Goal: Contribute content: Add original content to the website for others to see

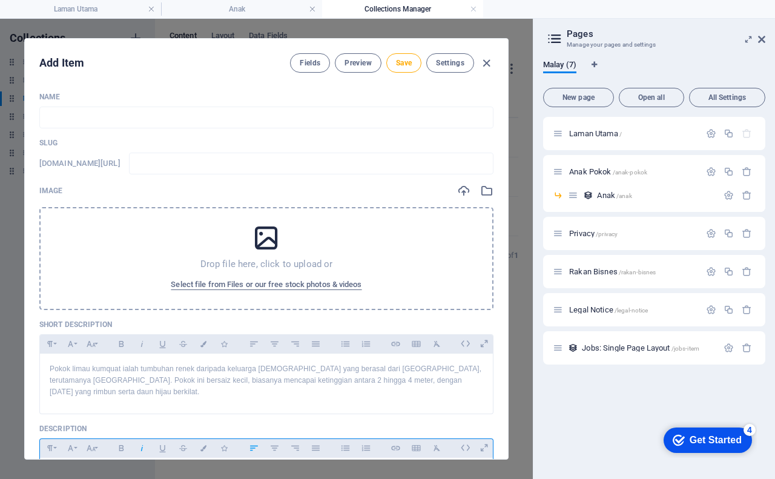
scroll to position [24213, 10]
click at [258, 237] on icon at bounding box center [266, 236] width 30 height 30
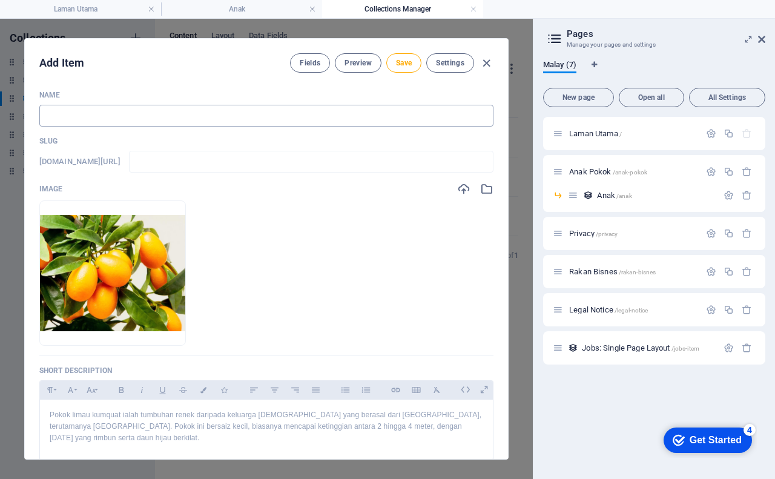
click at [120, 115] on input "text" at bounding box center [266, 116] width 454 height 22
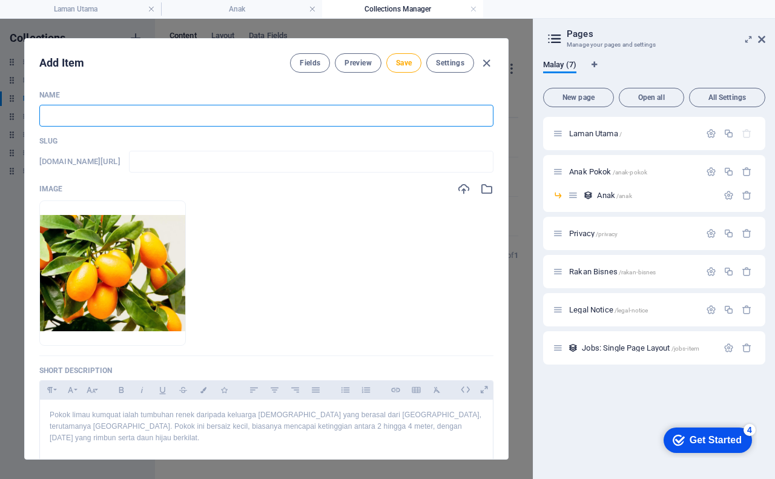
type input "P"
type input "p"
type input "Po"
type input "po"
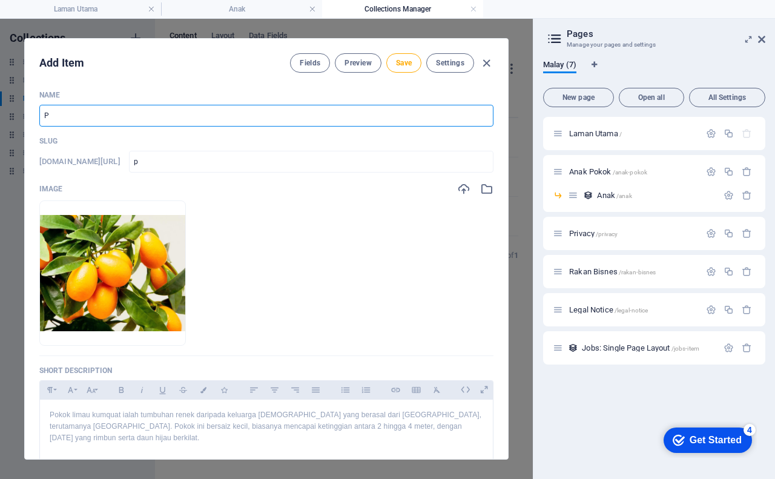
type input "po"
type input "Pok"
type input "pok"
type input "Poko"
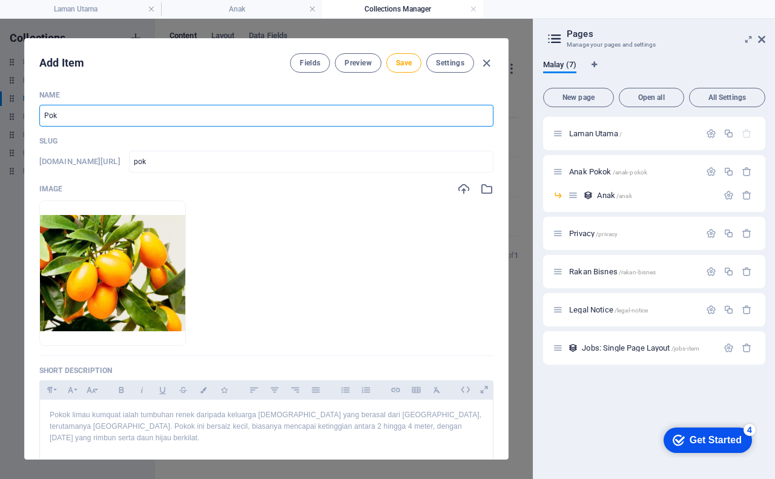
type input "poko"
type input "Pokok"
type input "pokok"
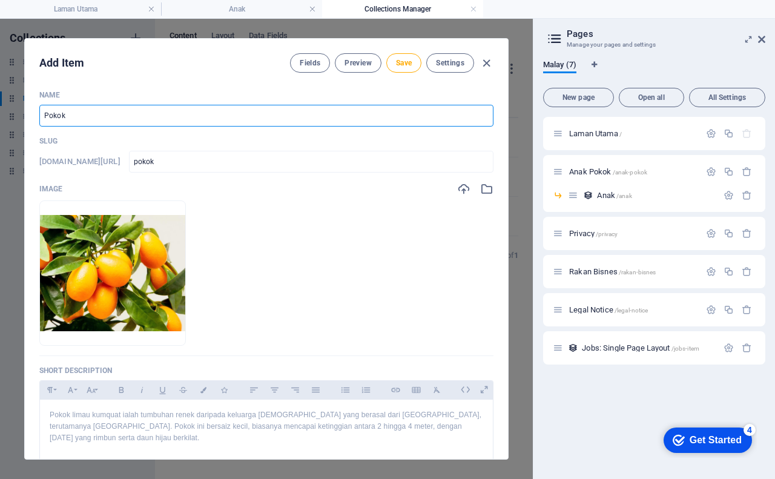
type input "Pokok L"
type input "pokok-l"
type input "Pokok Li"
type input "pokok-li"
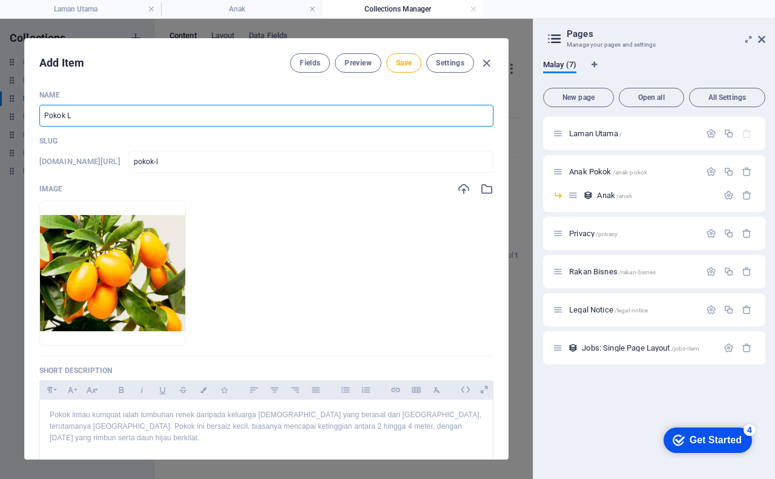
type input "pokok-li"
type input "Pokok Lim"
type input "pokok-lim"
type input "Pokok Lima"
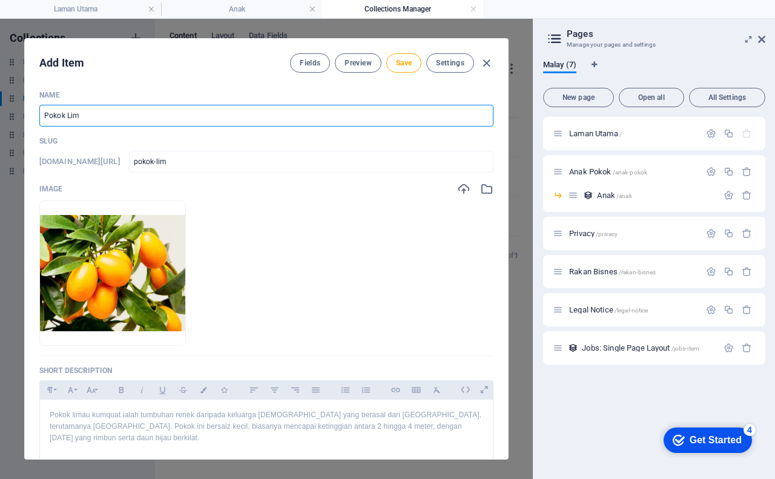
type input "pokok-[GEOGRAPHIC_DATA]"
type input "Pokok Limau"
type input "pokok-limau"
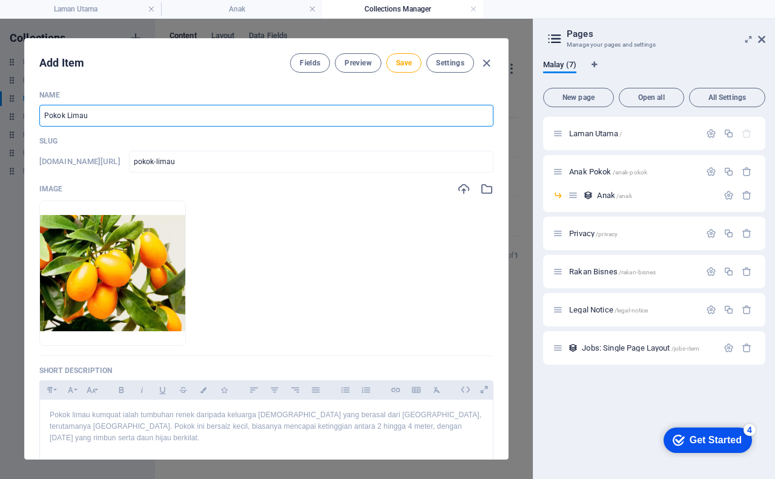
type input "Pokok Limau K"
type input "pokok-limau-k"
type input "Pokok Limau Ku"
type input "pokok-limau-ku"
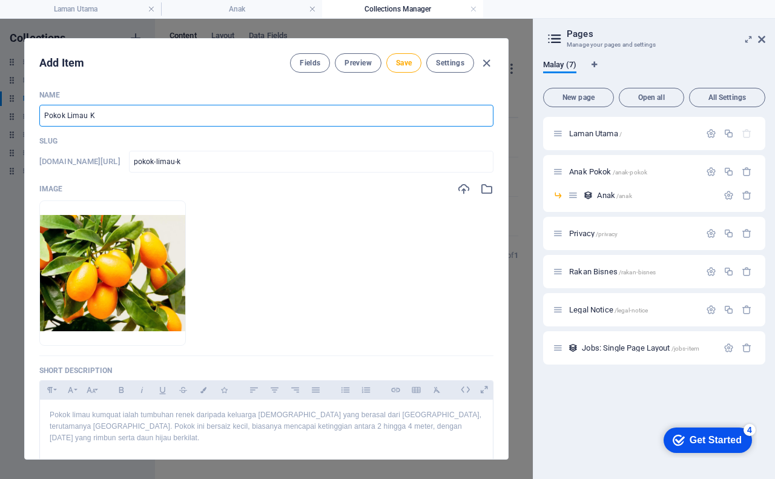
type input "pokok-limau-ku"
type input "Pokok Limau Kum"
type input "pokok-limau-kum"
type input "Pokok Limau Kumq"
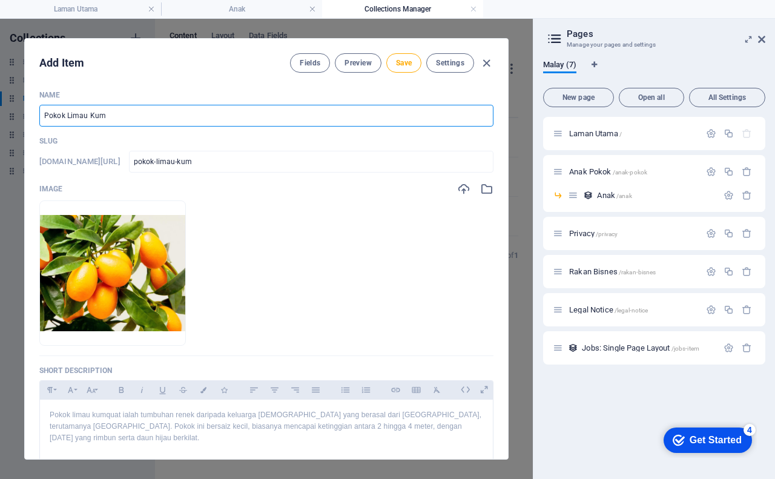
type input "pokok-limau-kumq"
type input "Pokok Limau Kumqu"
type input "pokok-limau-kumqu"
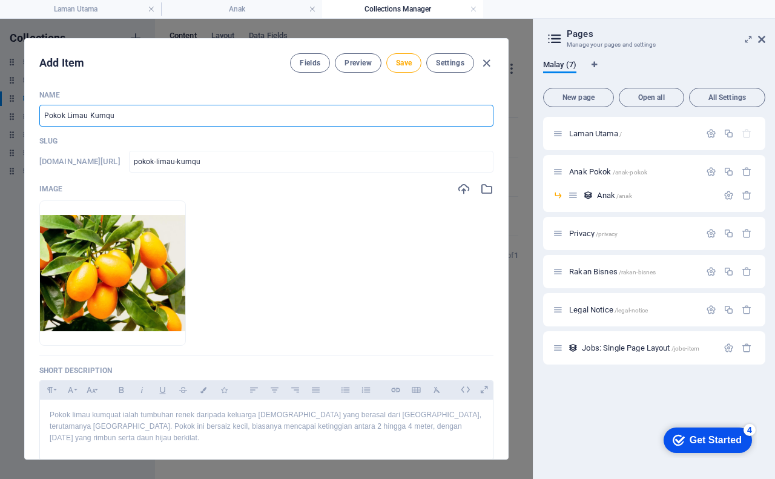
type input "Pokok Limau Kumqua"
type input "pokok-limau-kumqua"
type input "Pokok Limau Kumquat"
type input "pokok-limau-kumquat"
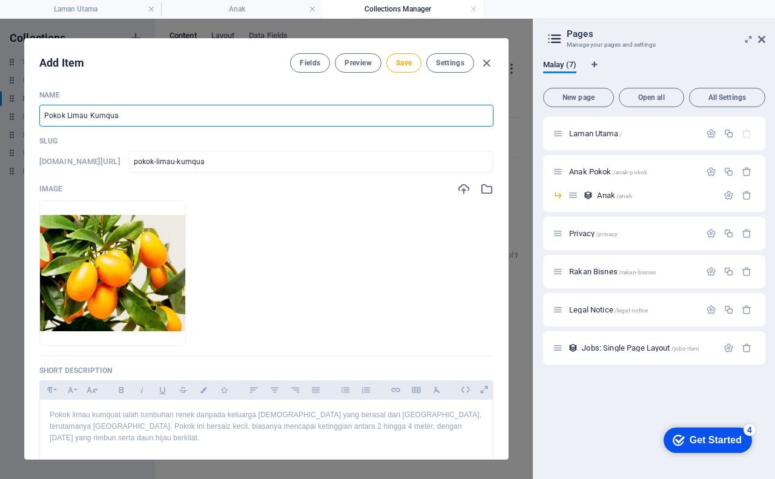
type input "pokok-limau-kumquat"
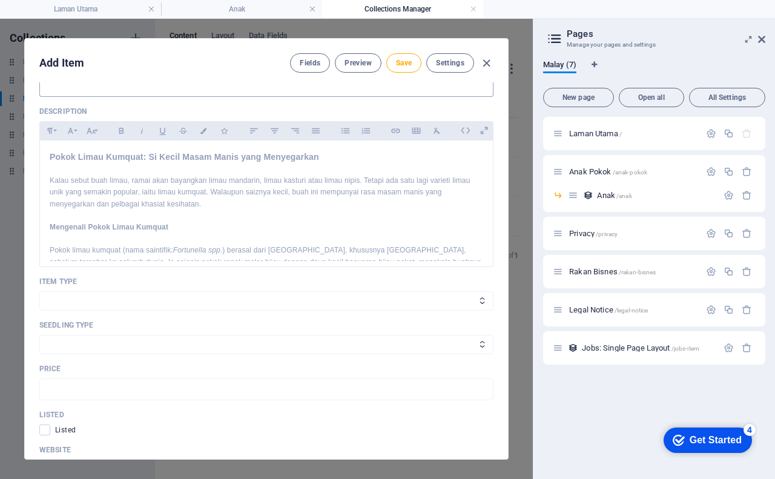
scroll to position [61, 0]
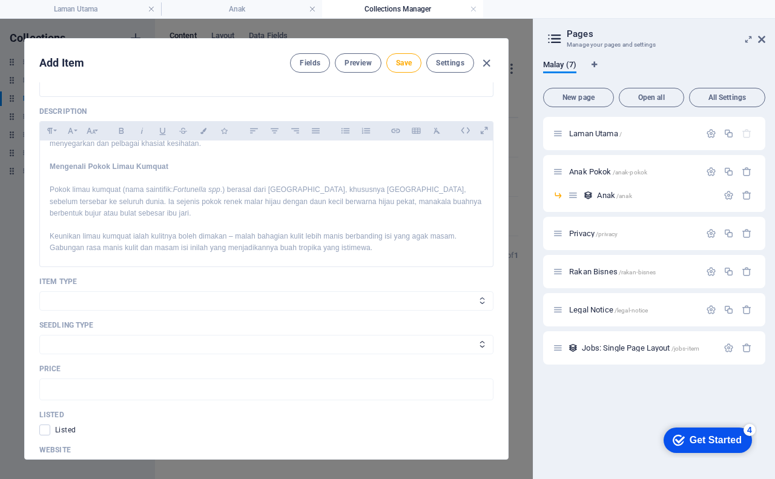
type input "Pokok Limau Kumquat"
click at [183, 291] on select "Tanaman Peralatan" at bounding box center [266, 300] width 454 height 19
select select "Tanaman"
click at [39, 291] on select "Tanaman Peralatan" at bounding box center [266, 300] width 454 height 19
click at [123, 341] on select "Anak Pokok Biji Benih Keratan Batang Lain-lain" at bounding box center [266, 344] width 454 height 19
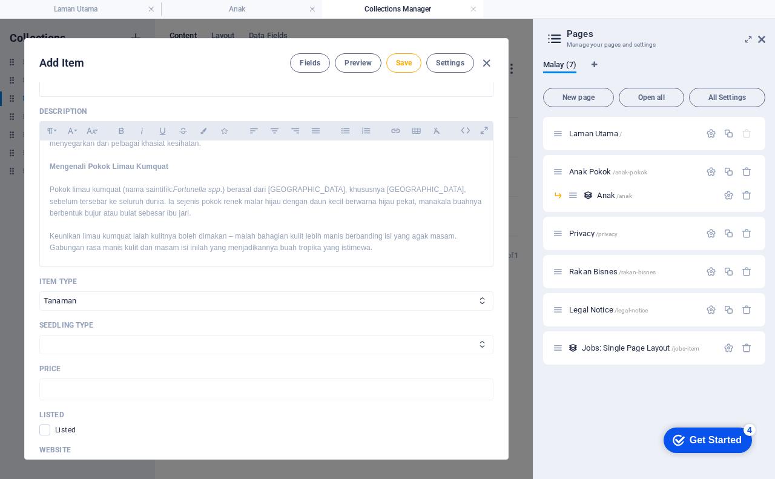
select select "Anak Pokok"
click at [39, 335] on select "Anak Pokok Biji Benih Keratan Batang Lain-lain" at bounding box center [266, 344] width 454 height 19
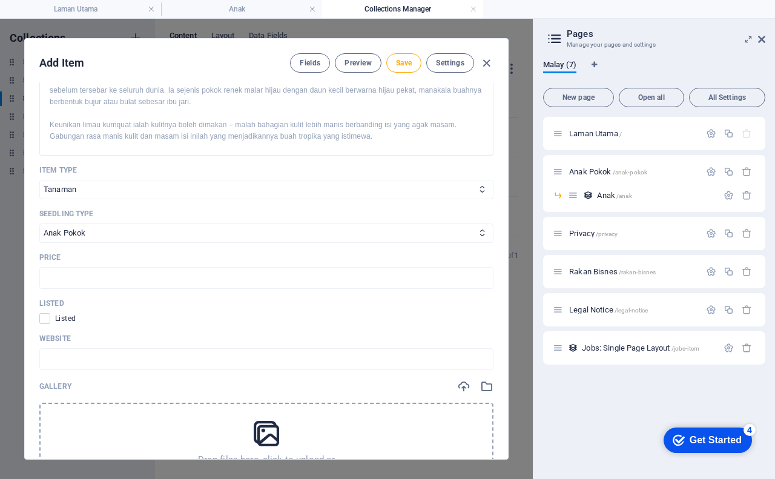
scroll to position [486, 0]
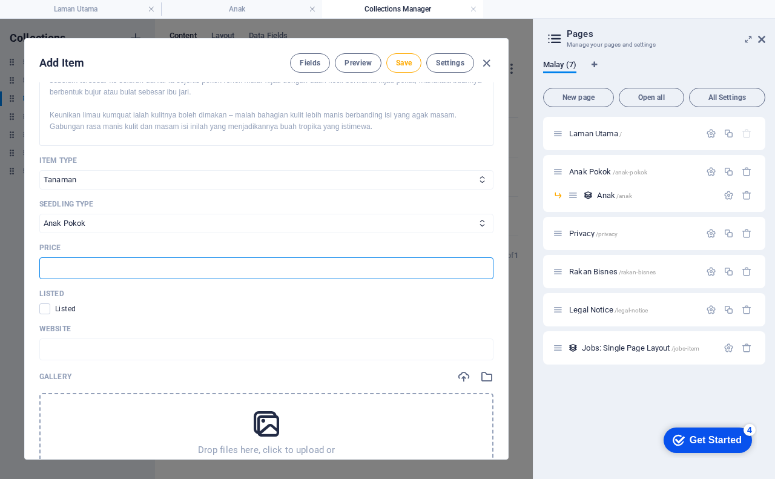
click at [127, 258] on input "text" at bounding box center [266, 268] width 454 height 22
type input "19.00"
click at [47, 303] on span at bounding box center [44, 308] width 11 height 11
click at [47, 303] on input "checkbox" at bounding box center [47, 308] width 16 height 11
checkbox input "true"
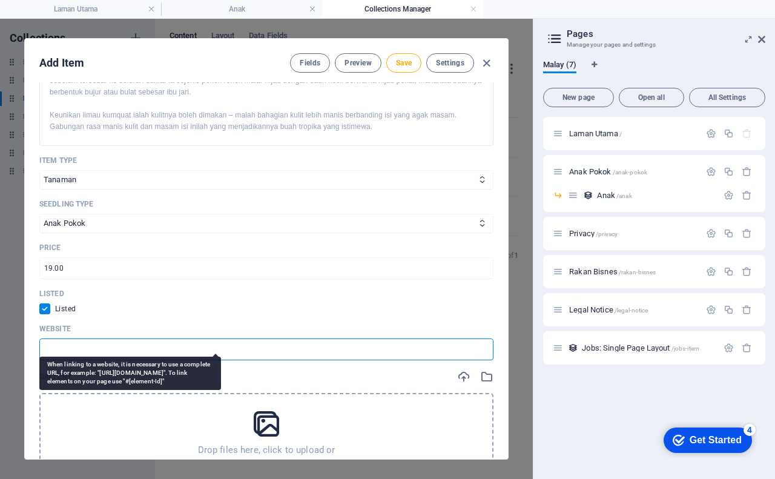
click at [61, 338] on input "text" at bounding box center [266, 349] width 454 height 22
paste input "[URL][DOMAIN_NAME]"
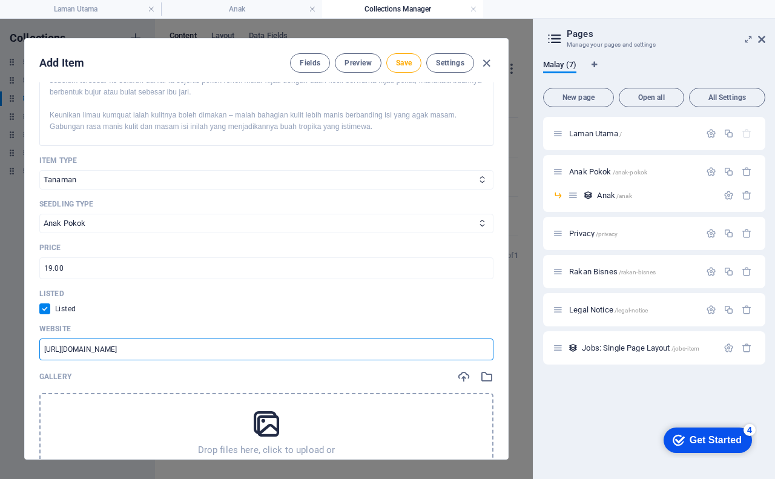
scroll to position [547, 0]
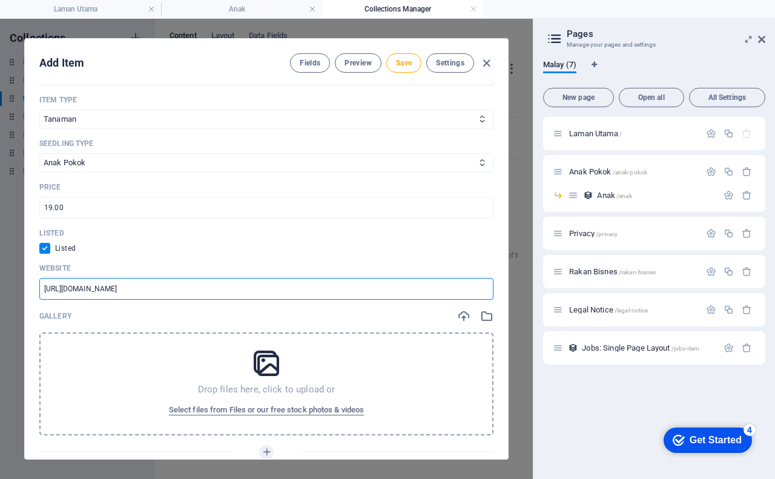
type input "[URL][DOMAIN_NAME]"
click at [263, 351] on icon at bounding box center [266, 363] width 30 height 30
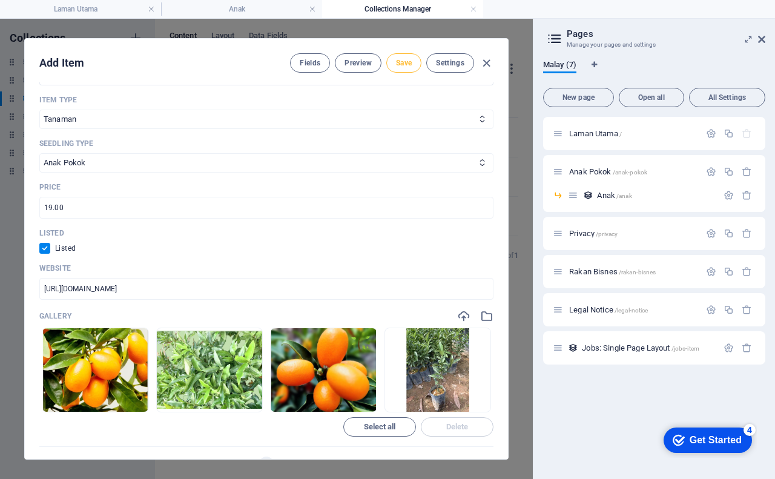
click at [403, 65] on span "Save" at bounding box center [404, 63] width 16 height 10
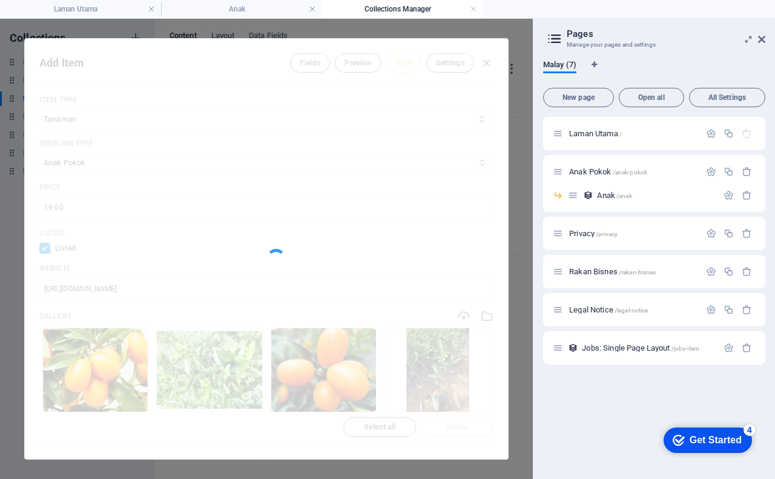
type input "pokok-limau-kumquat"
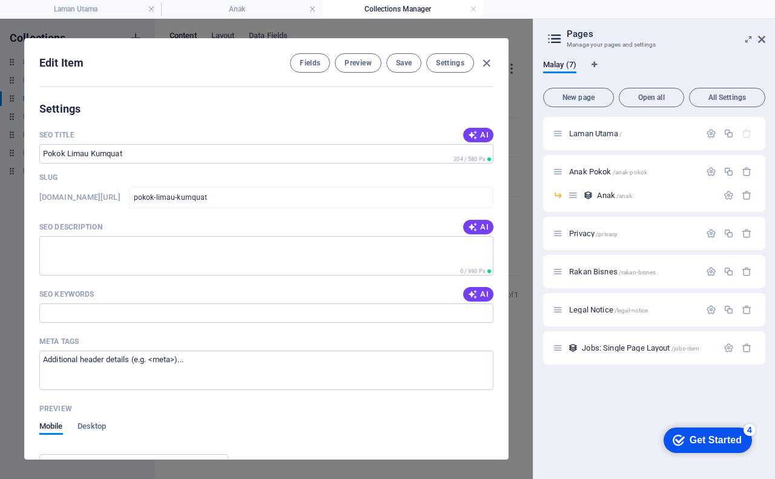
scroll to position [970, 0]
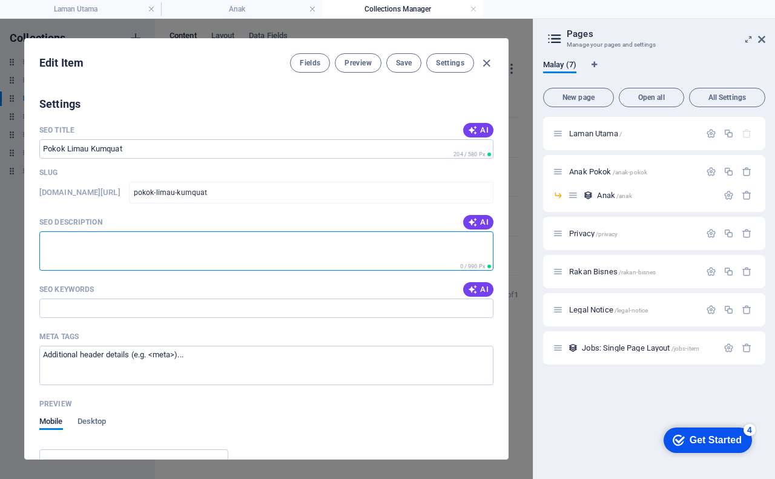
click at [228, 242] on textarea "SEO Description" at bounding box center [266, 250] width 454 height 39
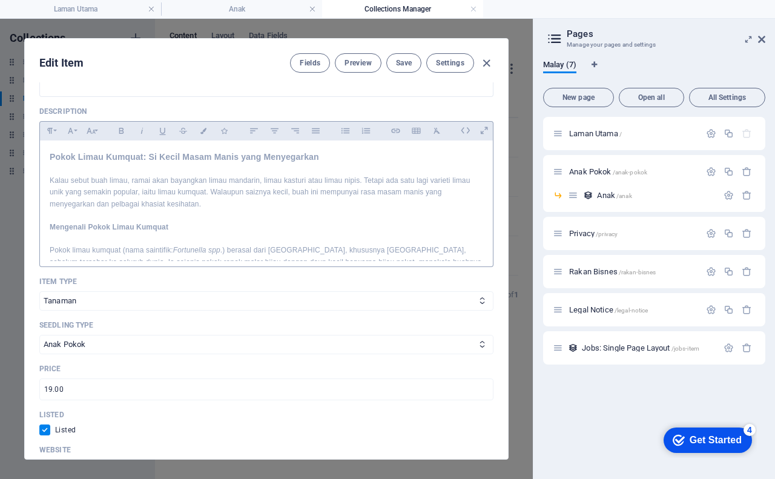
scroll to position [183, 0]
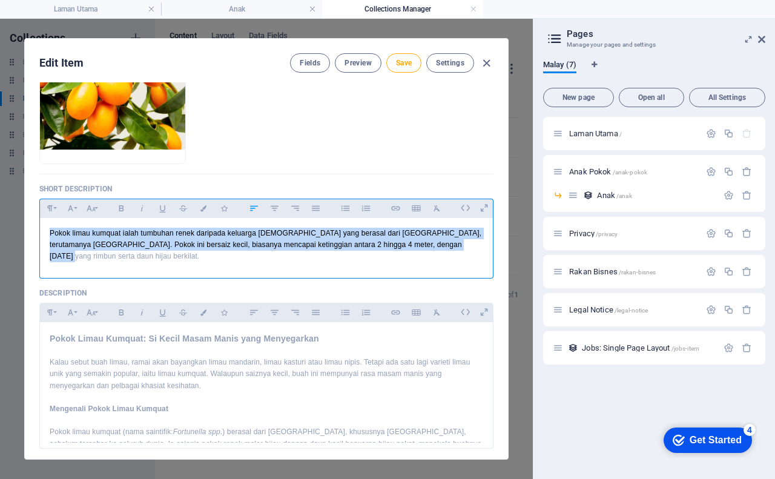
drag, startPoint x: 48, startPoint y: 232, endPoint x: 435, endPoint y: 251, distance: 387.3
click at [438, 251] on div "Pokok limau kumquat ialah tumbuhan renek daripada keluarga [DEMOGRAPHIC_DATA] y…" at bounding box center [266, 245] width 453 height 54
copy p "Pokok limau kumquat ialah tumbuhan renek daripada keluarga [DEMOGRAPHIC_DATA] y…"
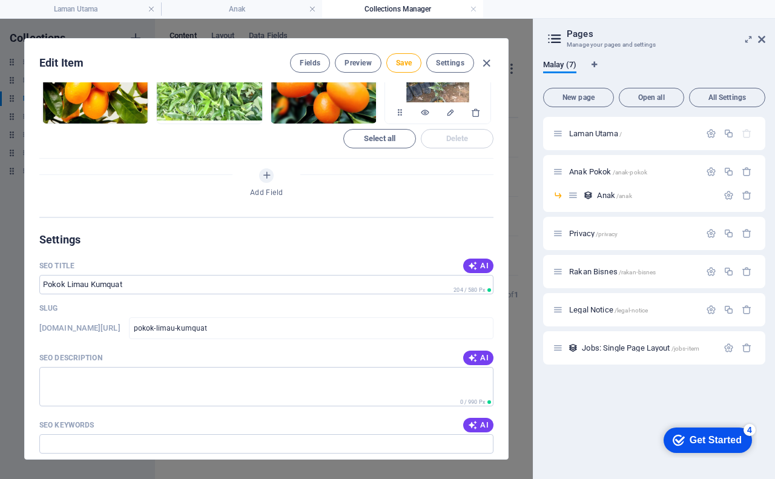
scroll to position [849, 0]
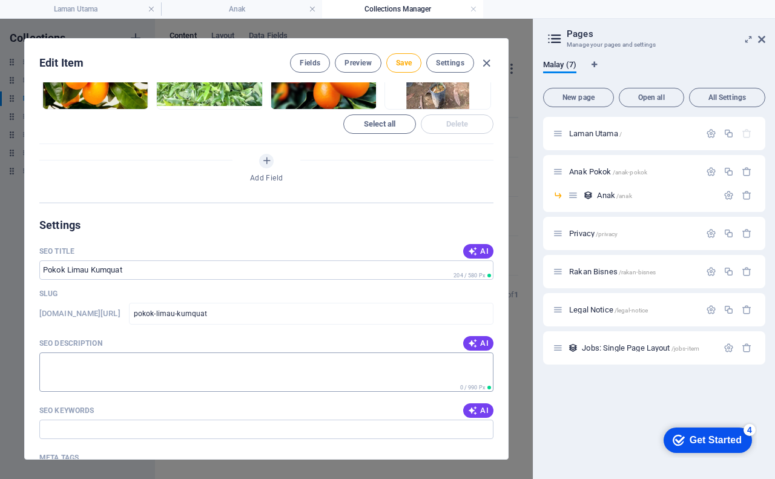
click at [86, 352] on textarea "SEO Description" at bounding box center [266, 371] width 454 height 39
paste textarea "Pokok limau kumquat ialah tumbuhan renek daripada keluarga [DEMOGRAPHIC_DATA] y…"
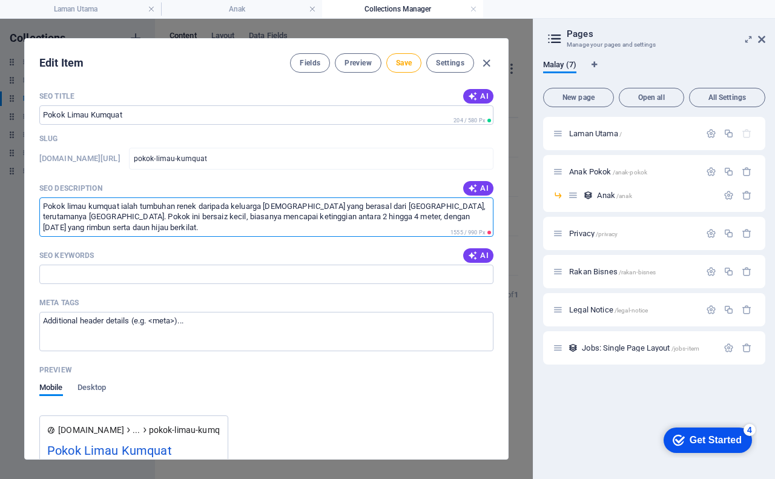
scroll to position [1031, 0]
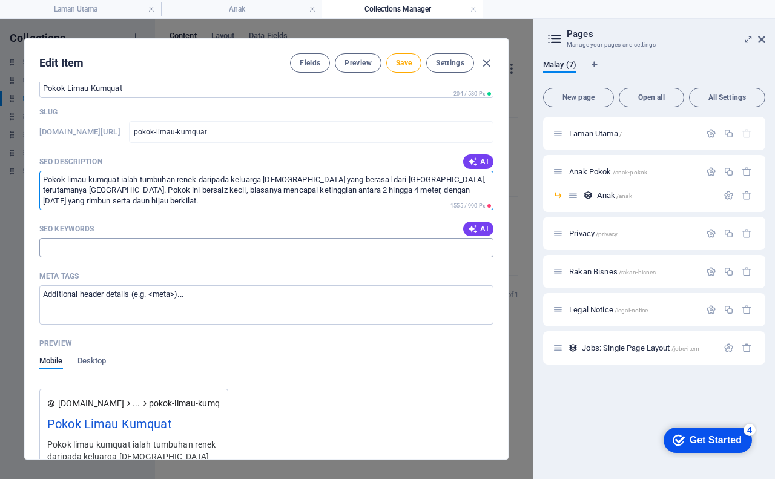
type textarea "Pokok limau kumquat ialah tumbuhan renek daripada keluarga [DEMOGRAPHIC_DATA] y…"
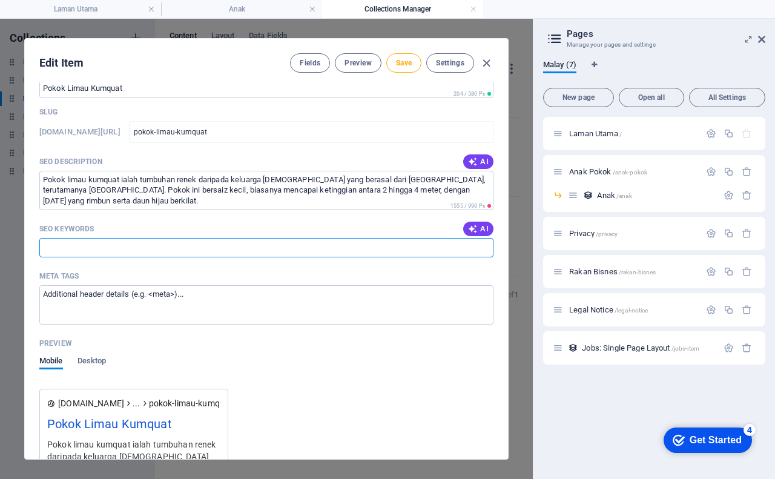
click at [213, 238] on input "SEO Keywords" at bounding box center [266, 247] width 454 height 19
type input "l"
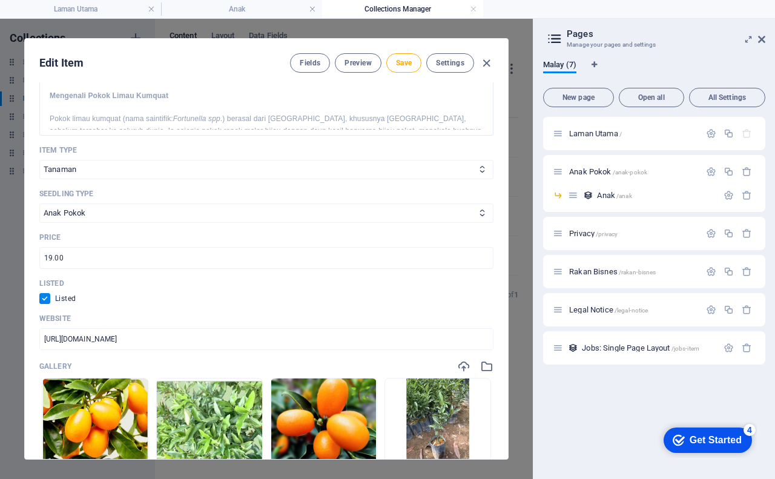
scroll to position [486, 0]
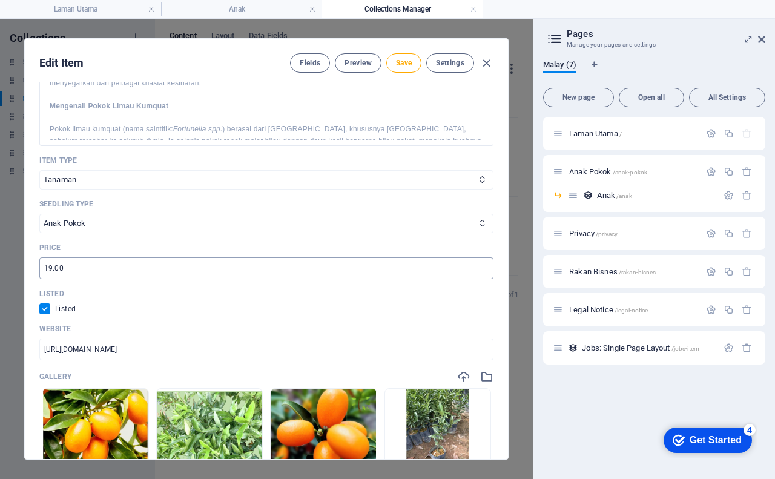
type input "anak pokok limau kumquat"
click at [58, 257] on input "19.00" at bounding box center [266, 268] width 454 height 22
type input "19.80"
click at [396, 63] on span "Save" at bounding box center [404, 63] width 16 height 10
click at [351, 65] on span "Preview" at bounding box center [357, 63] width 27 height 10
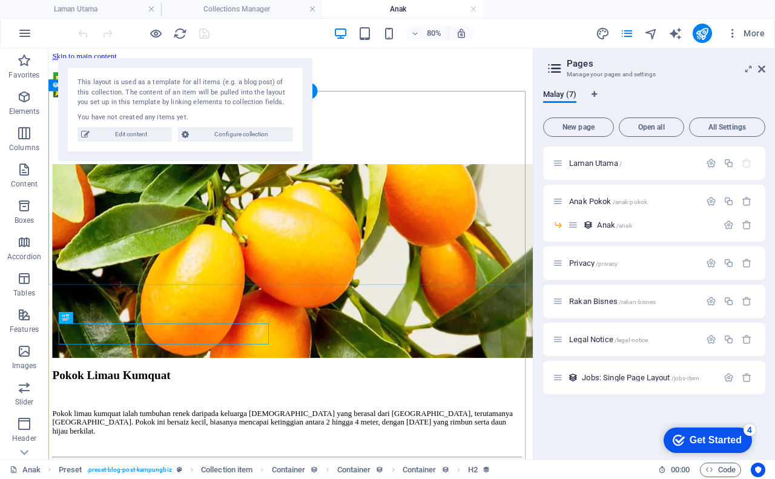
scroll to position [0, 0]
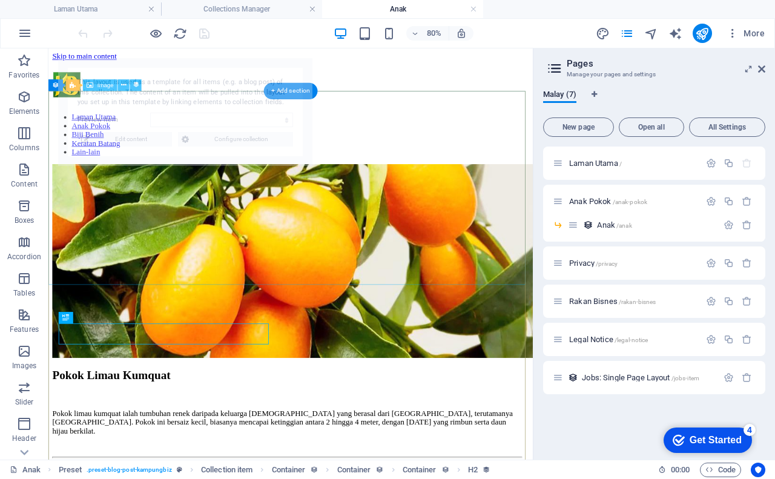
select select "68b5bc93591fac3d8c064144"
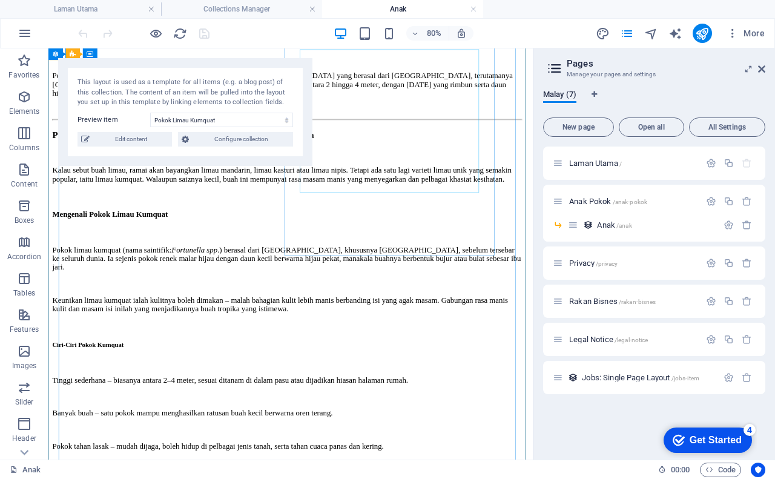
scroll to position [424, 0]
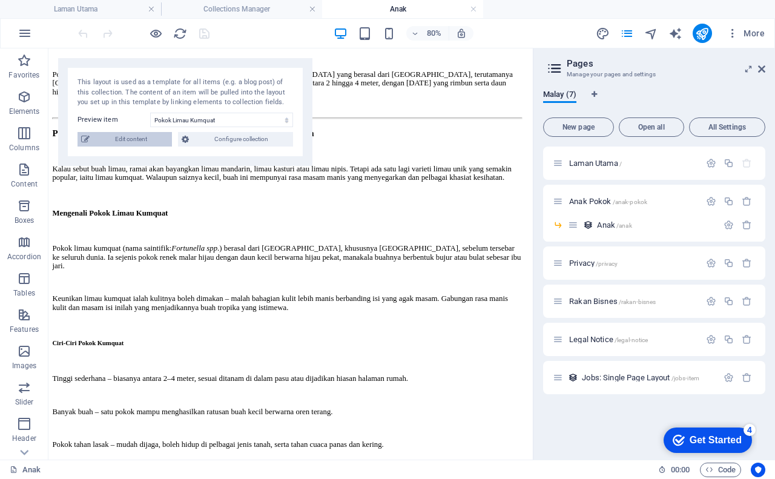
click at [148, 135] on span "Edit content" at bounding box center [130, 139] width 75 height 15
checkbox input "true"
type input "pokok-limau-kumquat"
type input "anak pokok limau kumquat"
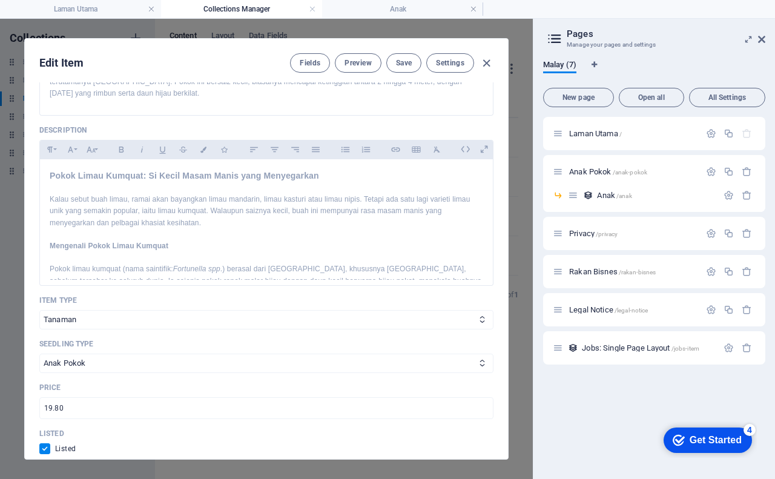
scroll to position [352, 0]
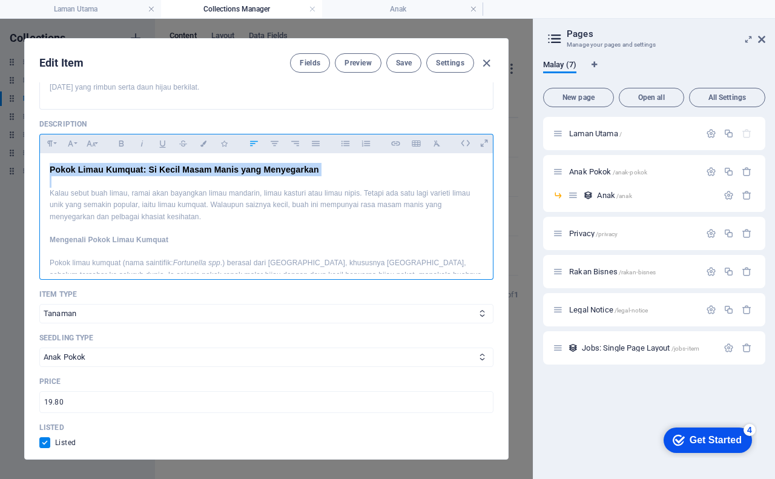
drag, startPoint x: 49, startPoint y: 155, endPoint x: 322, endPoint y: 168, distance: 273.3
click at [51, 136] on icon "button" at bounding box center [50, 143] width 10 height 15
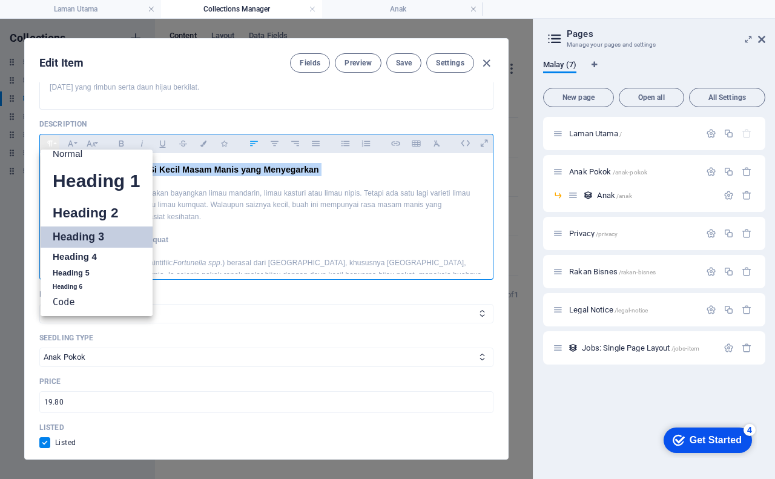
scroll to position [10, 0]
click at [81, 248] on link "Heading 4" at bounding box center [97, 257] width 112 height 18
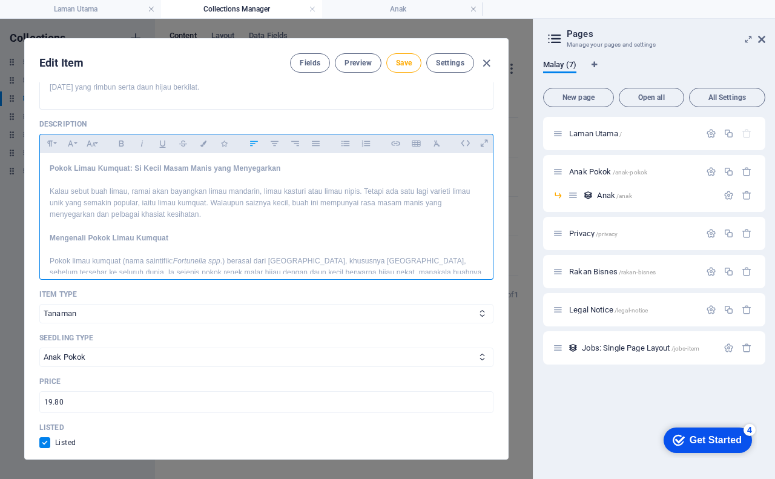
scroll to position [350, 0]
drag, startPoint x: 48, startPoint y: 228, endPoint x: 186, endPoint y: 231, distance: 138.0
click at [43, 137] on button "Paragraph Format" at bounding box center [49, 145] width 19 height 16
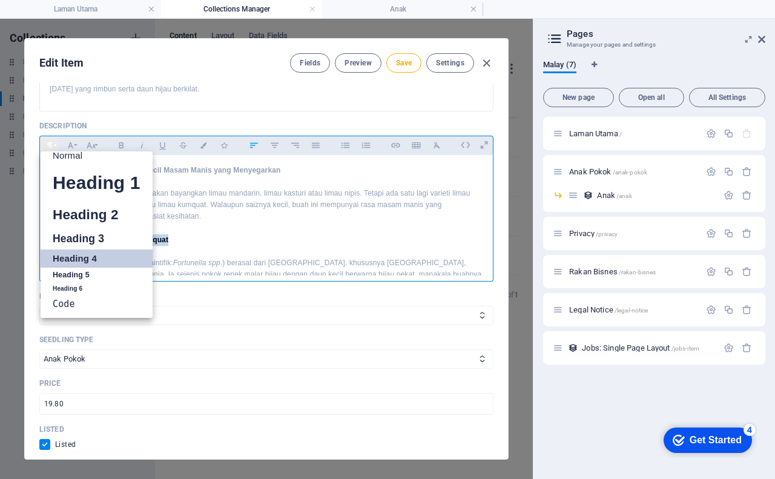
scroll to position [10, 0]
click at [82, 268] on link "Heading 5" at bounding box center [97, 275] width 112 height 15
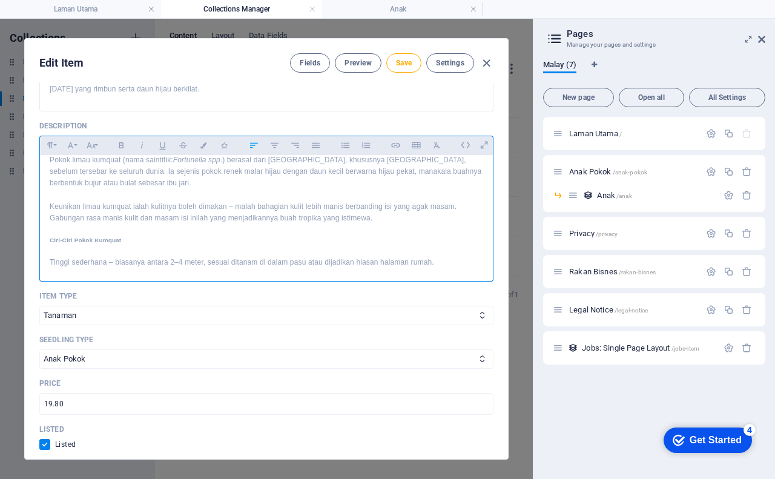
scroll to position [121, 0]
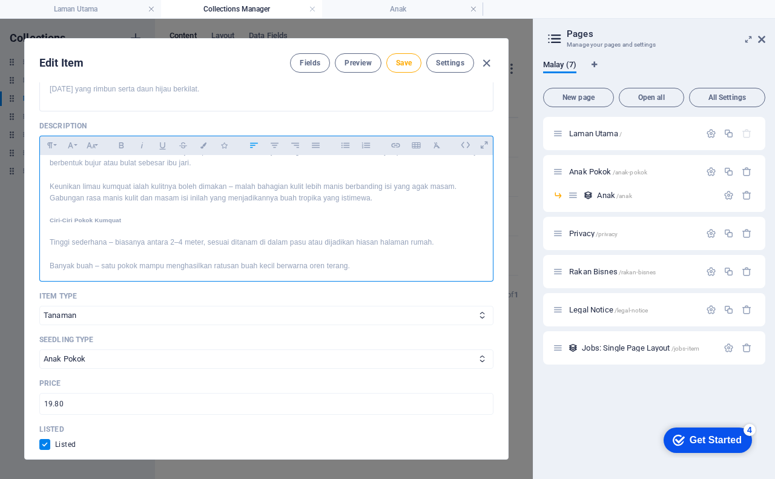
click at [50, 215] on h5 "Ciri-Ciri Pokok Kumquat" at bounding box center [266, 220] width 433 height 10
drag, startPoint x: 50, startPoint y: 208, endPoint x: 128, endPoint y: 206, distance: 78.7
click at [128, 215] on h5 "Ciri-Ciri Pokok Kumquat" at bounding box center [266, 220] width 433 height 10
click at [51, 138] on icon "button" at bounding box center [50, 145] width 10 height 15
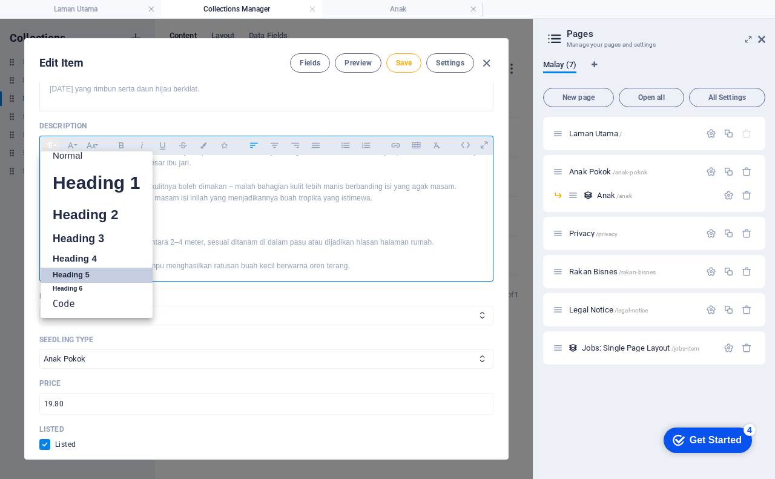
scroll to position [10, 0]
click at [65, 146] on link "Normal" at bounding box center [97, 155] width 112 height 18
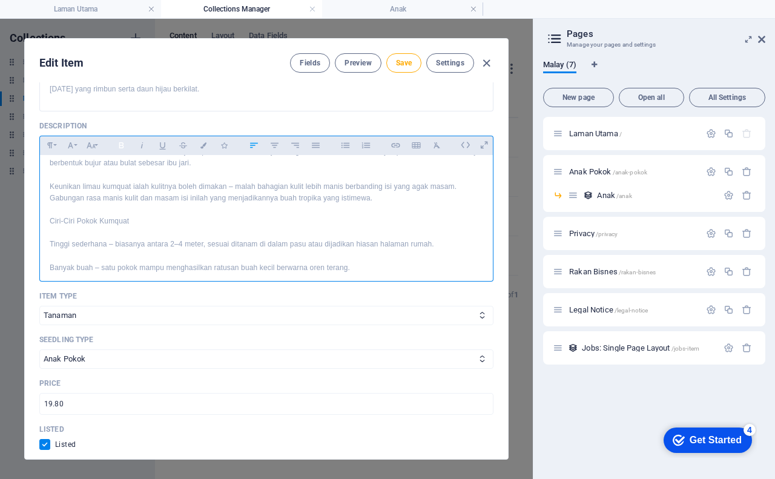
click at [122, 142] on icon "button" at bounding box center [121, 145] width 5 height 6
click at [438, 238] on p "Tinggi sederhana – biasanya antara 2–4 meter, sesuai ditanam di dalam pasu atau…" at bounding box center [266, 244] width 433 height 12
click at [414, 251] on p "Banyak buah – satu pokok mampu menghasilkan ratusan buah kecil berwarna oren te…" at bounding box center [266, 257] width 433 height 12
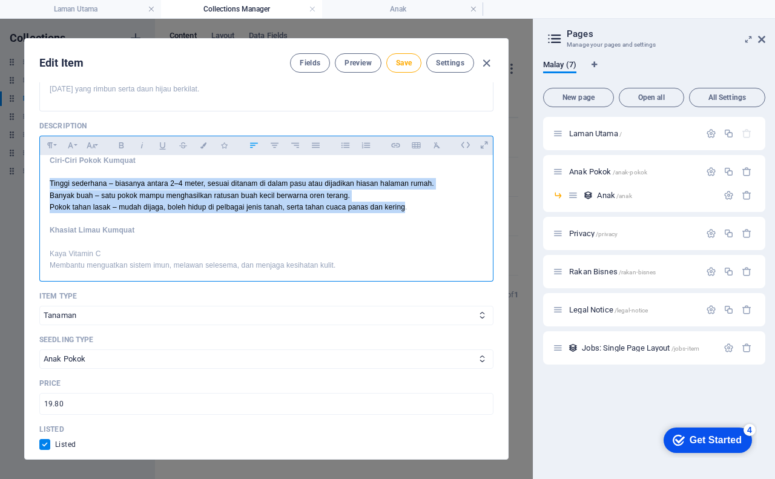
drag, startPoint x: 49, startPoint y: 170, endPoint x: 406, endPoint y: 190, distance: 357.1
click at [406, 190] on div "Pokok Limau Kumquat: Si Kecil Masam Manis yang Menyegarkan Kalau sebut buah lim…" at bounding box center [266, 311] width 453 height 677
click at [343, 142] on icon "button" at bounding box center [345, 144] width 8 height 5
click at [254, 142] on icon "button" at bounding box center [254, 144] width 8 height 5
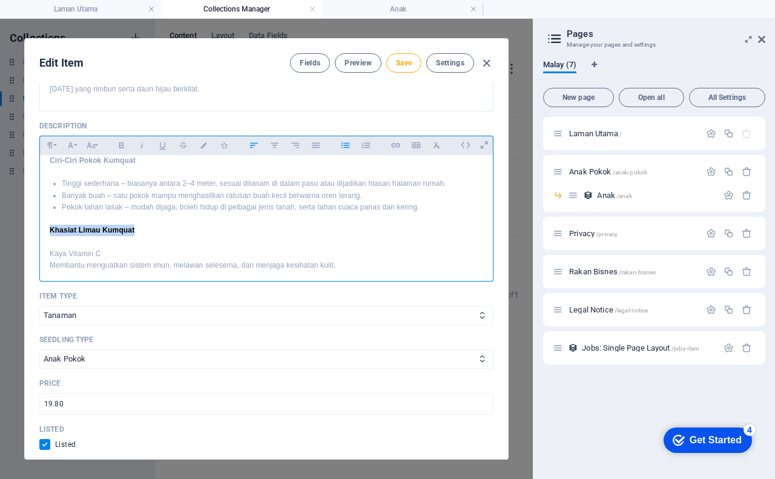
drag, startPoint x: 48, startPoint y: 219, endPoint x: 150, endPoint y: 217, distance: 102.3
click at [151, 217] on div "Pokok Limau Kumquat: Si Kecil Masam Manis yang Menyegarkan Kalau sebut buah lim…" at bounding box center [266, 311] width 453 height 677
click at [50, 138] on icon "button" at bounding box center [50, 145] width 10 height 15
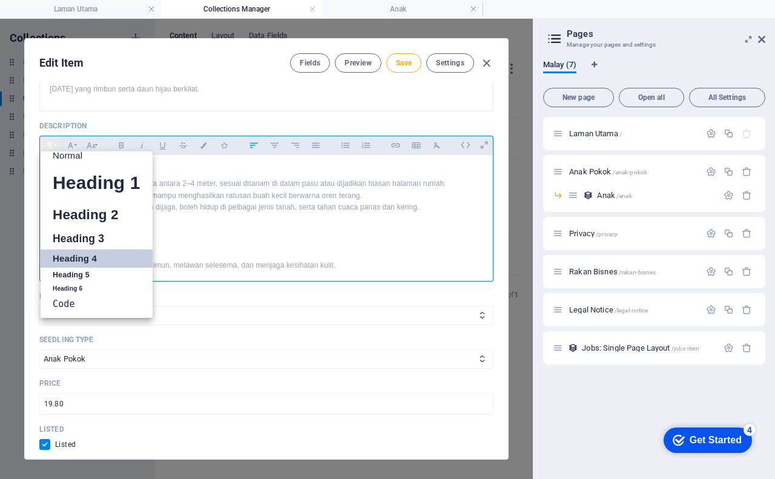
scroll to position [10, 0]
click at [70, 268] on link "Heading 5" at bounding box center [97, 275] width 112 height 15
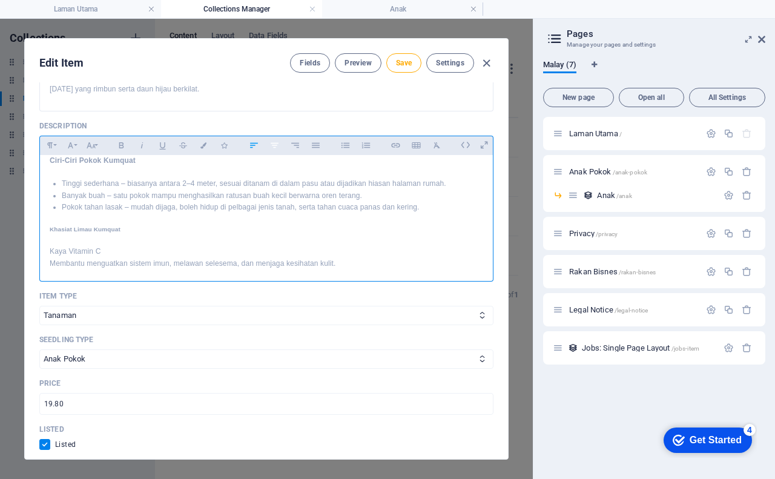
click at [275, 138] on icon "button" at bounding box center [274, 145] width 10 height 15
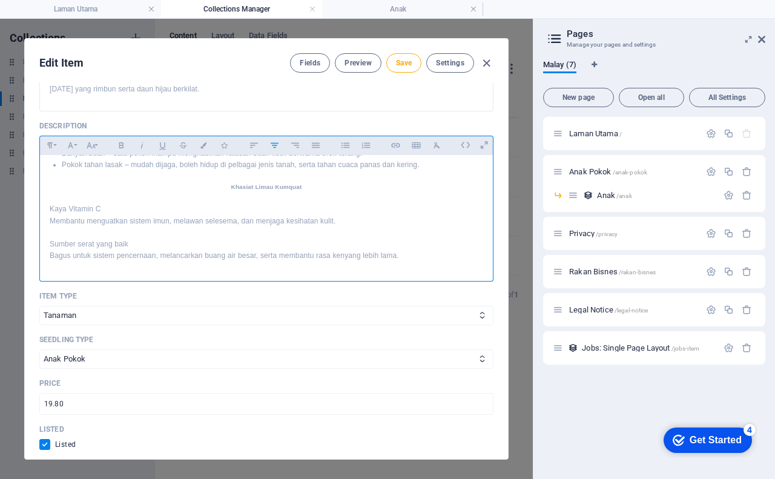
scroll to position [242, 0]
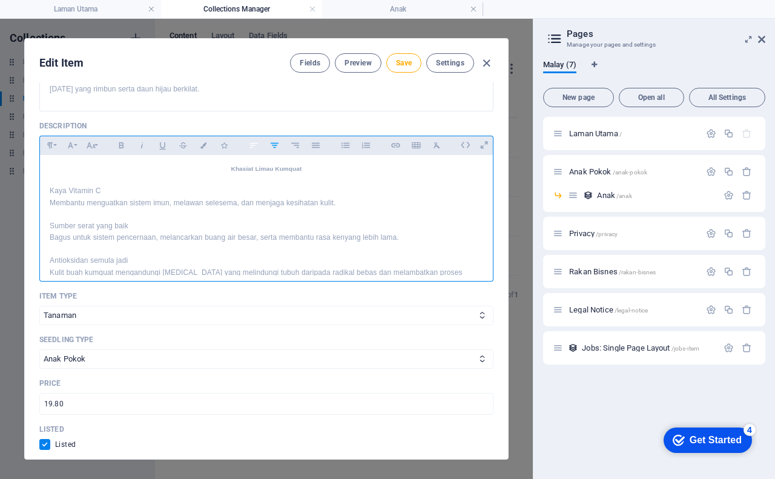
click at [256, 138] on icon "button" at bounding box center [254, 145] width 10 height 15
click at [48, 142] on icon "button" at bounding box center [49, 145] width 5 height 6
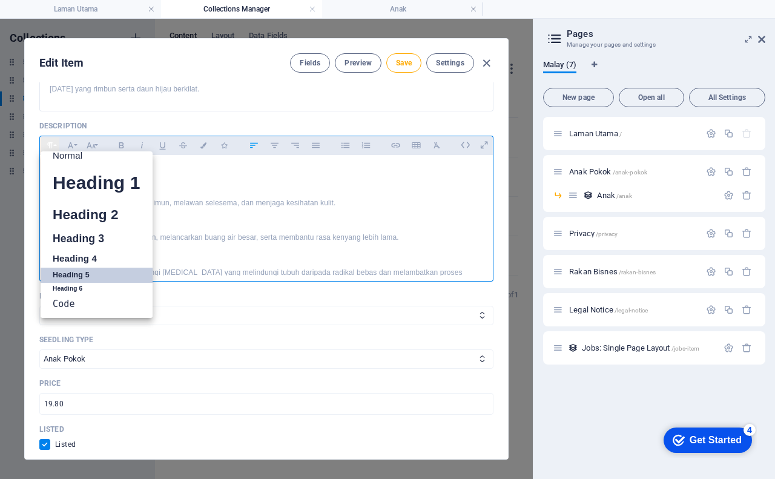
scroll to position [10, 0]
click at [54, 146] on link "Normal" at bounding box center [97, 155] width 112 height 18
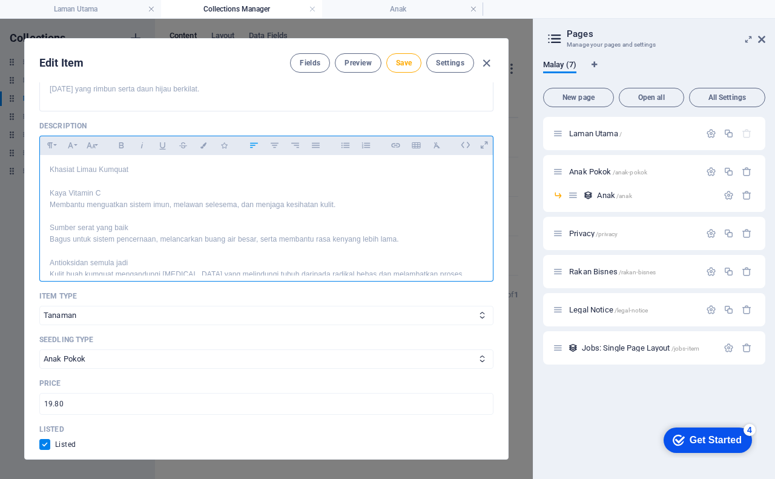
click at [50, 188] on p "Kaya Vitamin C" at bounding box center [266, 194] width 433 height 12
click at [113, 188] on p "Kaya Vitamin C" at bounding box center [266, 194] width 433 height 12
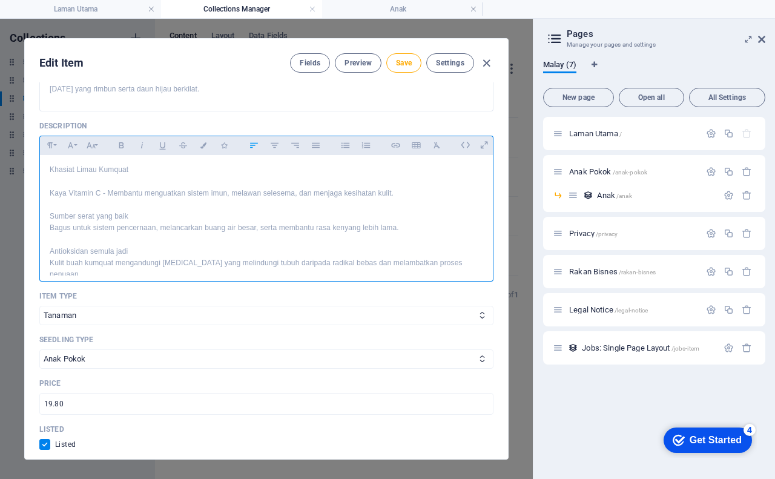
click at [142, 211] on p "Sumber serat yang baik" at bounding box center [266, 217] width 433 height 12
click at [145, 246] on p "Antioksidan semula jadi" at bounding box center [266, 252] width 433 height 12
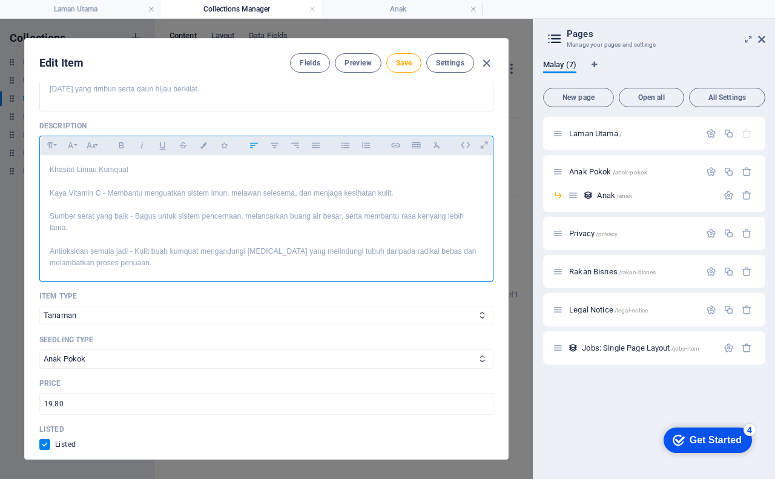
click at [396, 188] on p "Kaya Vitamin C - Membantu menguatkan sistem imun, melawan selesema, dan menjaga…" at bounding box center [266, 194] width 433 height 12
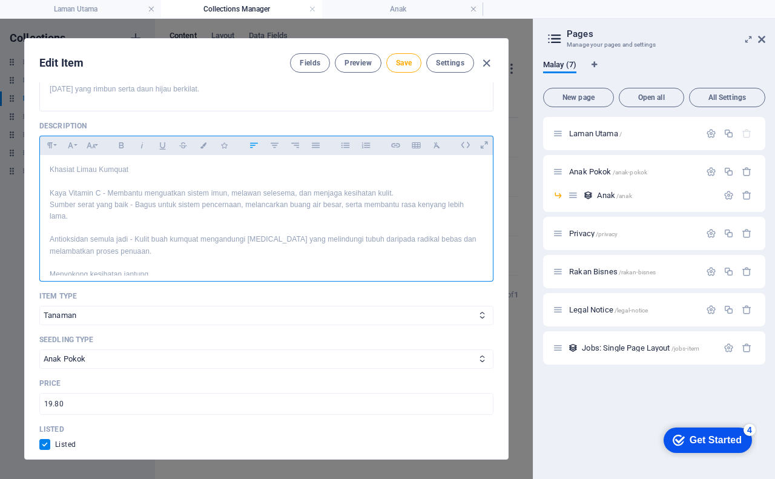
click at [175, 207] on p "Sumber serat yang baik - Bagus untuk sistem pencernaan, melancarkan buang air b…" at bounding box center [266, 210] width 433 height 23
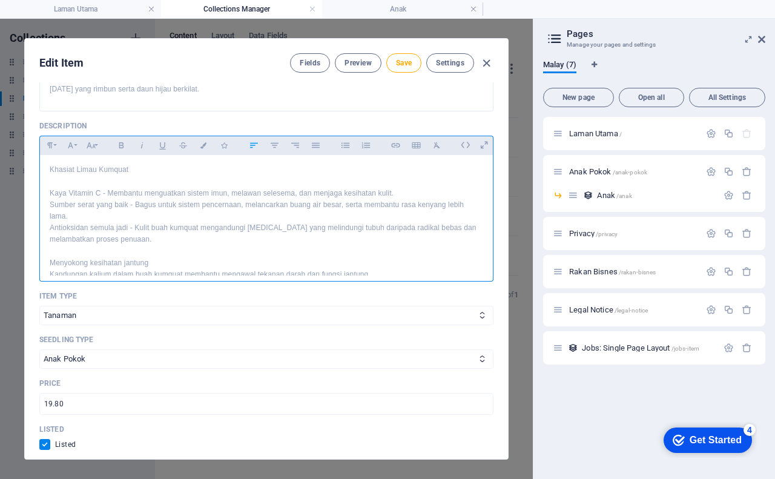
click at [184, 227] on p "Antioksidan semula jadi - Kulit buah kumquat mengandungi [MEDICAL_DATA] yang me…" at bounding box center [266, 233] width 433 height 23
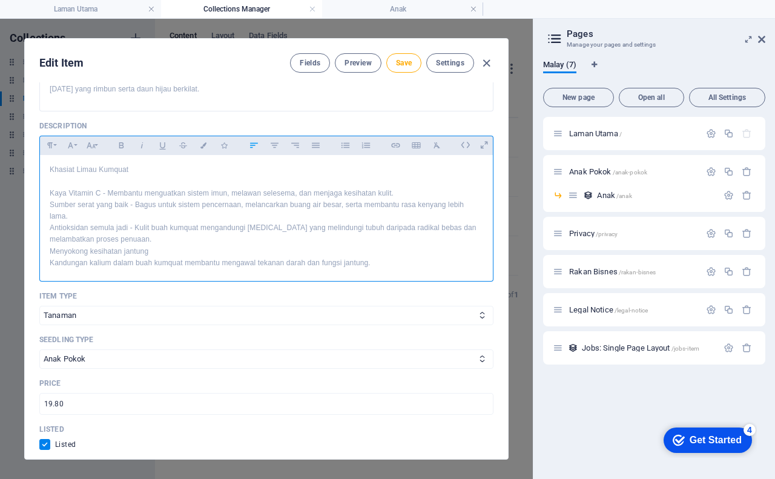
click at [163, 246] on p "Menyokong kesihatan jantung" at bounding box center [266, 252] width 433 height 12
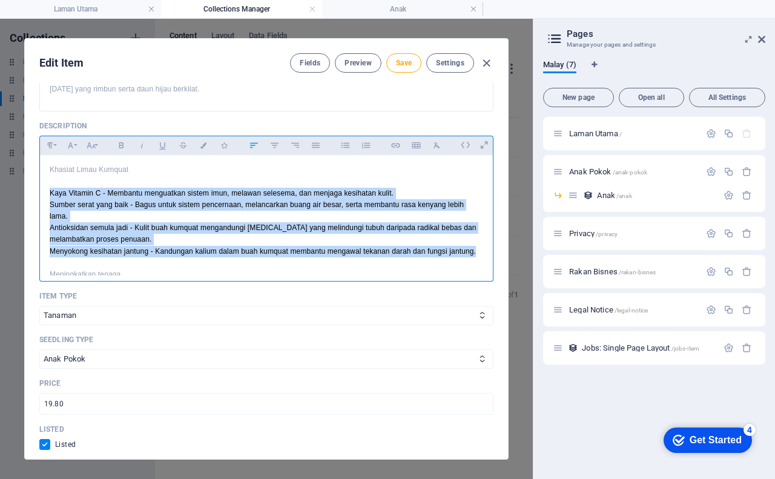
drag, startPoint x: 48, startPoint y: 178, endPoint x: 475, endPoint y: 240, distance: 431.9
click at [475, 240] on div "Pokok Limau Kumquat: Si Kecil Masam Manis yang Menyegarkan Kalau sebut buah lim…" at bounding box center [266, 217] width 453 height 608
click at [274, 138] on icon "button" at bounding box center [274, 145] width 10 height 15
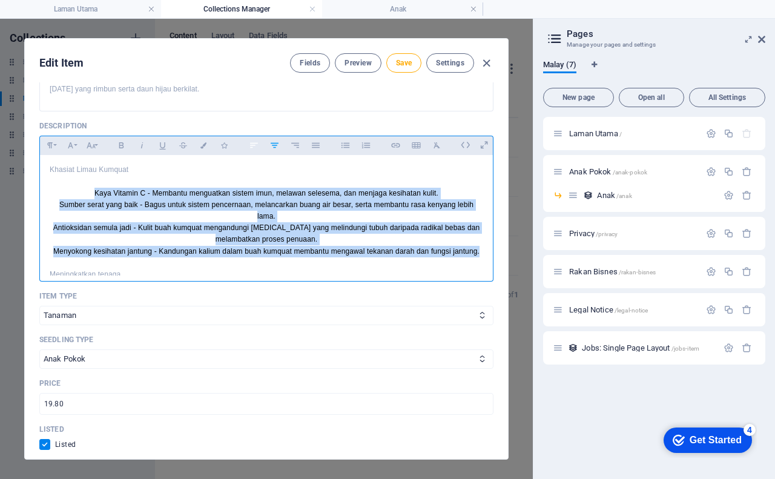
click at [249, 138] on icon "button" at bounding box center [254, 145] width 10 height 15
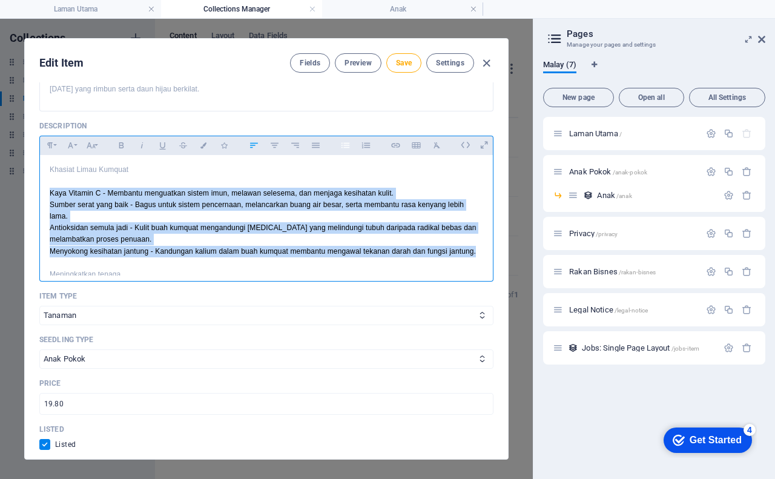
click at [345, 138] on icon "button" at bounding box center [345, 145] width 10 height 15
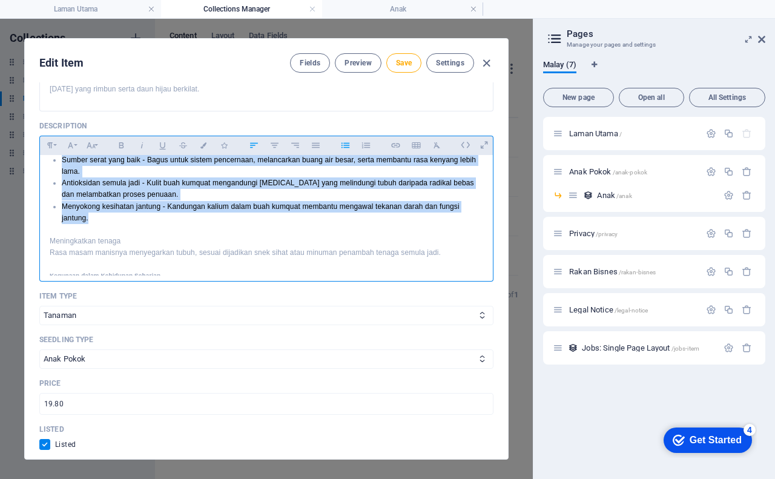
scroll to position [303, 0]
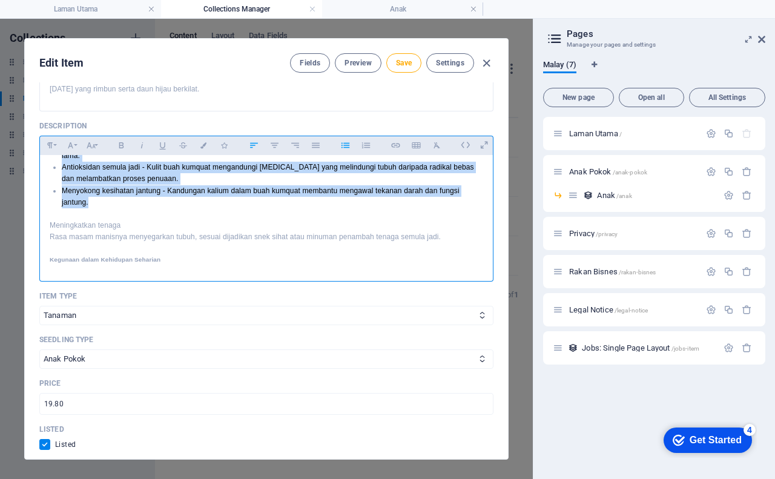
click at [95, 192] on li "Menyokong kesihatan jantung - Kandungan kalium dalam buah kumquat membantu meng…" at bounding box center [272, 196] width 421 height 23
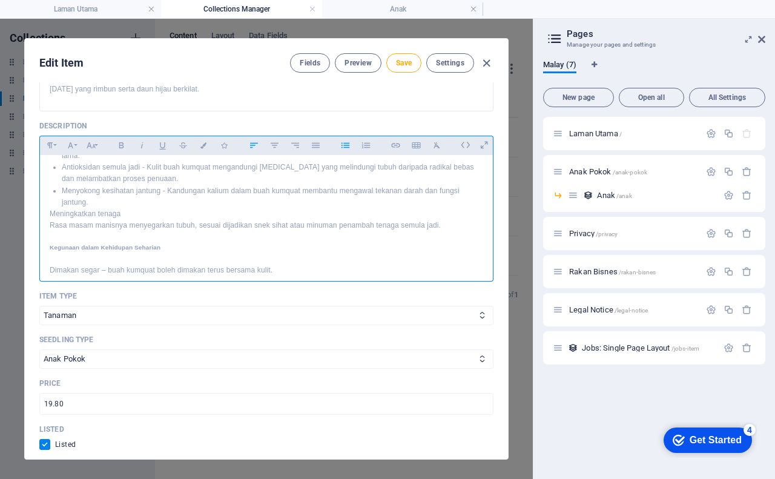
click at [146, 208] on p "Meningkatkan tenaga" at bounding box center [266, 214] width 433 height 12
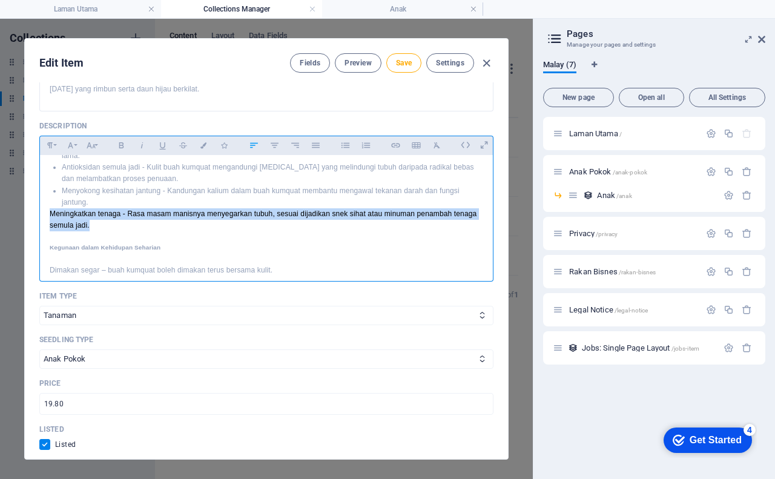
drag, startPoint x: 48, startPoint y: 201, endPoint x: 108, endPoint y: 214, distance: 61.3
click at [108, 214] on div "Pokok Limau Kumquat: Si Kecil Masam Manis yang Menyegarkan Kalau sebut buah lim…" at bounding box center [266, 156] width 453 height 608
click at [274, 138] on icon "button" at bounding box center [274, 145] width 10 height 15
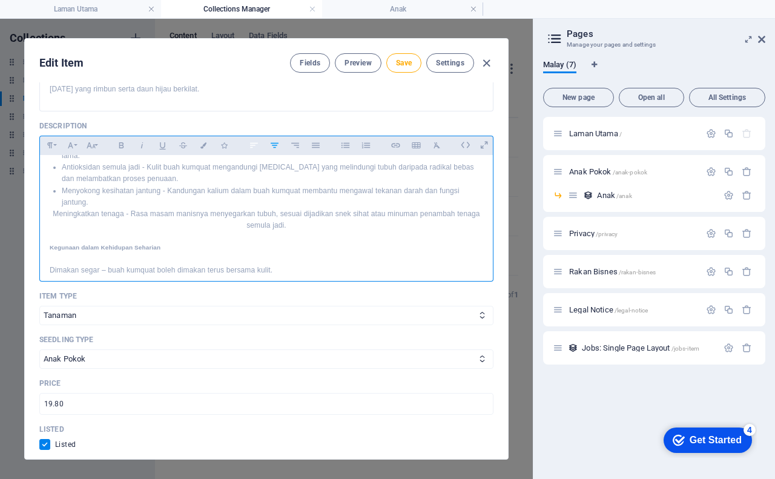
click at [258, 138] on icon "button" at bounding box center [254, 145] width 10 height 15
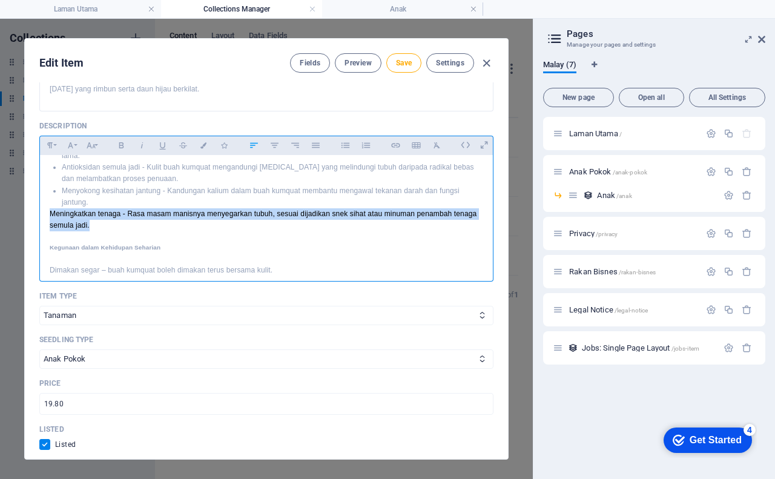
click at [96, 215] on p "Meningkatkan tenaga - Rasa masam manisnya menyegarkan tubuh, sesuai dijadikan s…" at bounding box center [266, 219] width 433 height 23
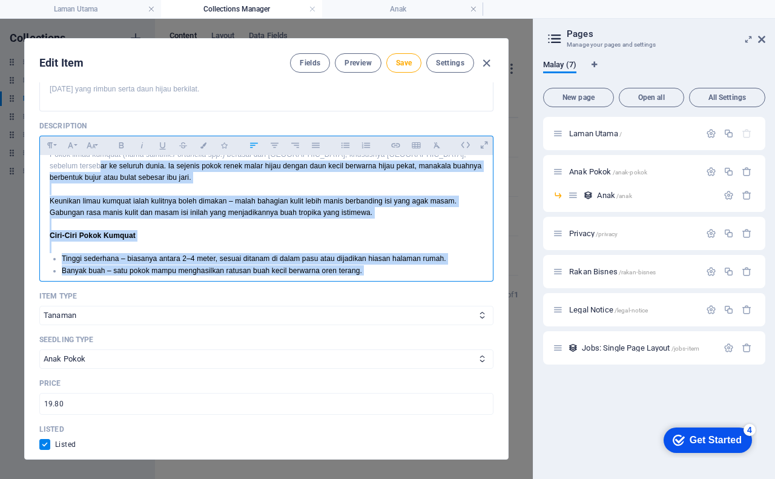
scroll to position [82, 0]
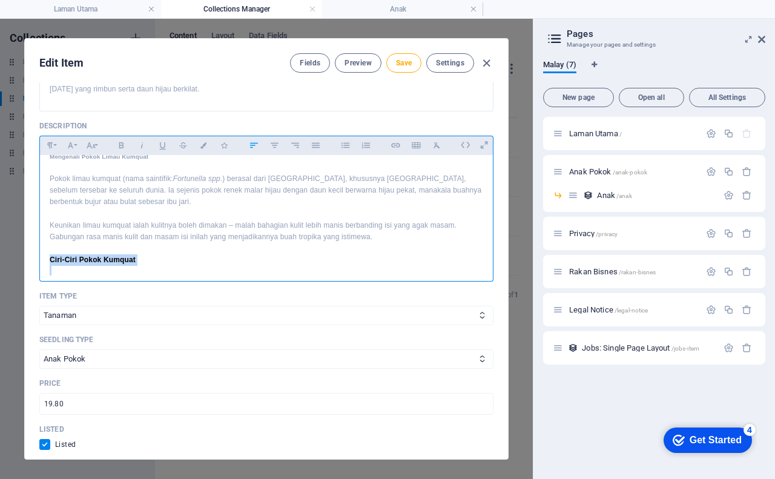
drag, startPoint x: 96, startPoint y: 215, endPoint x: 51, endPoint y: 247, distance: 55.1
click at [51, 247] on div "Pokok Limau Kumquat: Si Kecil Masam Manis yang Menyegarkan Kalau sebut buah lim…" at bounding box center [266, 377] width 453 height 608
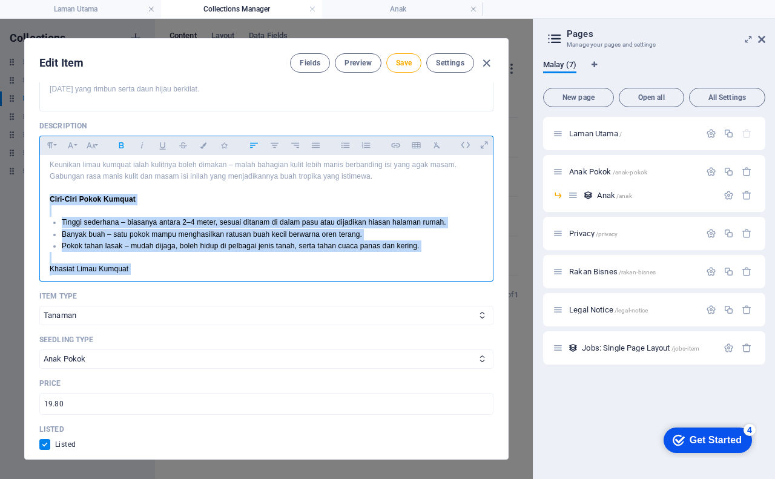
click at [60, 217] on ul "Tinggi sederhana – biasanya antara 2–4 meter, sesuai ditanam di dalam pasu atau…" at bounding box center [266, 234] width 433 height 35
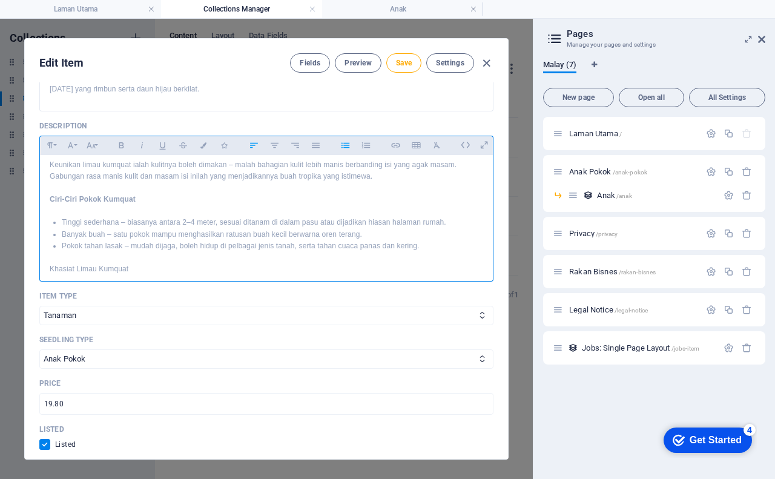
click at [61, 217] on ul "Tinggi sederhana – biasanya antara 2–4 meter, sesuai ditanam di dalam pasu atau…" at bounding box center [266, 234] width 433 height 35
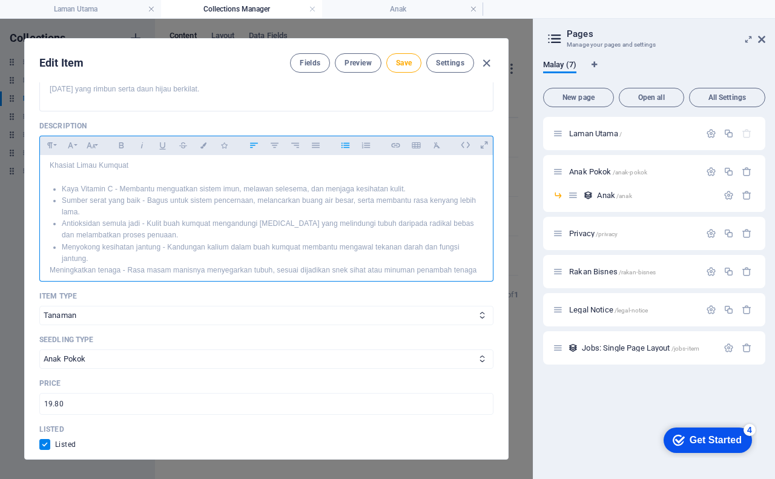
scroll to position [264, 0]
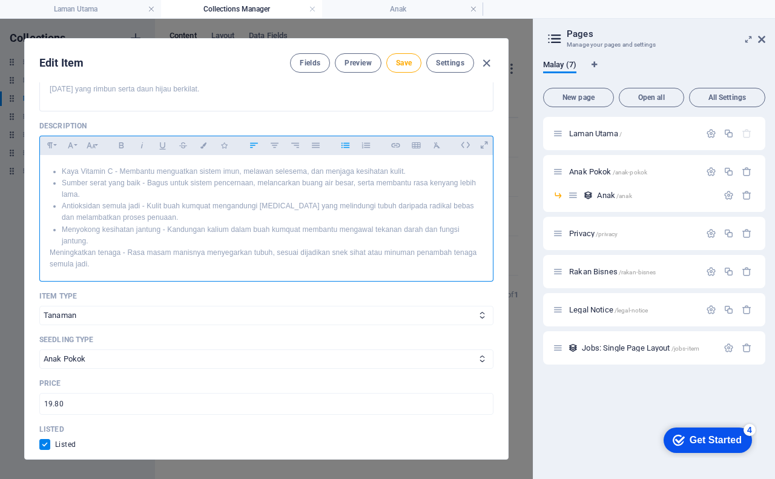
click at [117, 228] on li "Menyokong kesihatan jantung - Kandungan kalium dalam buah kumquat membantu meng…" at bounding box center [272, 235] width 421 height 23
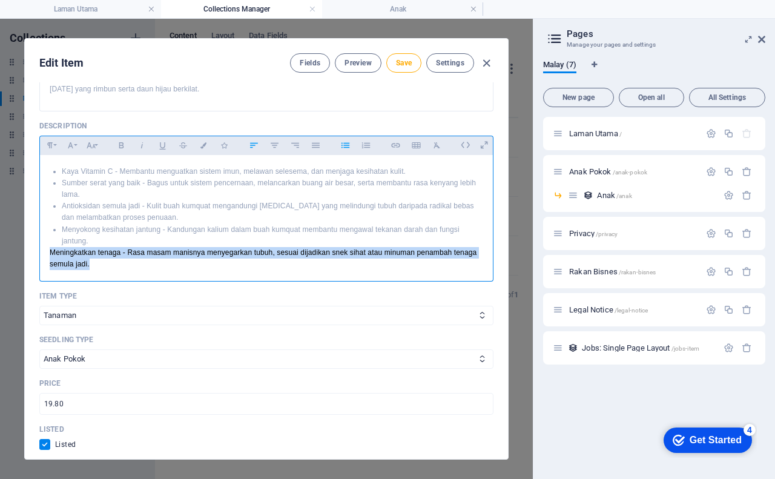
drag, startPoint x: 47, startPoint y: 240, endPoint x: 89, endPoint y: 251, distance: 43.0
click at [89, 251] on div "Pokok Limau Kumquat: Si Kecil Masam Manis yang Menyegarkan Kalau sebut buah lim…" at bounding box center [266, 195] width 453 height 608
click at [346, 138] on icon "button" at bounding box center [345, 145] width 10 height 15
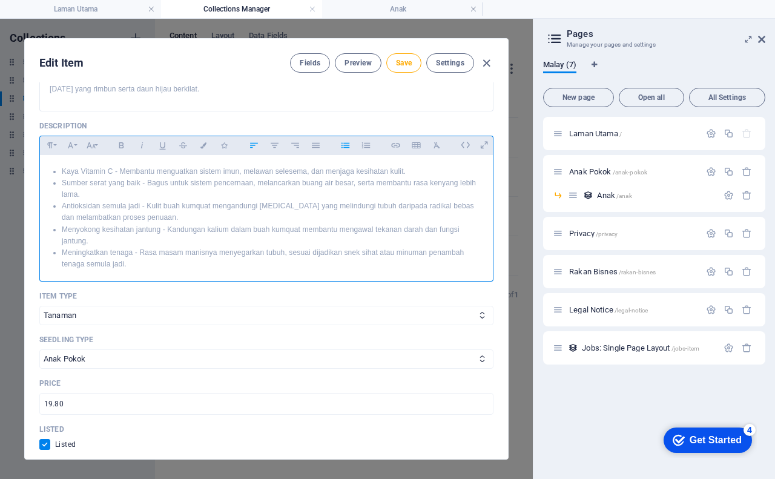
click at [194, 247] on li "Meningkatkan tenaga - Rasa masam manisnya menyegarkan tubuh, sesuai dijadikan s…" at bounding box center [272, 258] width 421 height 23
drag, startPoint x: 132, startPoint y: 240, endPoint x: 62, endPoint y: 242, distance: 70.2
click at [62, 247] on li "Meningkatkan tenaga - Rasa masam manisnya menyegarkan tubuh, sesuai dijadikan s…" at bounding box center [272, 258] width 421 height 23
click at [121, 142] on icon "button" at bounding box center [121, 145] width 5 height 6
click at [61, 217] on ul "Kaya Vitamin C - Membantu menguatkan sistem imun, melawan selesema, dan menjaga…" at bounding box center [266, 218] width 433 height 105
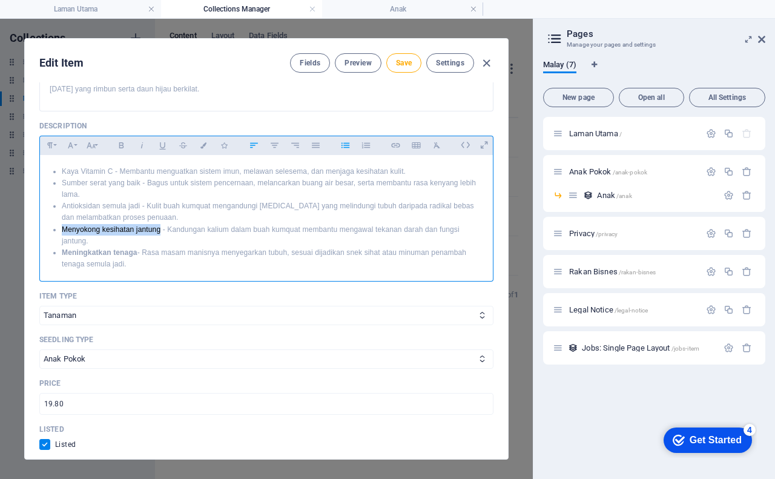
drag, startPoint x: 61, startPoint y: 217, endPoint x: 159, endPoint y: 217, distance: 97.5
click at [159, 217] on ul "Kaya Vitamin C - Membantu menguatkan sistem imun, melawan selesema, dan menjaga…" at bounding box center [266, 218] width 433 height 105
click at [121, 142] on icon "button" at bounding box center [121, 145] width 5 height 6
drag, startPoint x: 62, startPoint y: 195, endPoint x: 140, endPoint y: 191, distance: 78.2
click at [140, 200] on li "Antioksidan semula jadi - Kulit buah kumquat mengandungi [MEDICAL_DATA] yang me…" at bounding box center [272, 211] width 421 height 23
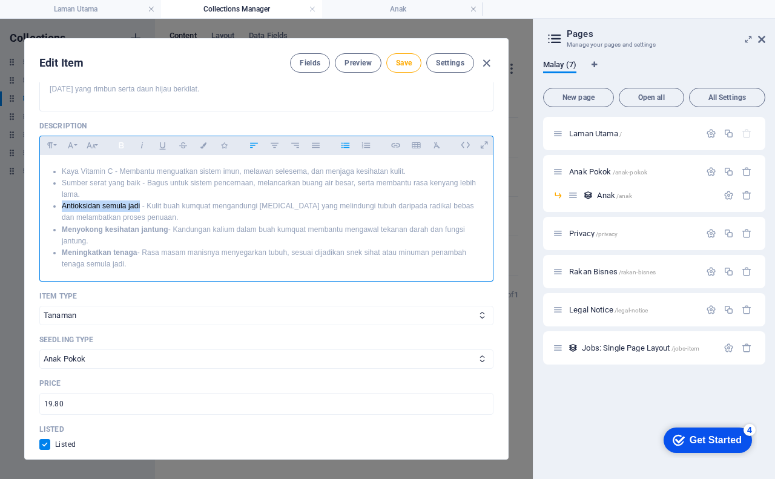
click at [123, 138] on icon "button" at bounding box center [121, 145] width 10 height 15
drag, startPoint x: 61, startPoint y: 170, endPoint x: 140, endPoint y: 174, distance: 78.8
click at [140, 174] on ul "Kaya Vitamin C - Membantu menguatkan sistem imun, melawan selesema, dan menjaga…" at bounding box center [266, 218] width 433 height 105
click at [124, 138] on icon "button" at bounding box center [121, 145] width 10 height 15
drag, startPoint x: 62, startPoint y: 156, endPoint x: 111, endPoint y: 161, distance: 49.3
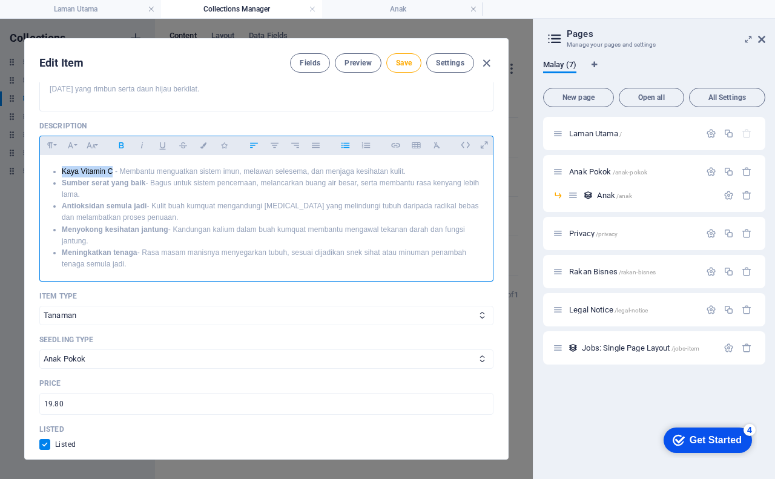
click at [111, 166] on li "Kaya Vitamin C - Membantu menguatkan sistem imun, melawan selesema, dan menjaga…" at bounding box center [272, 172] width 421 height 12
click at [122, 142] on icon "button" at bounding box center [121, 145] width 5 height 6
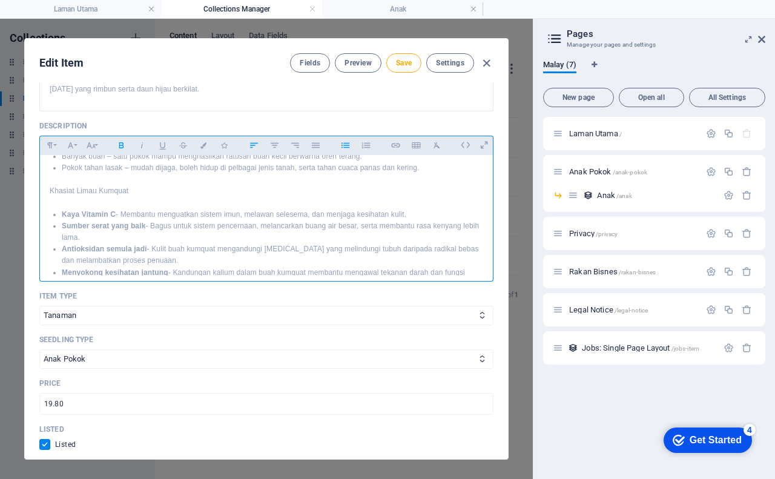
scroll to position [203, 0]
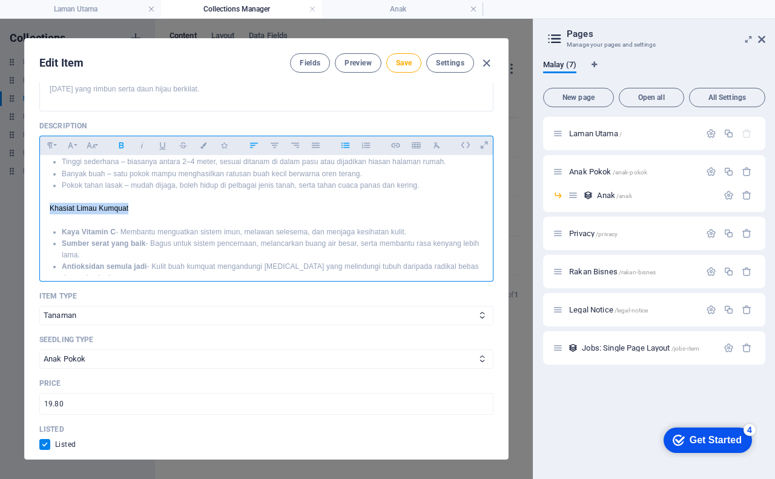
drag, startPoint x: 131, startPoint y: 195, endPoint x: 51, endPoint y: 199, distance: 80.0
click at [51, 203] on p "Khasiat Limau Kumquat" at bounding box center [266, 209] width 433 height 12
click at [50, 142] on icon "button" at bounding box center [49, 145] width 5 height 6
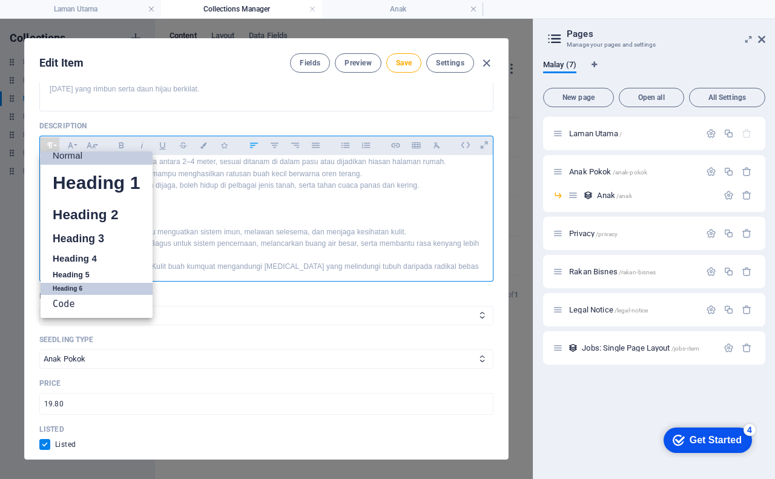
click at [76, 283] on link "Heading 6" at bounding box center [97, 289] width 112 height 12
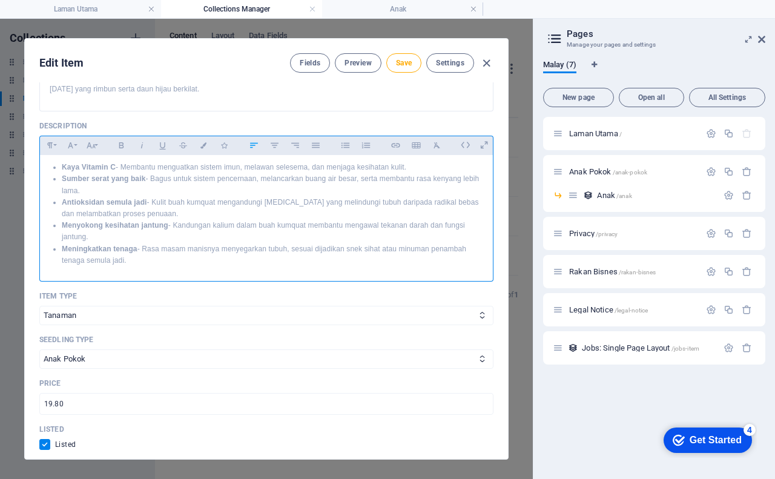
scroll to position [324, 0]
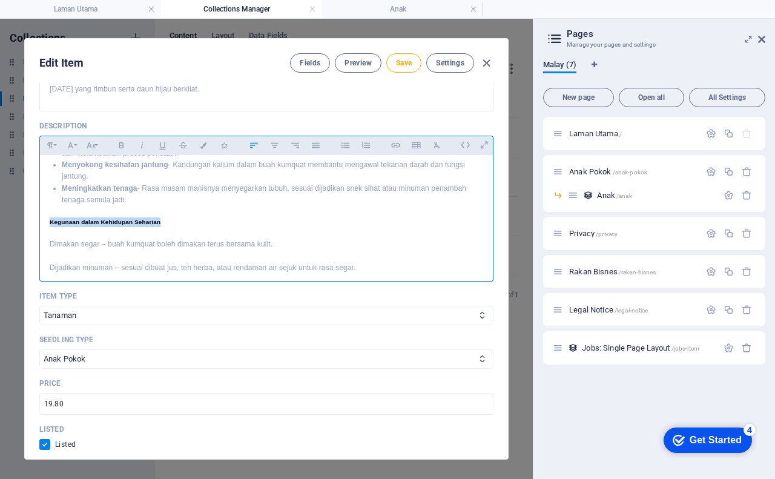
drag, startPoint x: 48, startPoint y: 210, endPoint x: 164, endPoint y: 207, distance: 116.3
click at [164, 207] on div "Pokok Limau Kumquat: Si Kecil Masam Manis yang Menyegarkan Kalau sebut buah lim…" at bounding box center [266, 133] width 453 height 604
click at [46, 138] on icon "button" at bounding box center [50, 145] width 10 height 15
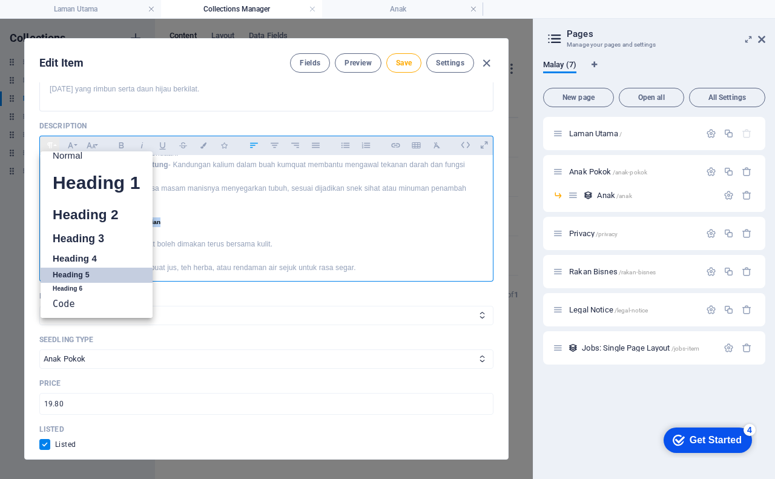
scroll to position [10, 0]
click at [212, 206] on p at bounding box center [266, 212] width 433 height 12
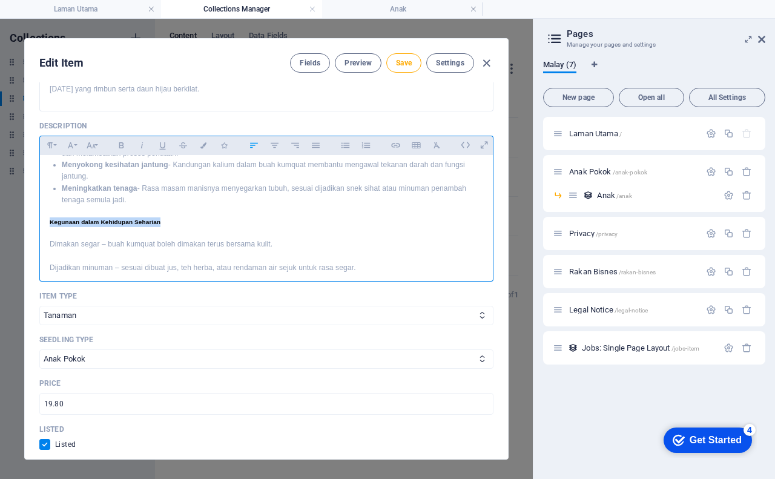
drag, startPoint x: 50, startPoint y: 212, endPoint x: 162, endPoint y: 213, distance: 112.0
click at [162, 217] on h5 "Kegunaan dalam Kehidupan Seharian" at bounding box center [266, 222] width 433 height 10
click at [49, 142] on icon "button" at bounding box center [49, 145] width 5 height 6
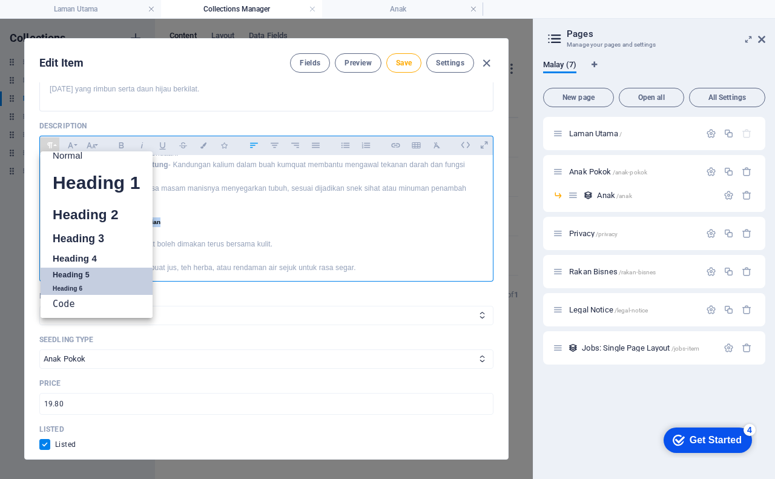
click at [94, 283] on link "Heading 6" at bounding box center [97, 289] width 112 height 12
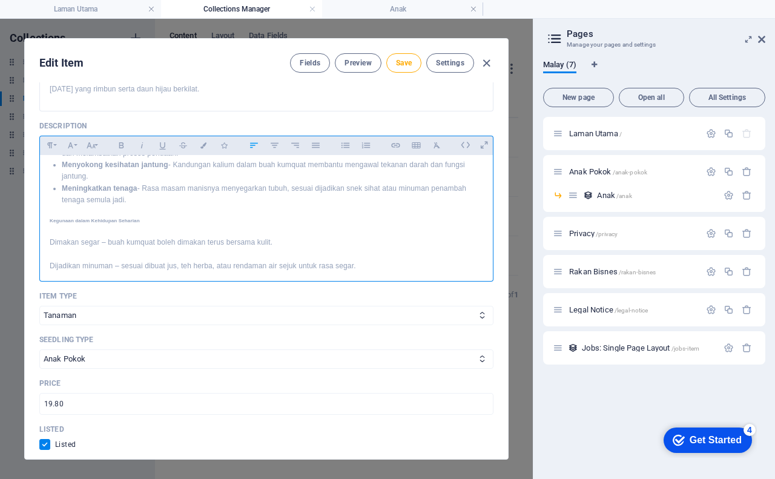
click at [312, 237] on p "Dimakan segar – buah kumquat boleh dimakan terus bersama kulit." at bounding box center [266, 243] width 433 height 12
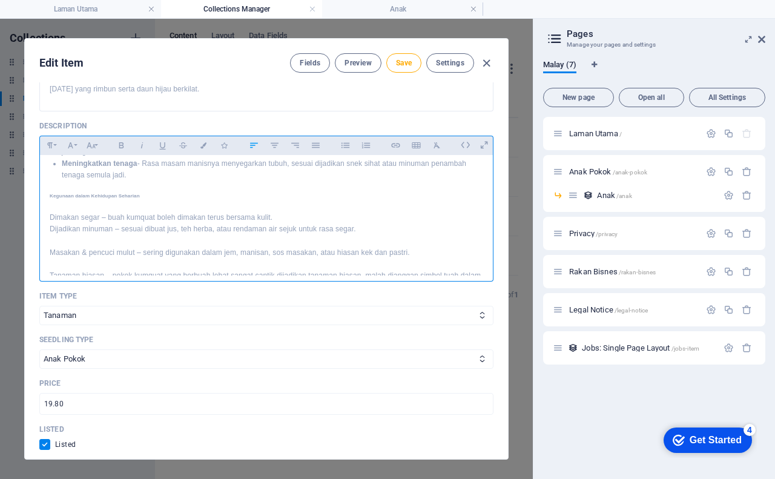
scroll to position [385, 0]
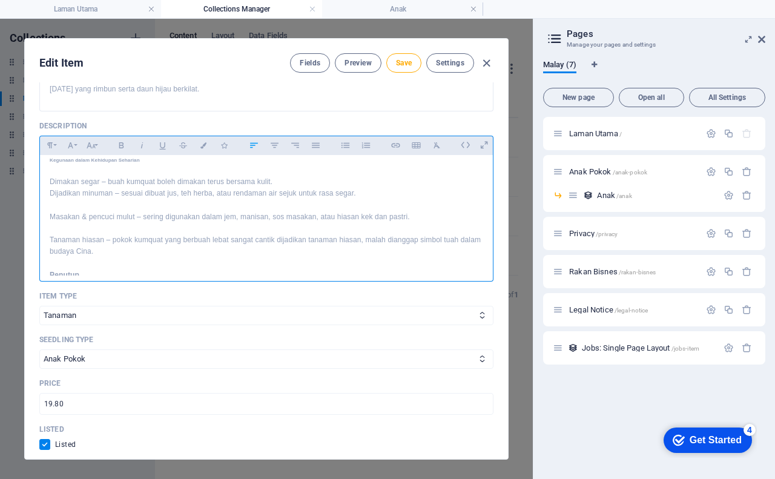
click at [364, 188] on p "Dijadikan minuman – sesuai dibuat jus, teh herba, atau rendaman air sejuk untuk…" at bounding box center [266, 194] width 433 height 12
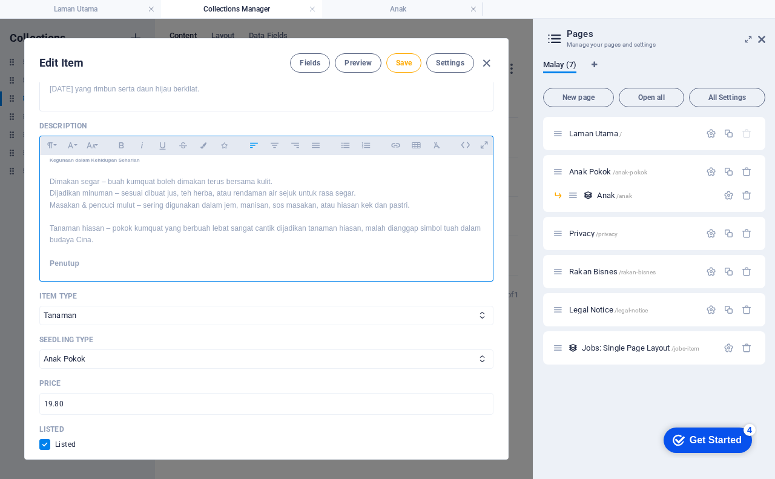
click at [415, 200] on p "Masakan & pencuci mulut – sering digunakan dalam jem, manisan, sos masakan, ata…" at bounding box center [266, 206] width 433 height 12
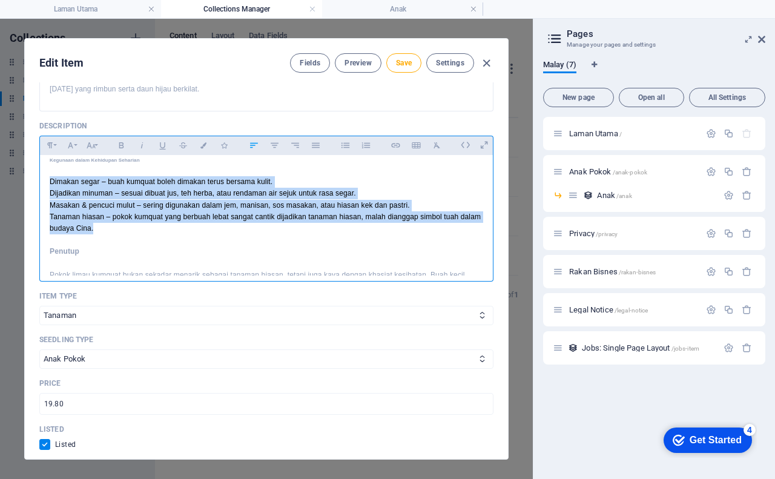
drag, startPoint x: 48, startPoint y: 171, endPoint x: 134, endPoint y: 218, distance: 98.1
click at [134, 218] on div "Pokok Limau Kumquat: Si Kecil Masam Manis yang Menyegarkan Kalau sebut buah lim…" at bounding box center [266, 53] width 453 height 567
click at [370, 138] on icon "button" at bounding box center [366, 145] width 10 height 15
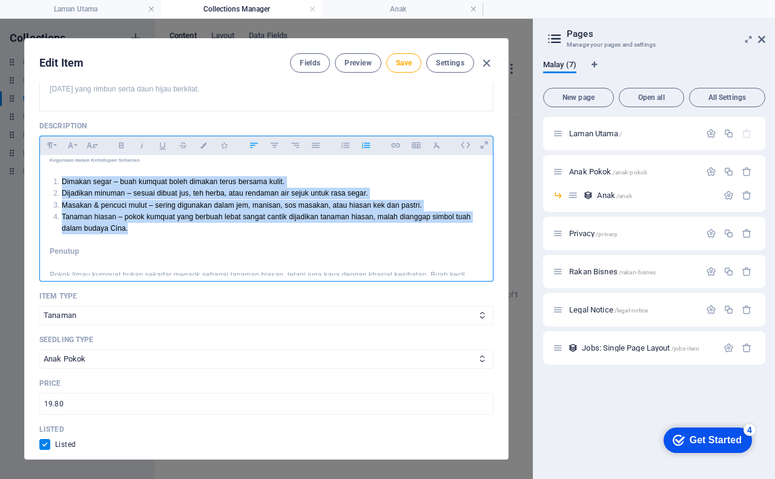
click at [197, 188] on li "Dijadikan minuman – sesuai dibuat jus, teh herba, atau rendaman air sejuk untuk…" at bounding box center [272, 194] width 421 height 12
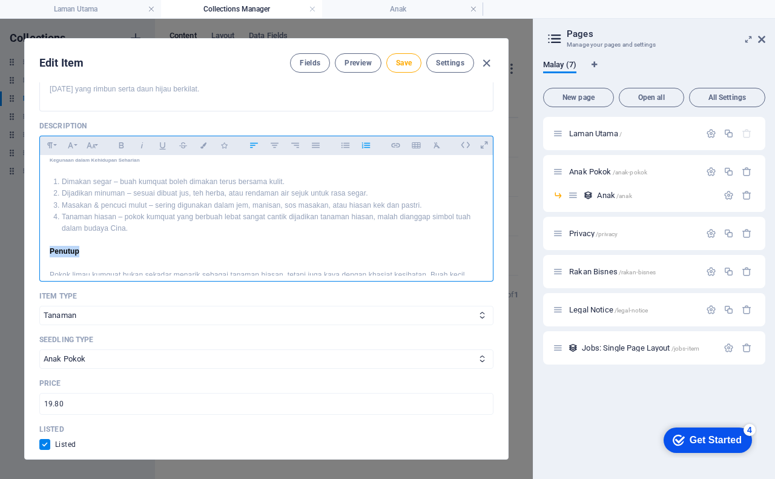
drag, startPoint x: 81, startPoint y: 241, endPoint x: 47, endPoint y: 242, distance: 33.9
click at [47, 242] on div "Pokok Limau Kumquat: Si Kecil Masam Manis yang Menyegarkan Kalau sebut buah lim…" at bounding box center [266, 53] width 453 height 567
click at [48, 142] on icon "button" at bounding box center [49, 145] width 5 height 6
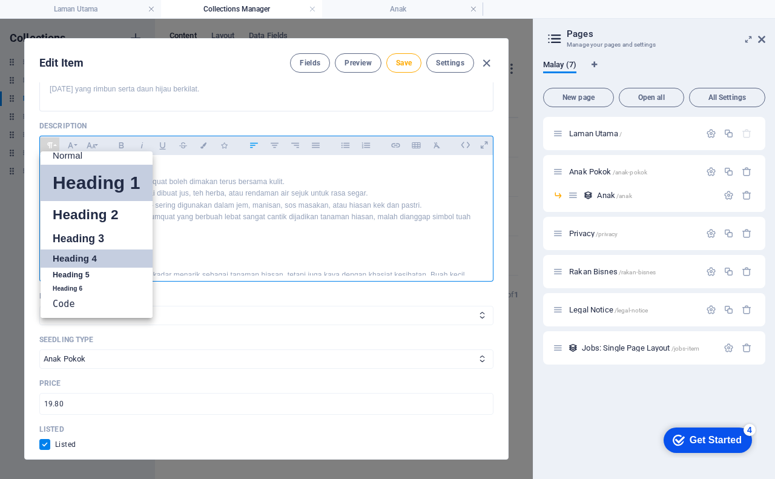
scroll to position [10, 0]
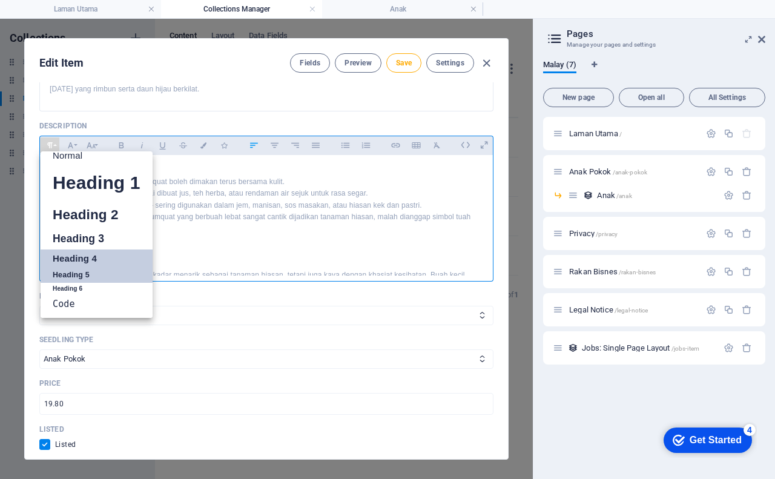
click at [83, 268] on link "Heading 5" at bounding box center [97, 275] width 112 height 15
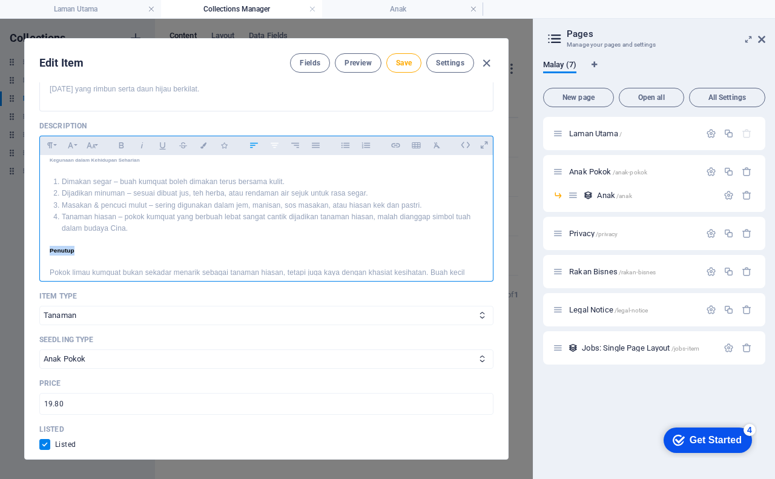
click at [277, 138] on icon "button" at bounding box center [274, 145] width 10 height 15
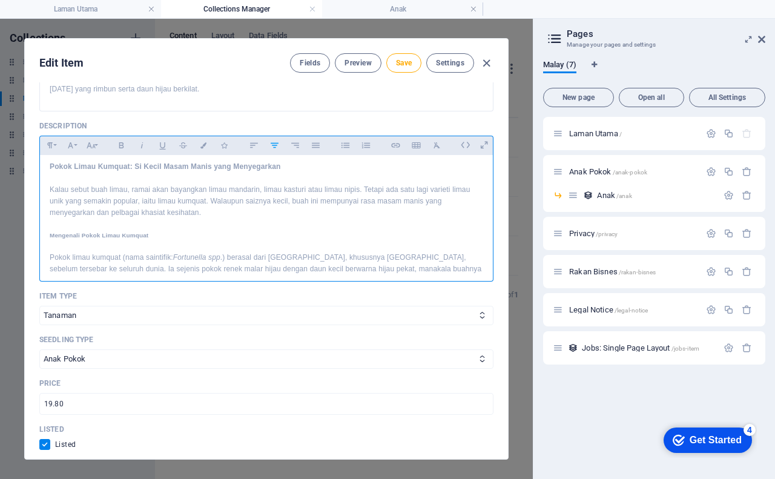
scroll to position [0, 0]
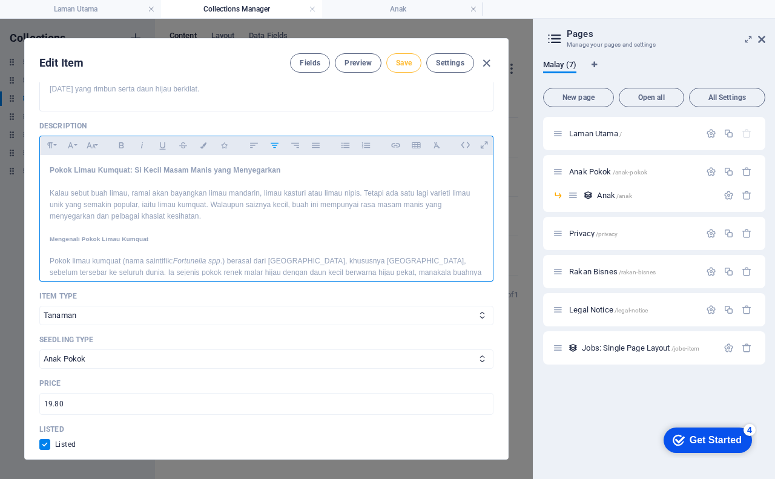
click at [402, 69] on button "Save" at bounding box center [403, 62] width 35 height 19
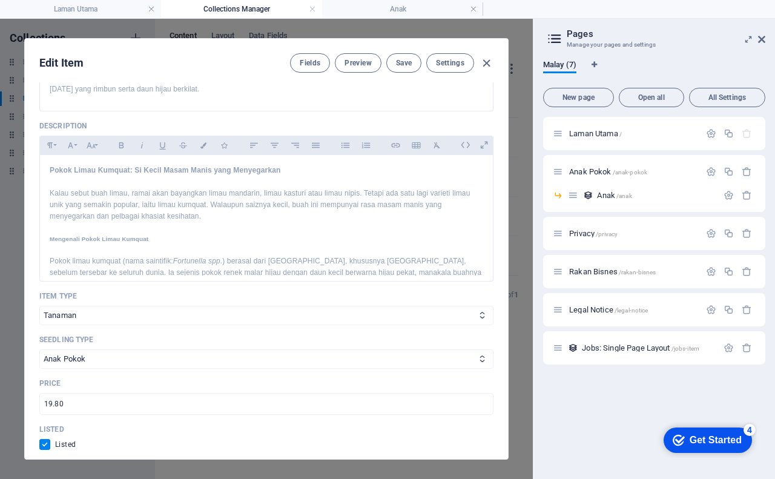
click at [356, 66] on span "Preview" at bounding box center [357, 63] width 27 height 10
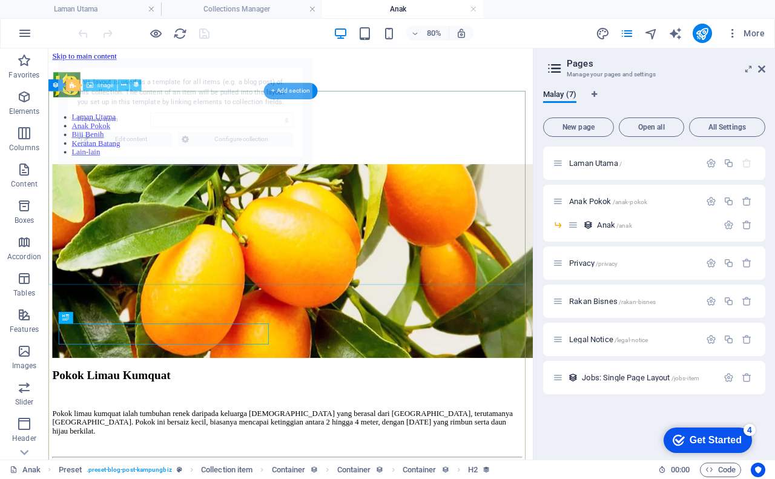
select select "68b5bc93591fac3d8c064144"
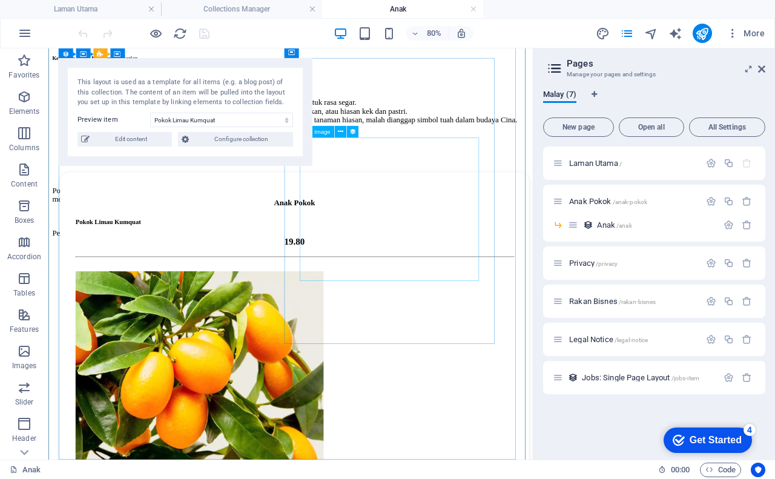
scroll to position [969, 0]
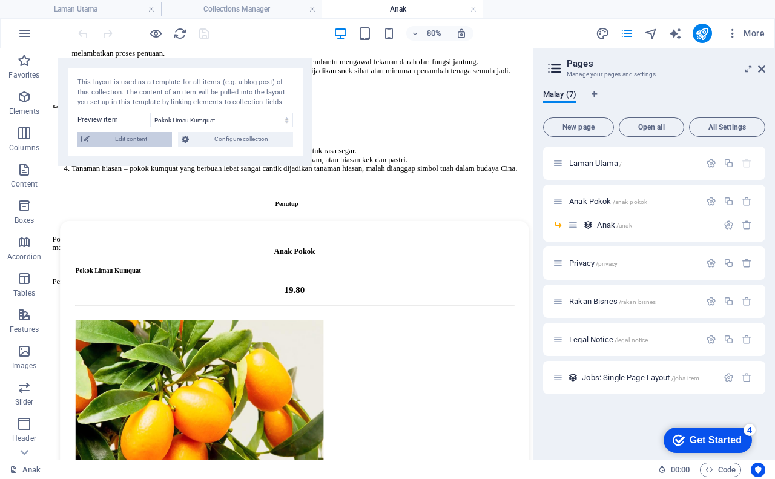
click at [148, 137] on span "Edit content" at bounding box center [130, 139] width 75 height 15
checkbox input "true"
type input "pokok-limau-kumquat"
type input "anak pokok limau kumquat"
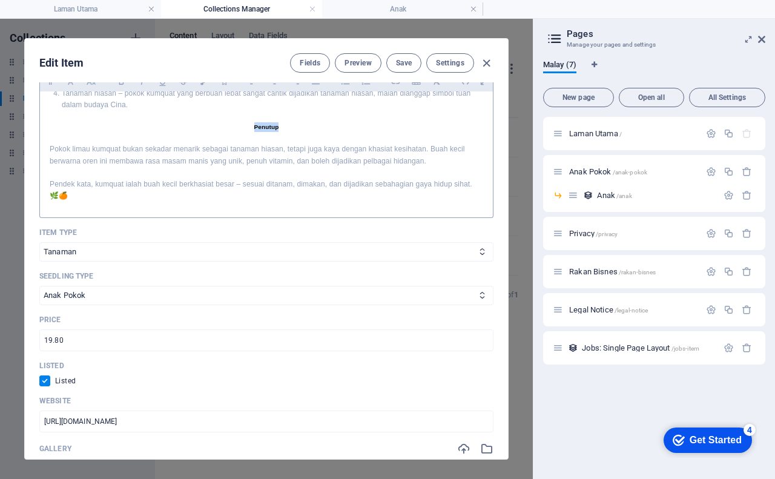
scroll to position [398, 0]
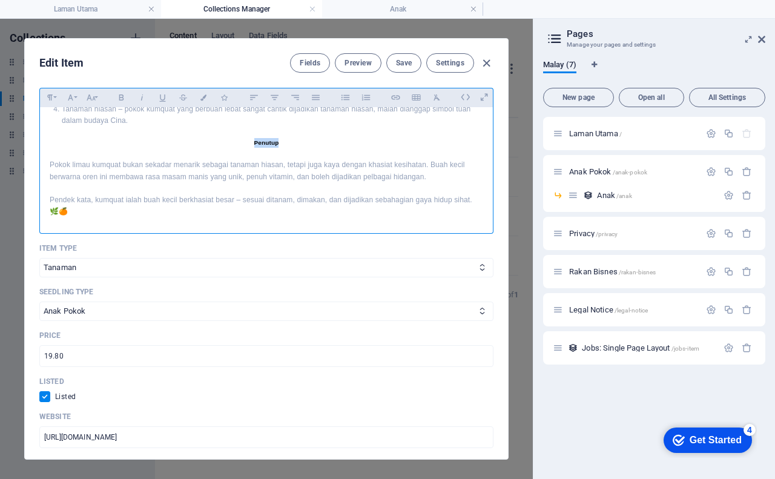
click at [250, 138] on h5 "Penutup" at bounding box center [266, 143] width 433 height 10
drag, startPoint x: 250, startPoint y: 130, endPoint x: 275, endPoint y: 134, distance: 25.7
click at [275, 138] on h5 "Penutup" at bounding box center [266, 143] width 433 height 10
click at [51, 90] on icon "button" at bounding box center [50, 97] width 10 height 15
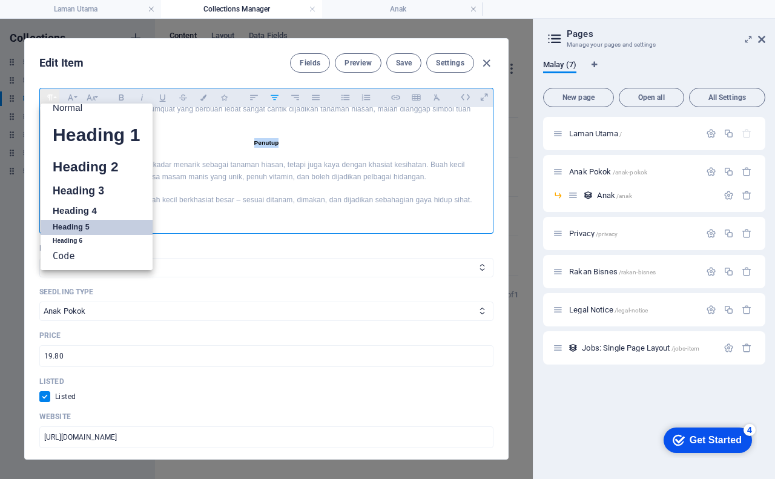
scroll to position [10, 0]
click at [229, 159] on p "Pokok limau kumquat bukan sekadar menarik sebagai tanaman hiasan, tetapi juga k…" at bounding box center [266, 170] width 433 height 23
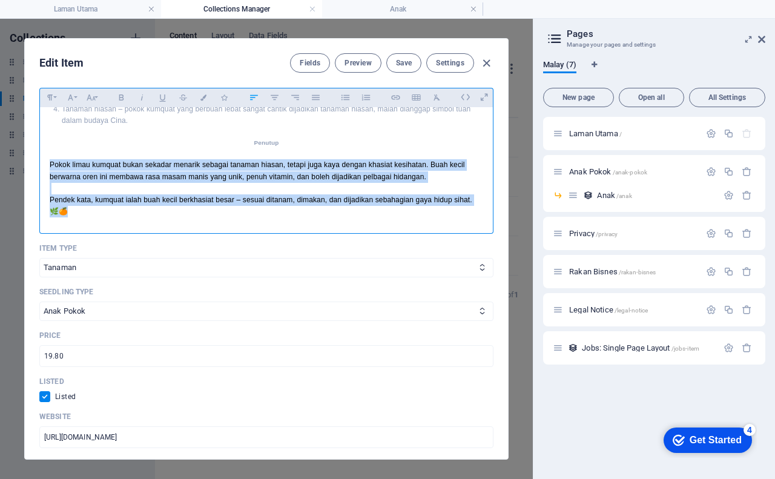
drag, startPoint x: 47, startPoint y: 153, endPoint x: 154, endPoint y: 197, distance: 115.9
click at [275, 94] on icon "button" at bounding box center [275, 96] width 8 height 5
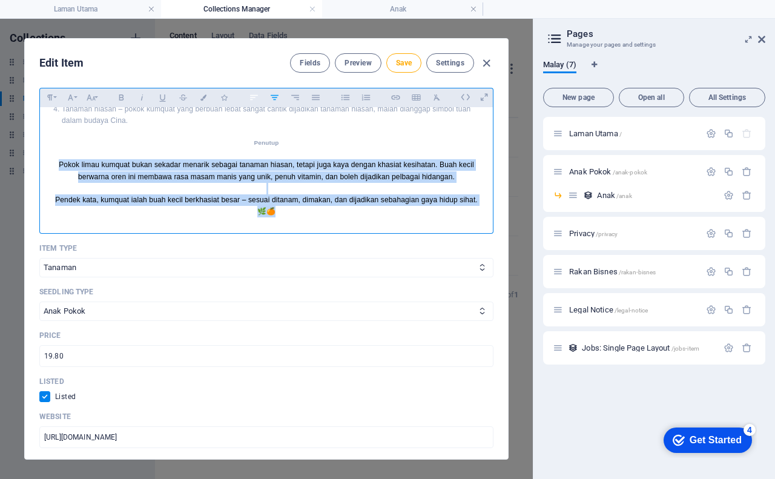
click at [253, 94] on icon "button" at bounding box center [254, 96] width 8 height 5
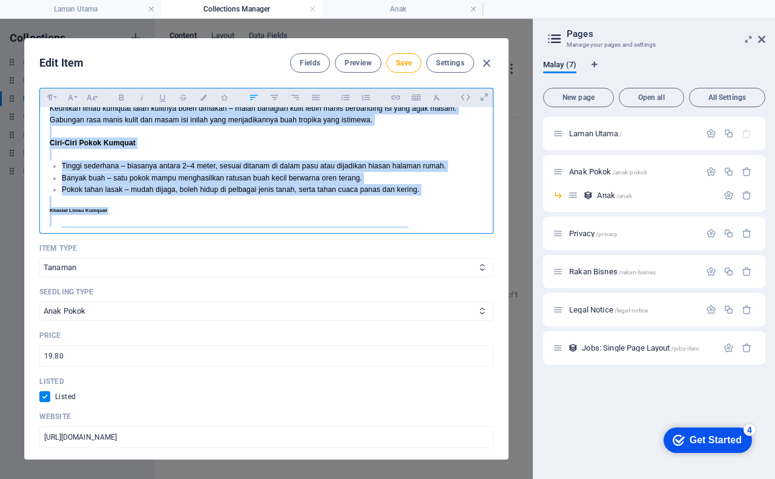
scroll to position [123, 0]
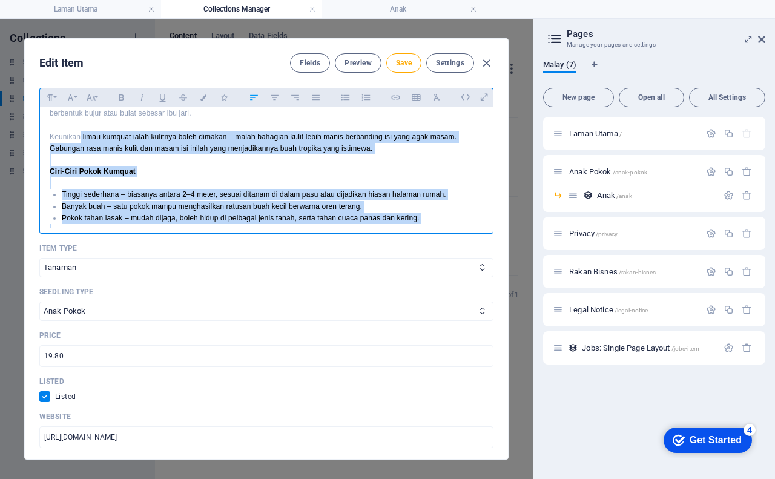
drag, startPoint x: 50, startPoint y: 100, endPoint x: 81, endPoint y: 127, distance: 40.8
click at [81, 127] on div "Pokok Limau Kumquat: Si Kecil Masam Manis yang Menyegarkan Kalau sebut buah lim…" at bounding box center [266, 266] width 453 height 565
click at [147, 166] on p "Ciri-Ciri Pokok Kumquat" at bounding box center [266, 172] width 433 height 12
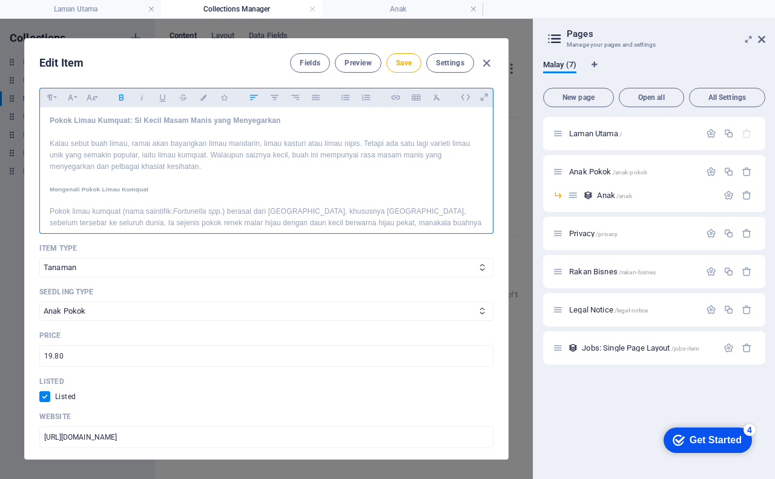
scroll to position [0, 0]
drag, startPoint x: 49, startPoint y: 110, endPoint x: 283, endPoint y: 110, distance: 233.7
click at [283, 110] on div "Pokok Limau Kumquat: Si Kecil Masam Manis yang Menyegarkan Kalau sebut buah lim…" at bounding box center [266, 389] width 453 height 565
click at [50, 94] on icon "button" at bounding box center [49, 97] width 5 height 6
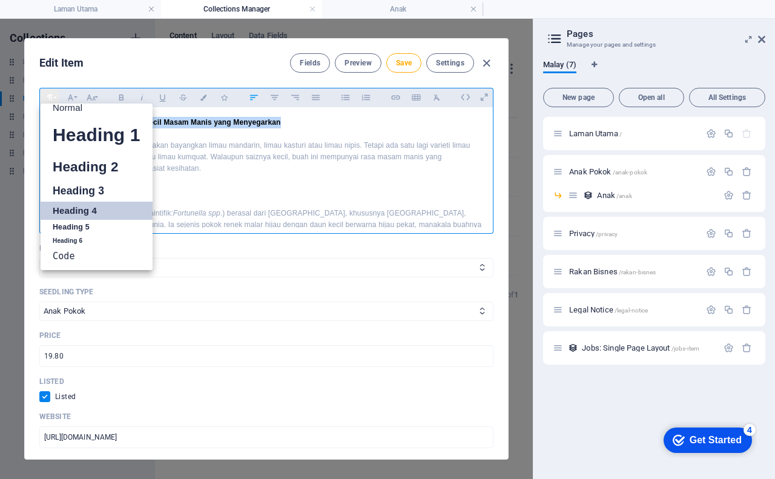
scroll to position [10, 0]
click at [208, 140] on p "Kalau sebut buah limau, ramai akan bayangkan limau mandarin, limau kasturi atau…" at bounding box center [266, 157] width 433 height 35
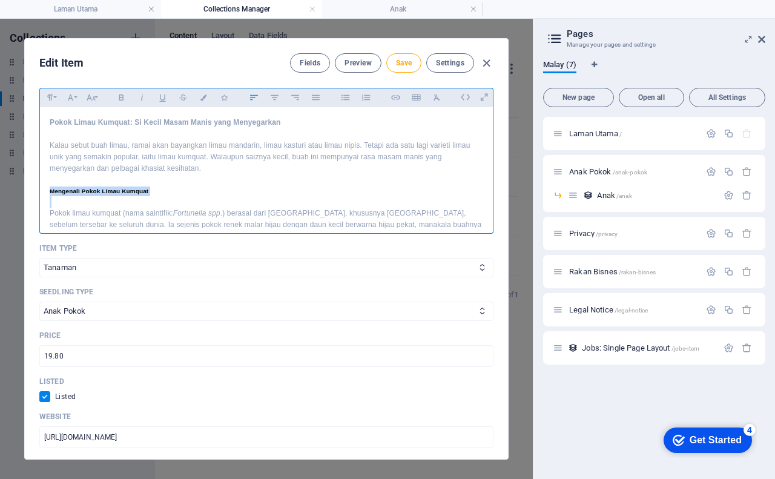
drag, startPoint x: 50, startPoint y: 177, endPoint x: 157, endPoint y: 182, distance: 107.9
click at [161, 185] on div "Pokok Limau Kumquat: Si Kecil Masam Manis yang Menyegarkan Kalau sebut buah lim…" at bounding box center [266, 389] width 453 height 565
click at [47, 90] on icon "button" at bounding box center [50, 97] width 10 height 15
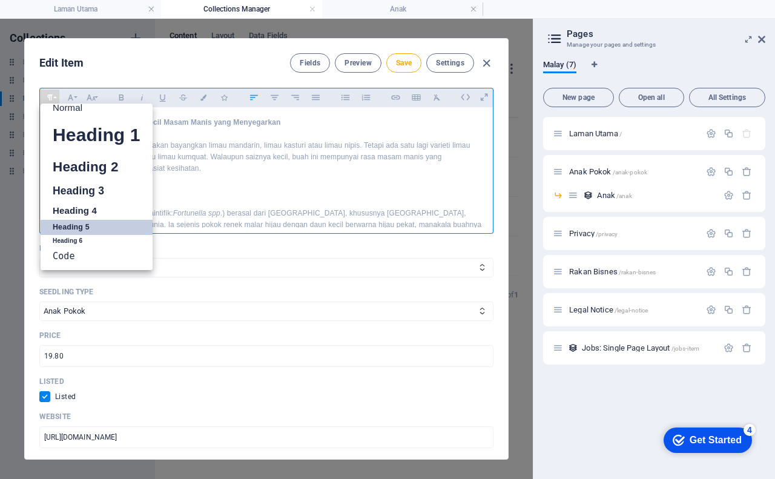
click at [89, 220] on link "Heading 5" at bounding box center [97, 227] width 112 height 15
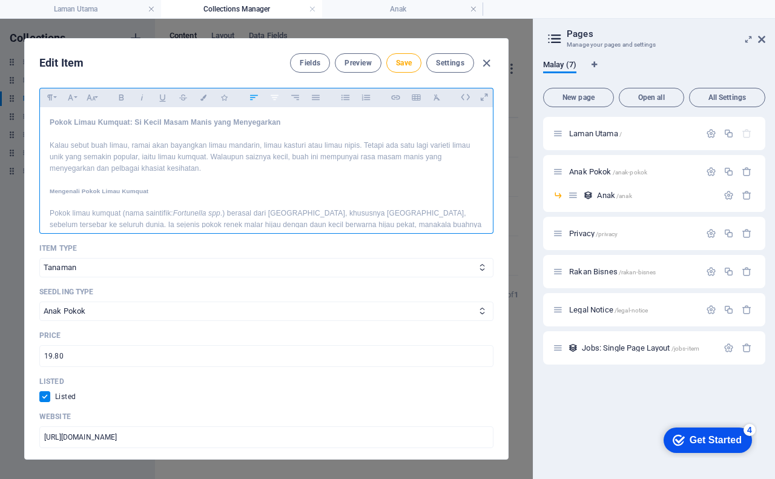
click at [277, 90] on icon "button" at bounding box center [274, 97] width 10 height 15
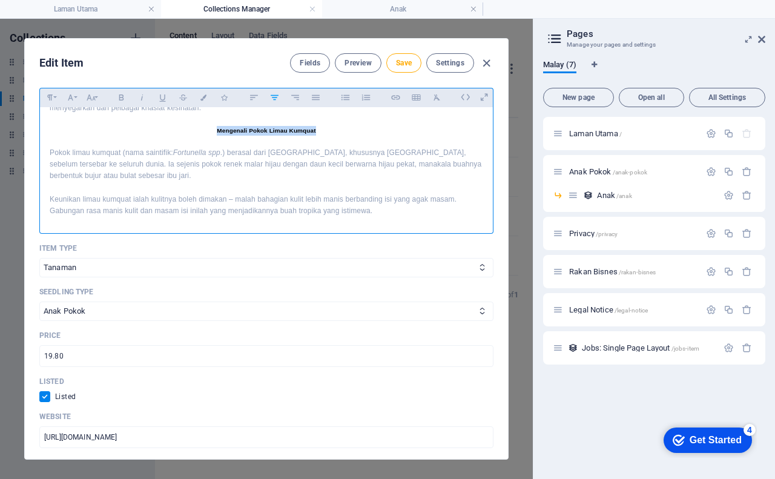
scroll to position [121, 0]
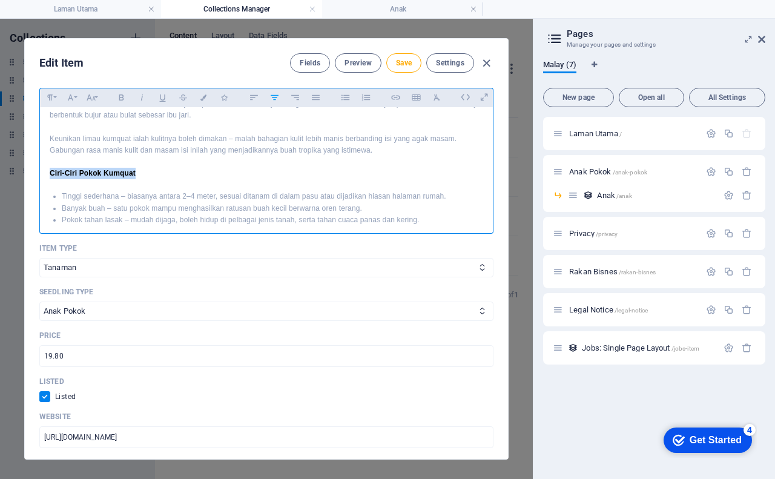
drag, startPoint x: 49, startPoint y: 160, endPoint x: 157, endPoint y: 159, distance: 108.4
click at [157, 159] on div "Pokok Limau Kumquat: Si Kecil Masam Manis yang Menyegarkan Kalau sebut buah lim…" at bounding box center [266, 268] width 453 height 565
click at [54, 90] on icon "button" at bounding box center [50, 97] width 10 height 15
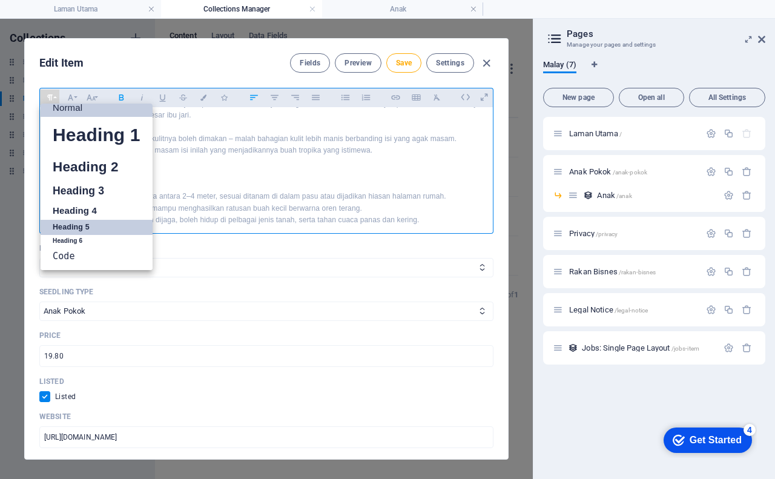
click at [77, 220] on link "Heading 5" at bounding box center [97, 227] width 112 height 15
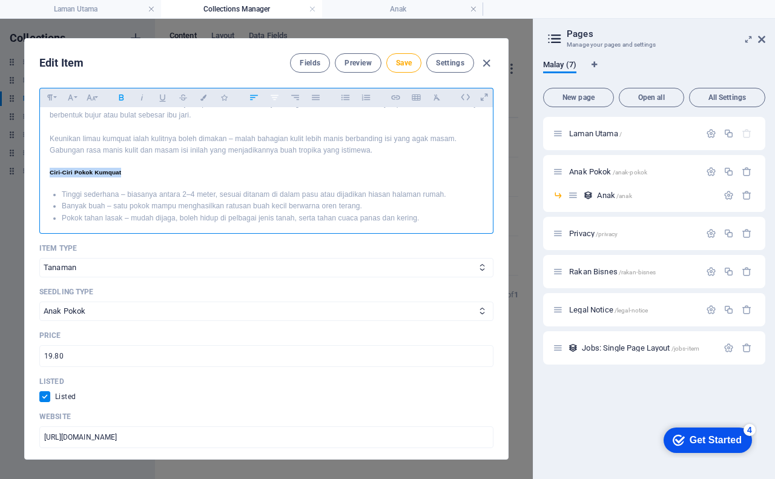
click at [275, 90] on icon "button" at bounding box center [274, 97] width 10 height 15
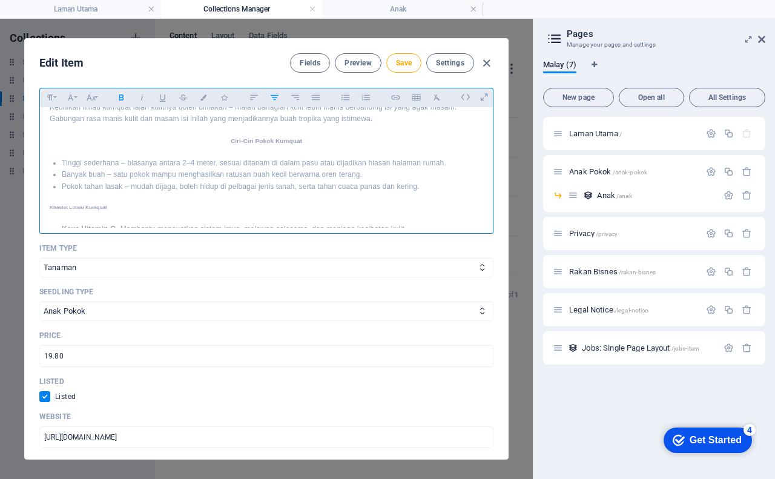
scroll to position [182, 0]
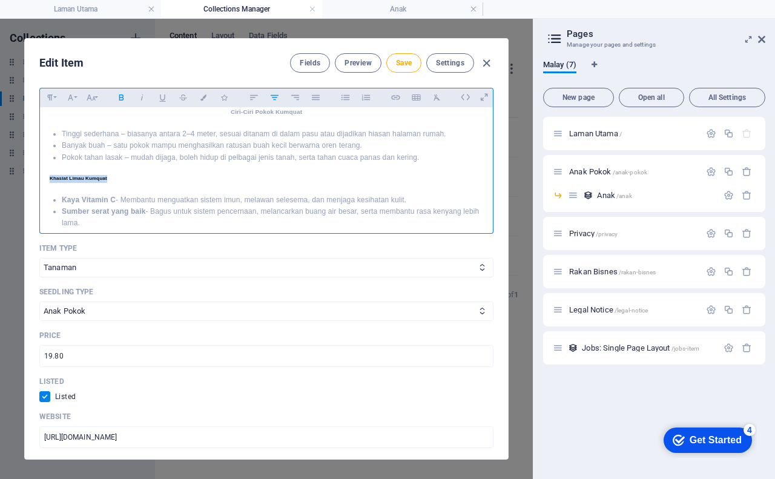
drag, startPoint x: 48, startPoint y: 165, endPoint x: 120, endPoint y: 168, distance: 72.1
click at [122, 167] on div "Pokok Limau Kumquat: Si Kecil Masam Manis yang Menyegarkan Kalau sebut buah lim…" at bounding box center [266, 208] width 453 height 564
click at [48, 94] on icon "button" at bounding box center [49, 97] width 5 height 6
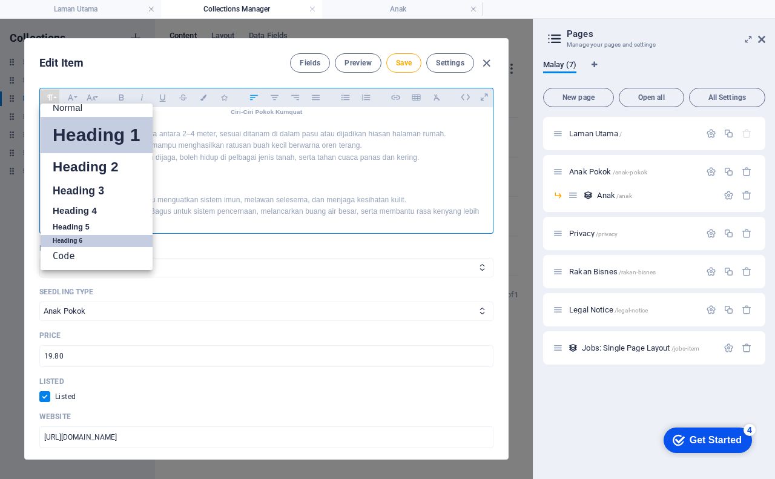
scroll to position [10, 0]
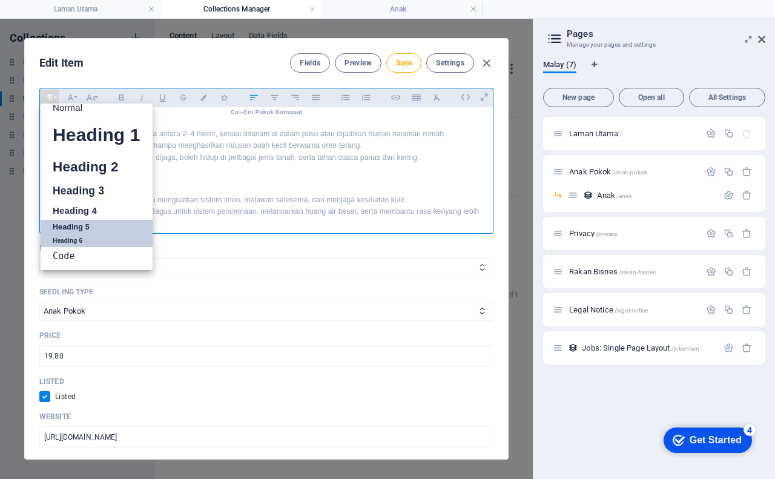
click at [82, 220] on link "Heading 5" at bounding box center [97, 227] width 112 height 15
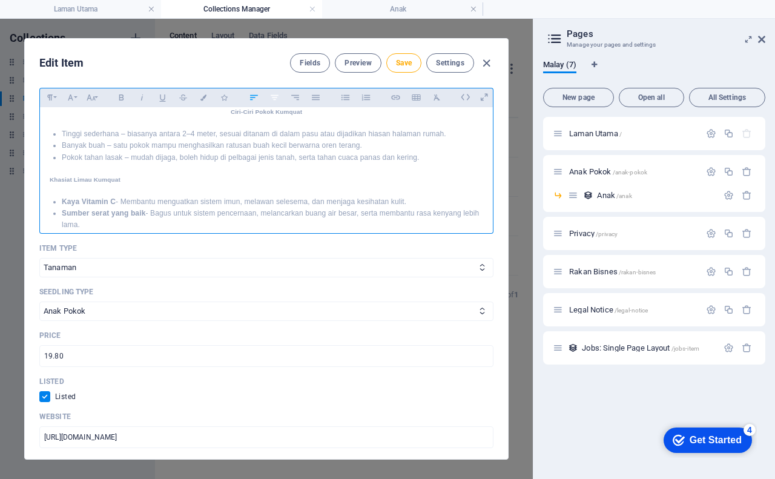
click at [272, 90] on icon "button" at bounding box center [274, 97] width 10 height 15
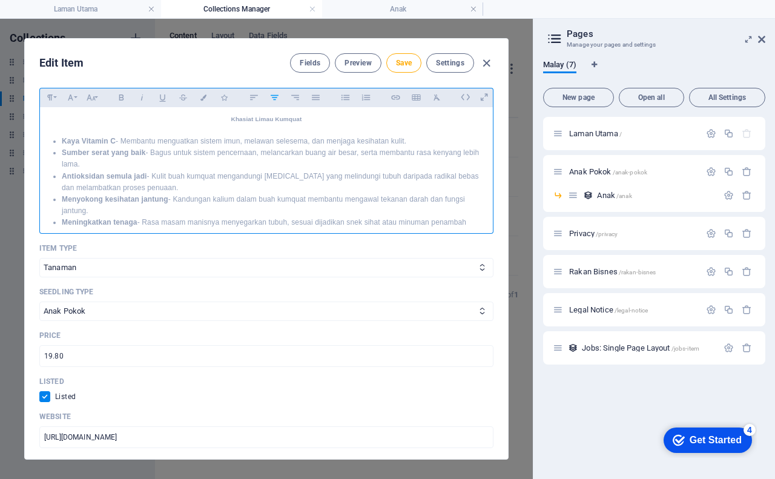
scroll to position [303, 0]
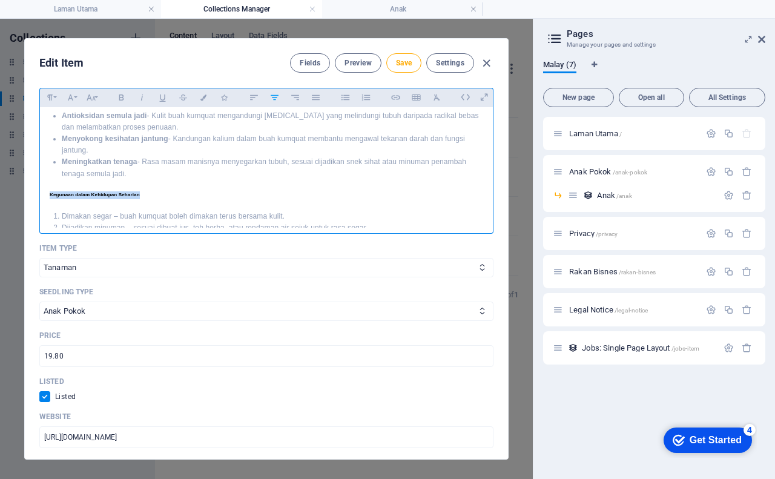
drag, startPoint x: 48, startPoint y: 182, endPoint x: 142, endPoint y: 180, distance: 93.2
click at [142, 180] on div "Pokok Limau Kumquat: Si Kecil Masam Manis yang Menyegarkan Kalau sebut buah lim…" at bounding box center [266, 86] width 453 height 565
click at [275, 94] on icon "button" at bounding box center [275, 96] width 8 height 5
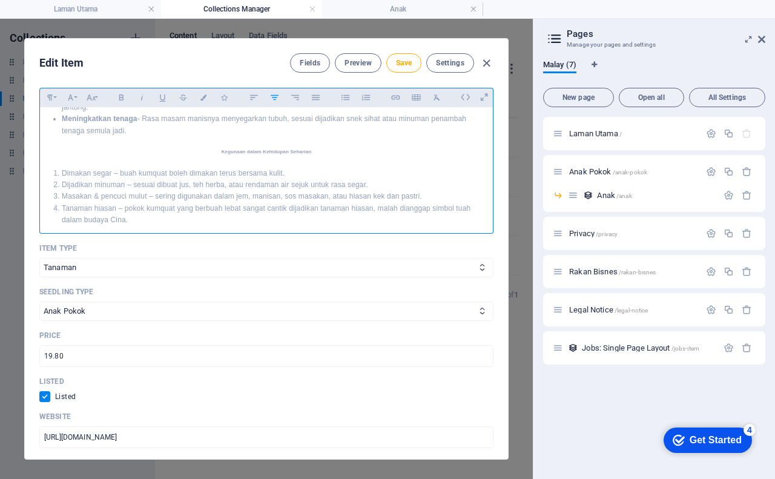
scroll to position [363, 0]
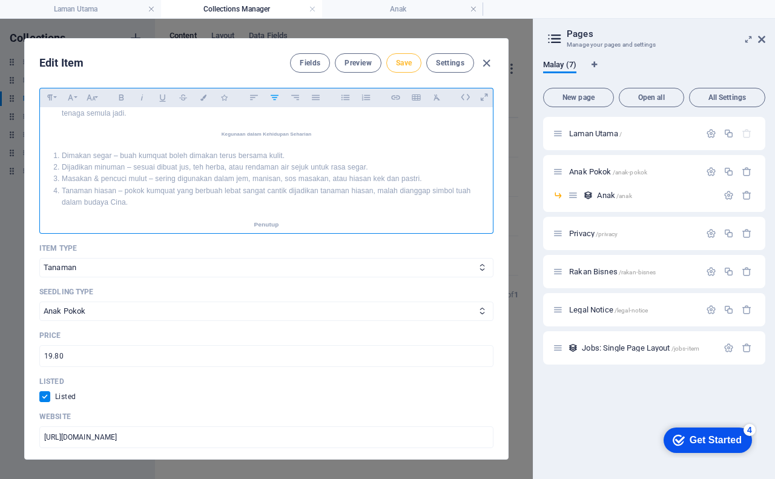
click at [398, 63] on span "Save" at bounding box center [404, 63] width 16 height 10
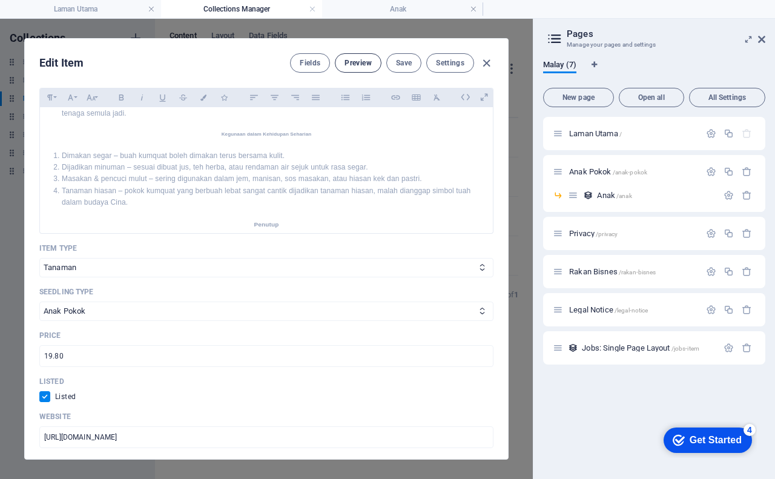
click at [361, 66] on span "Preview" at bounding box center [357, 63] width 27 height 10
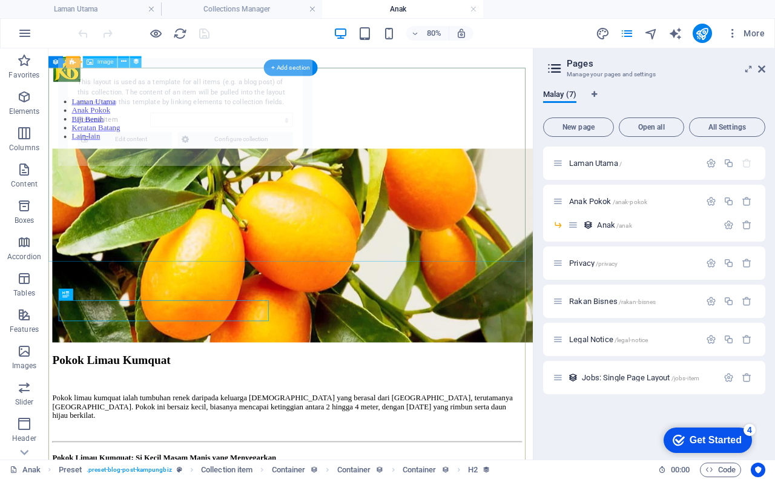
scroll to position [182, 0]
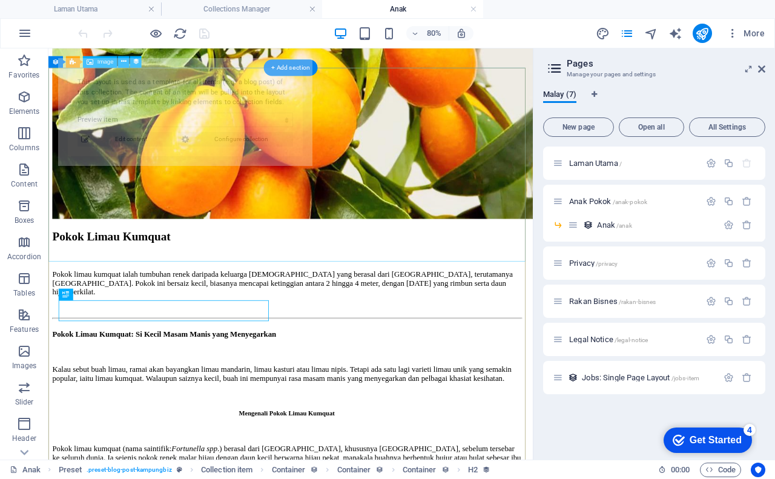
select select "68b5bc93591fac3d8c064144"
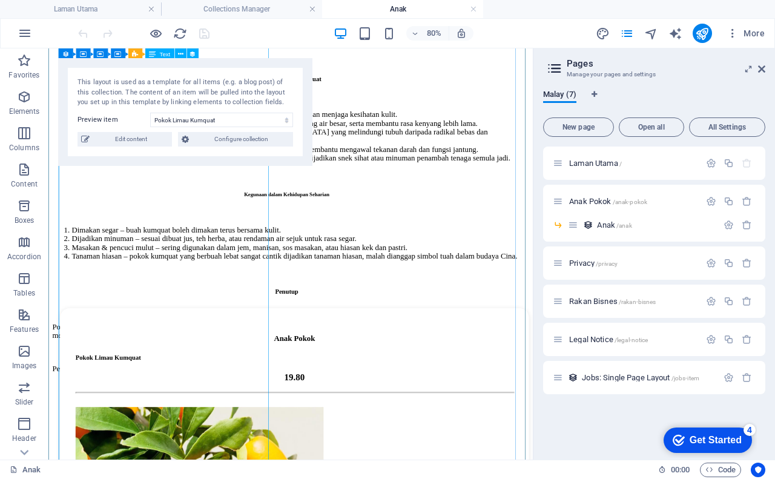
scroll to position [847, 0]
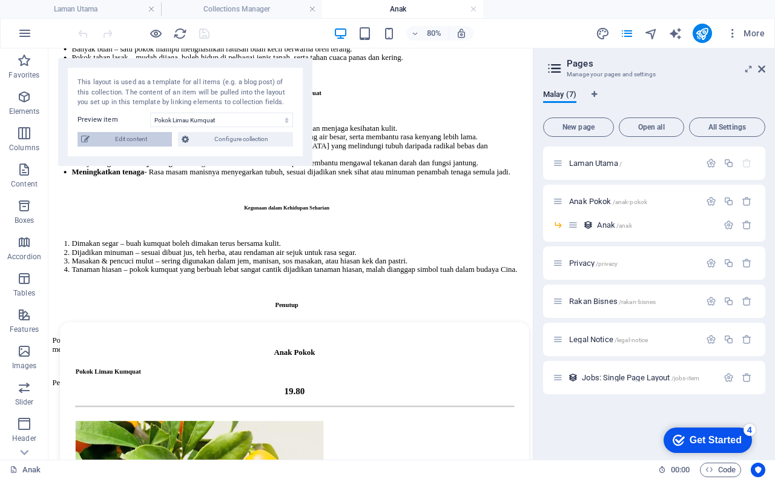
click at [145, 139] on span "Edit content" at bounding box center [130, 139] width 75 height 15
checkbox input "true"
type input "pokok-limau-kumquat"
type input "anak pokok limau kumquat"
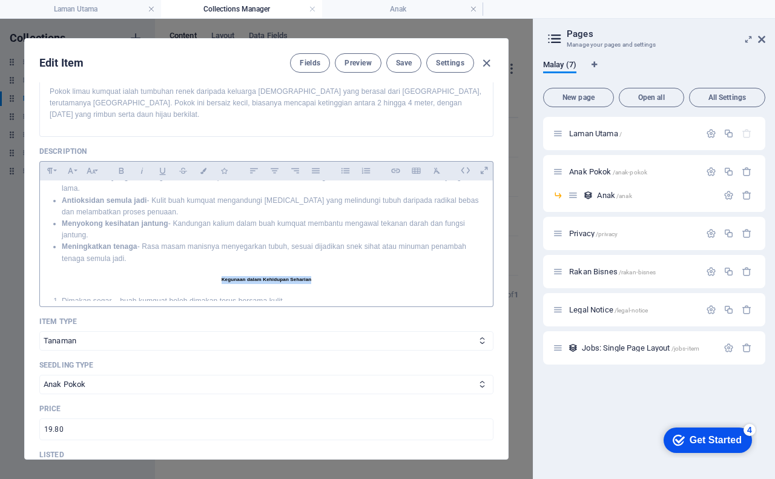
scroll to position [363, 0]
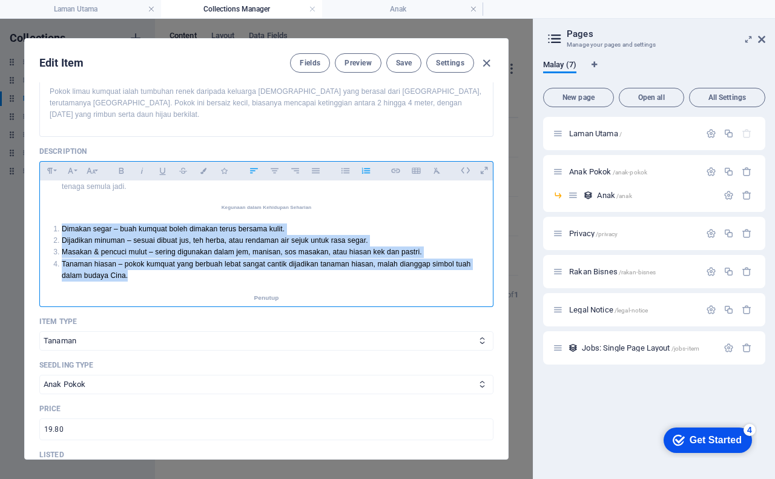
drag, startPoint x: 53, startPoint y: 215, endPoint x: 184, endPoint y: 262, distance: 139.6
click at [184, 262] on ol "Dimakan segar – buah kumquat boleh dimakan terus bersama kulit. Dijadikan minum…" at bounding box center [266, 252] width 433 height 58
click at [274, 163] on icon "button" at bounding box center [274, 170] width 10 height 15
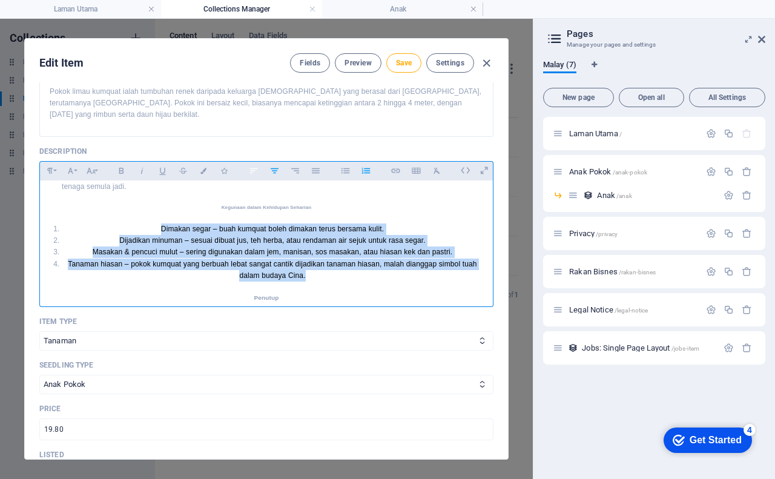
click at [252, 163] on icon "button" at bounding box center [254, 170] width 10 height 15
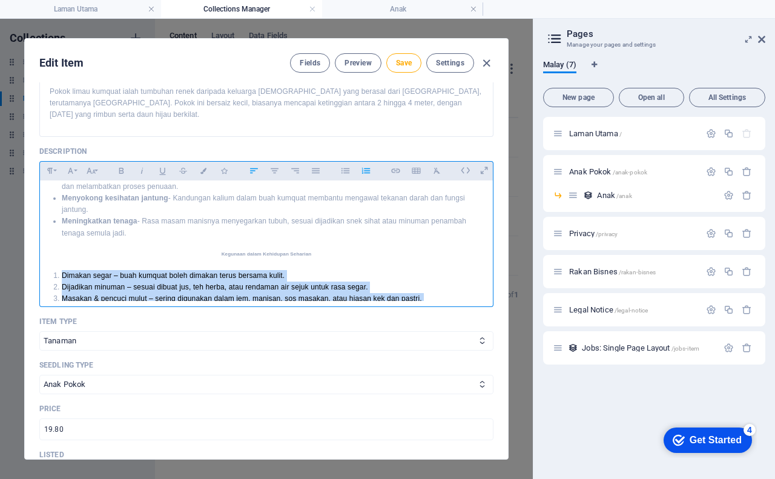
scroll to position [303, 0]
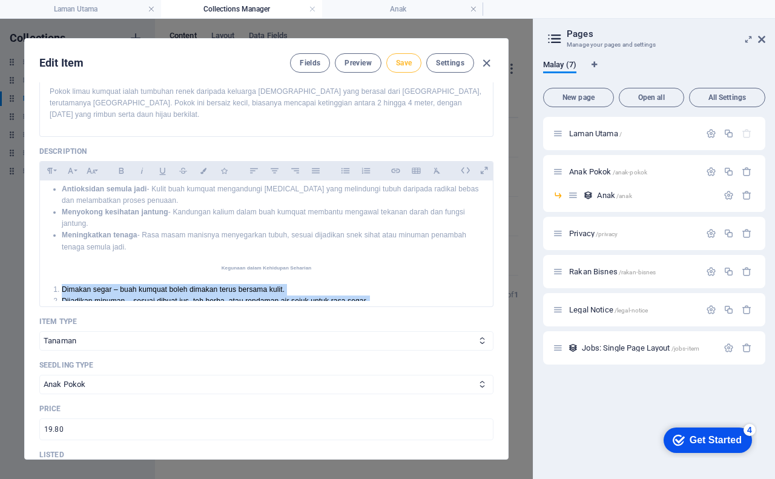
click at [397, 64] on span "Save" at bounding box center [404, 63] width 16 height 10
click at [358, 66] on span "Preview" at bounding box center [357, 63] width 27 height 10
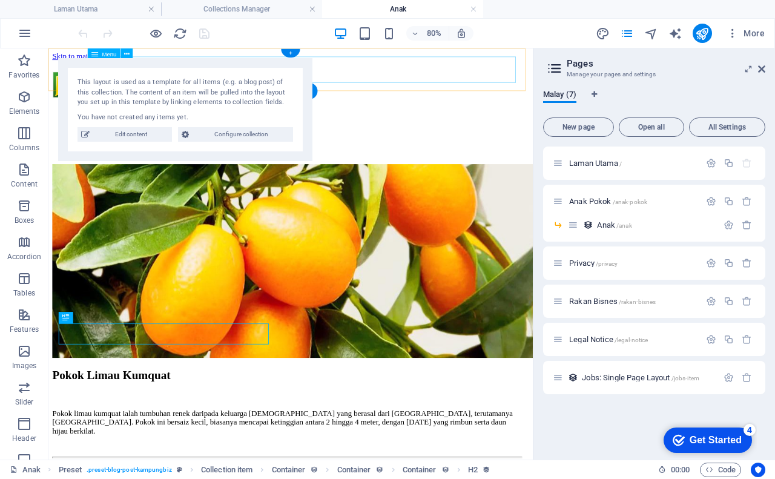
scroll to position [0, 0]
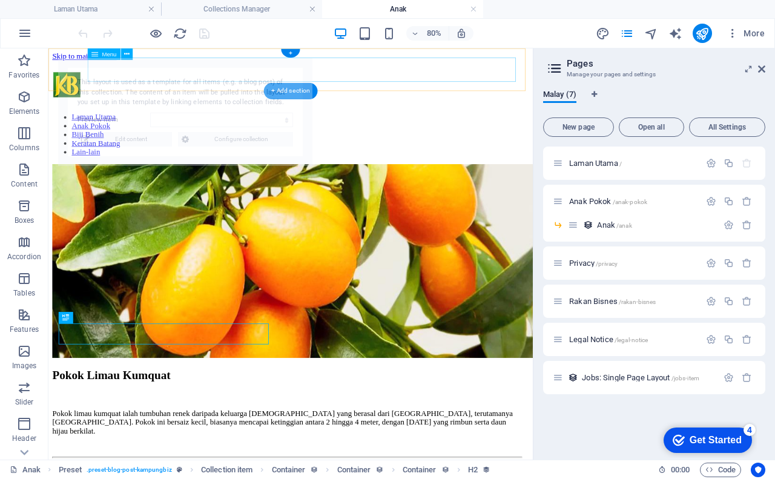
select select "68b5bc93591fac3d8c064144"
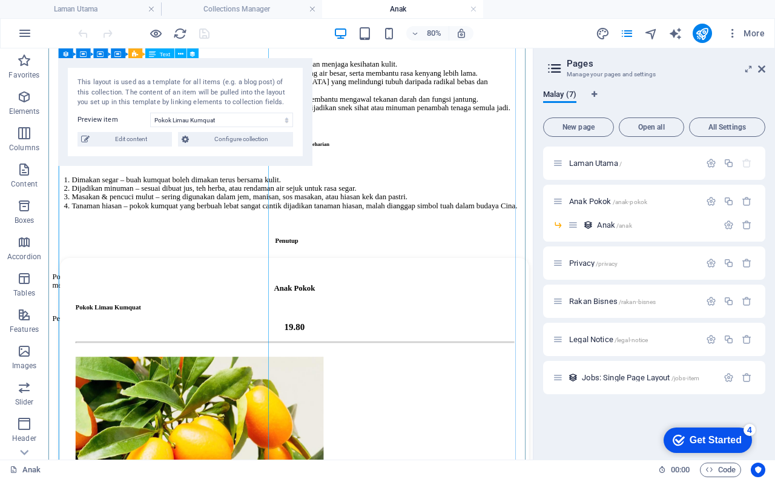
scroll to position [908, 0]
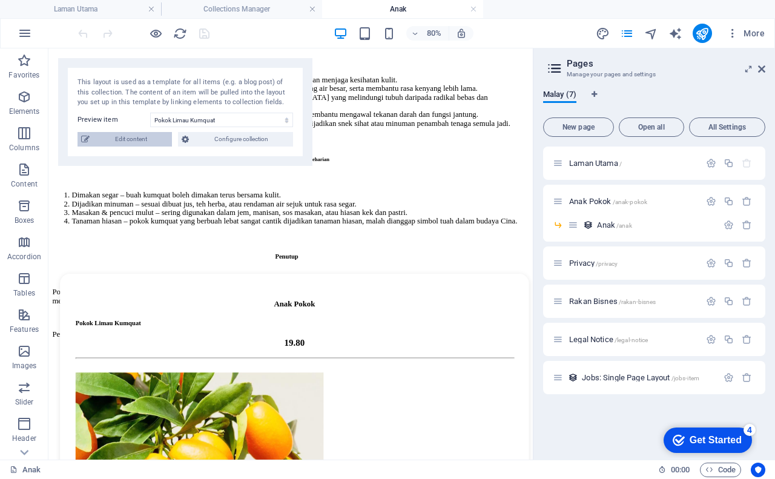
click at [131, 140] on span "Edit content" at bounding box center [130, 139] width 75 height 15
checkbox input "true"
type input "pokok-limau-kumquat"
type input "anak pokok limau kumquat"
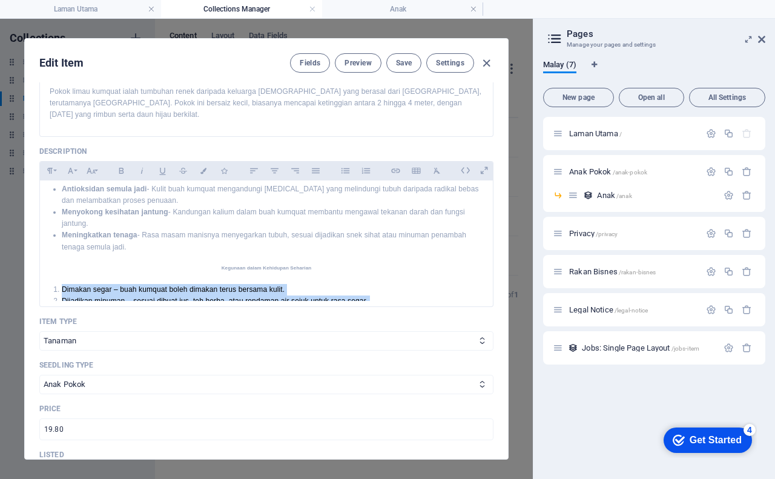
scroll to position [373, 0]
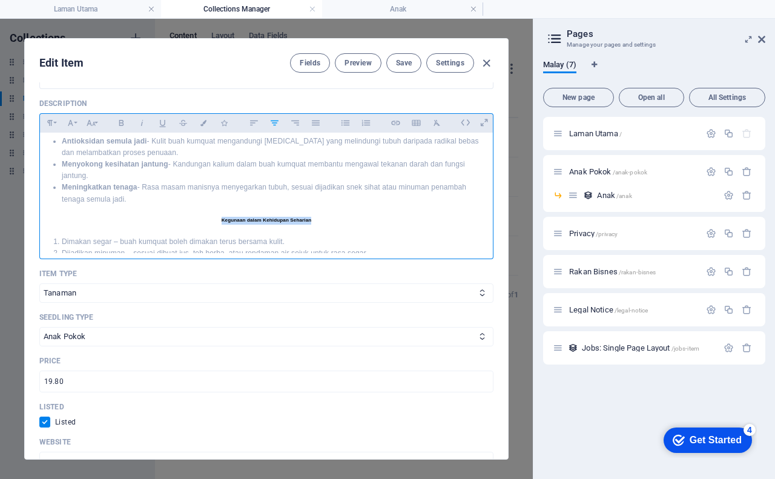
drag, startPoint x: 218, startPoint y: 206, endPoint x: 326, endPoint y: 206, distance: 108.4
click at [326, 217] on h6 "Kegunaan dalam Kehidupan Seharian" at bounding box center [266, 221] width 433 height 8
click at [50, 116] on icon "button" at bounding box center [50, 123] width 10 height 15
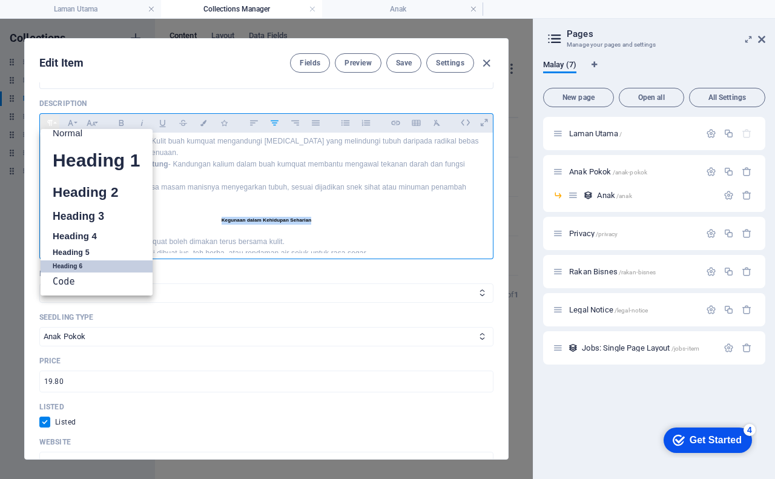
scroll to position [10, 0]
click at [76, 245] on link "Heading 5" at bounding box center [97, 252] width 112 height 15
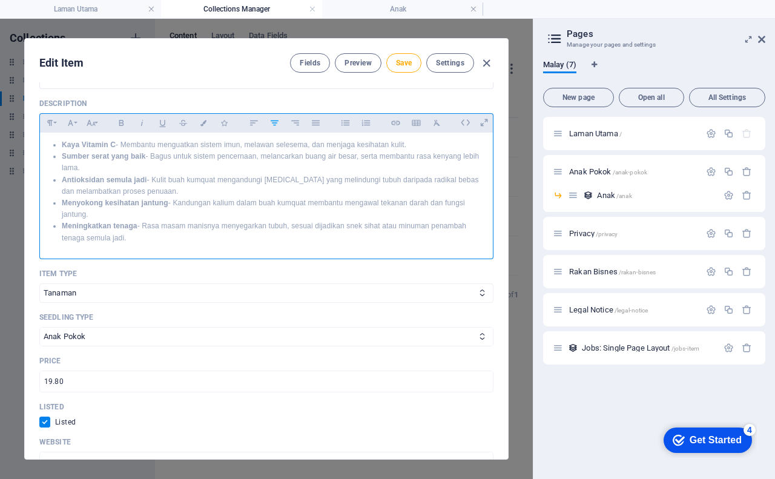
scroll to position [242, 0]
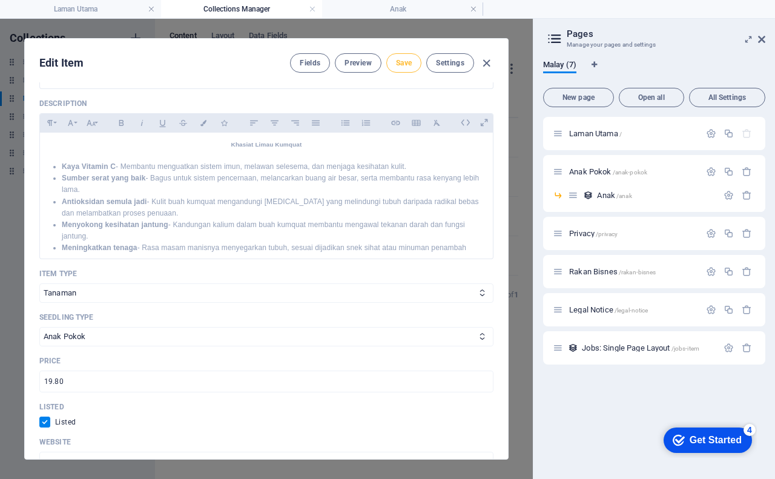
click at [398, 67] on span "Save" at bounding box center [404, 63] width 16 height 10
click at [352, 65] on span "Preview" at bounding box center [357, 63] width 27 height 10
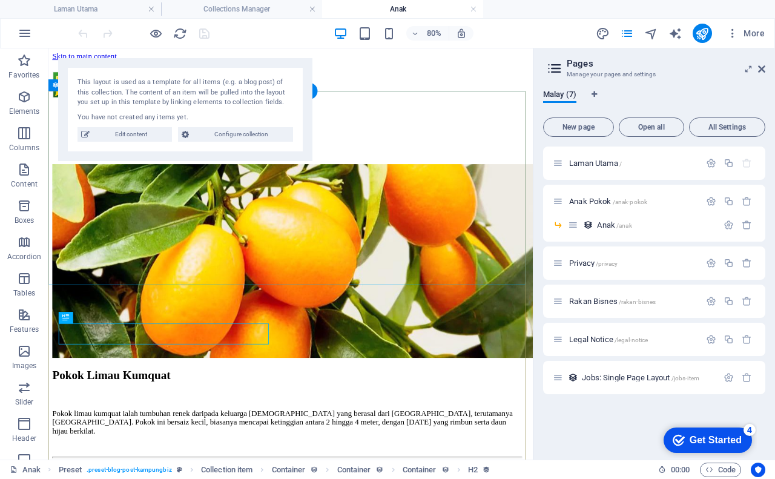
scroll to position [0, 0]
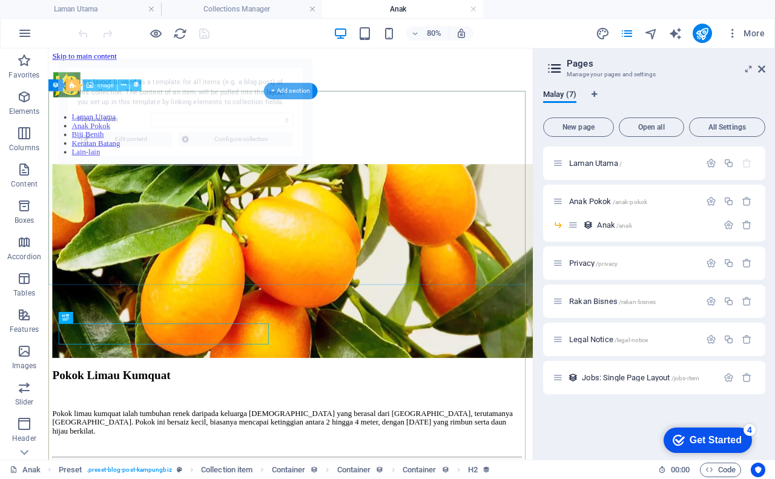
select select "68b5bc93591fac3d8c064144"
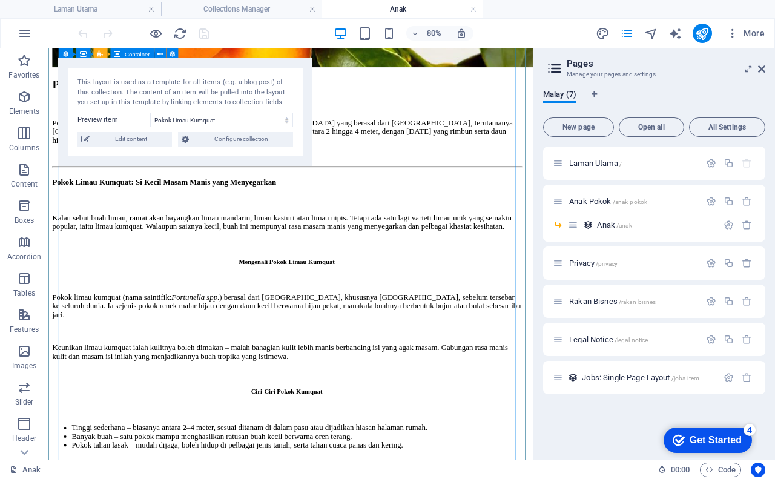
scroll to position [303, 0]
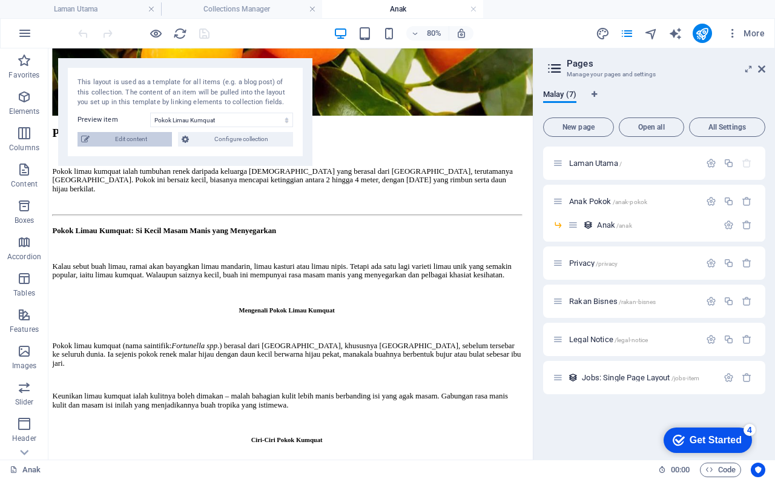
click at [126, 139] on span "Edit content" at bounding box center [130, 139] width 75 height 15
checkbox input "true"
type input "pokok-limau-kumquat"
type input "anak pokok limau kumquat"
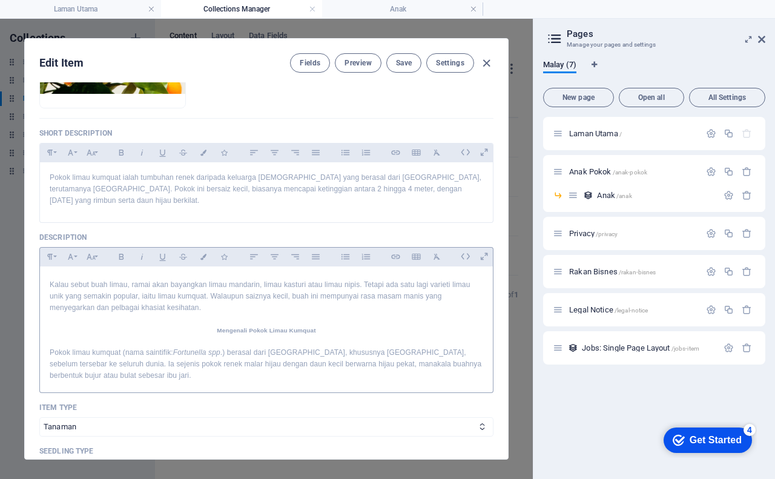
scroll to position [0, 0]
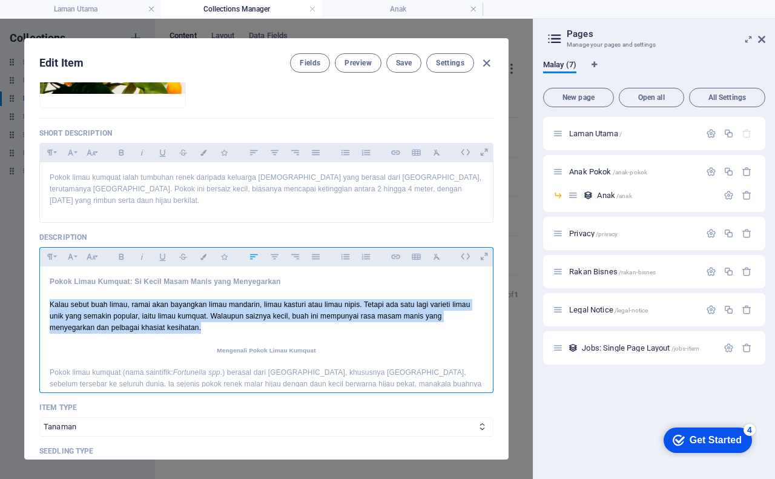
drag, startPoint x: 47, startPoint y: 291, endPoint x: 274, endPoint y: 318, distance: 228.6
click at [276, 249] on icon "button" at bounding box center [274, 256] width 10 height 15
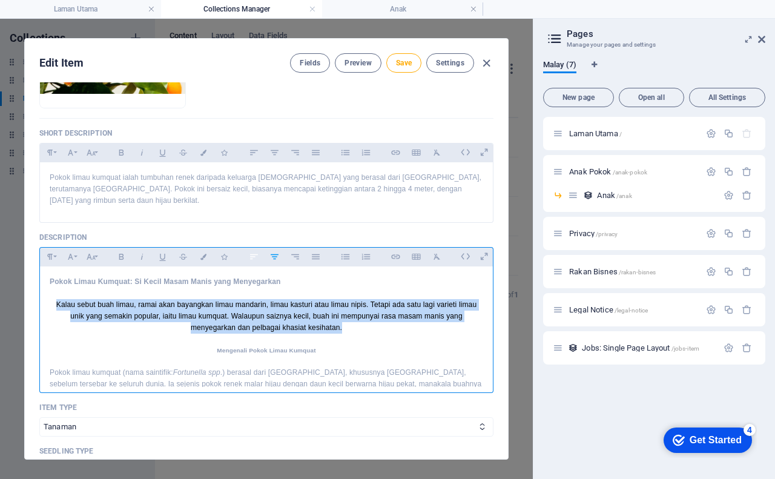
click at [255, 249] on icon "button" at bounding box center [254, 256] width 10 height 15
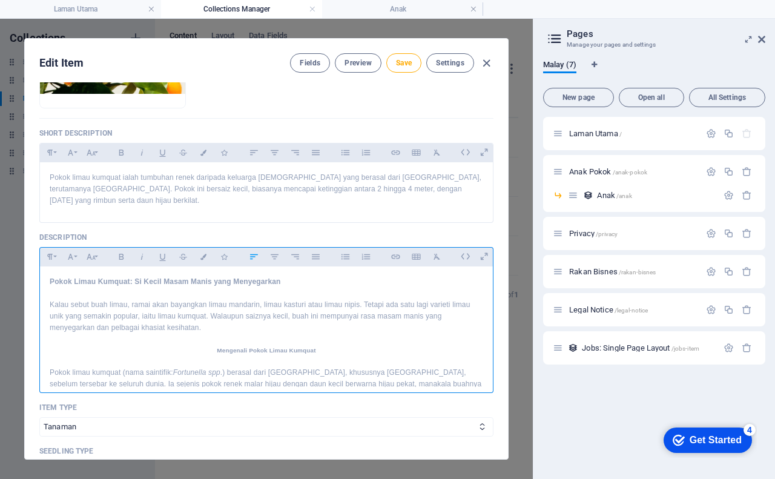
scroll to position [61, 0]
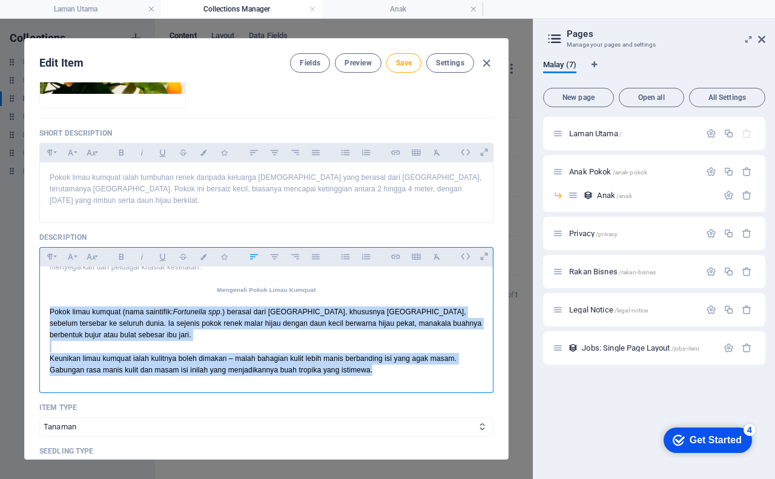
drag, startPoint x: 48, startPoint y: 297, endPoint x: 389, endPoint y: 359, distance: 345.7
click at [277, 254] on icon "button" at bounding box center [275, 256] width 8 height 5
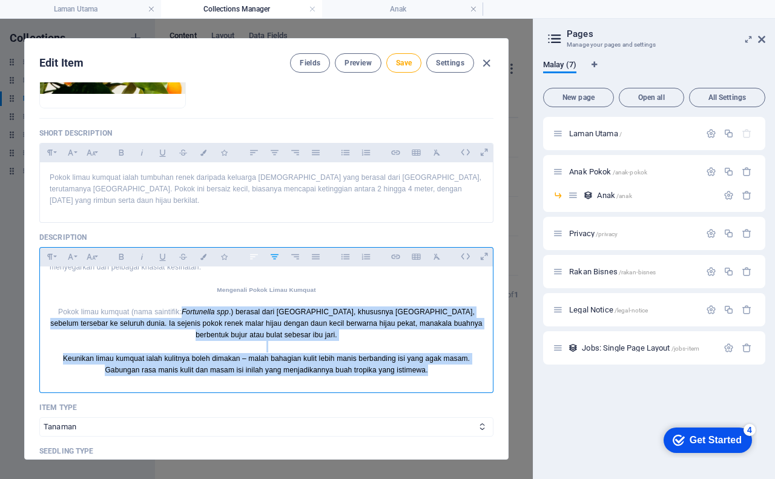
click at [250, 254] on icon "button" at bounding box center [254, 256] width 8 height 5
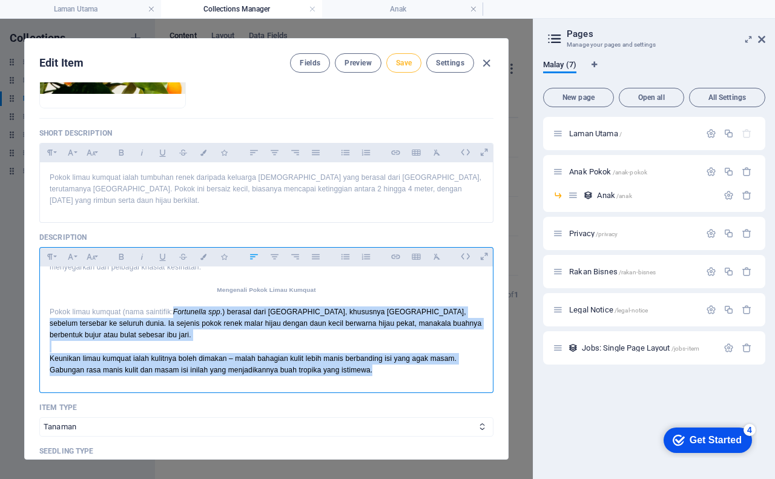
click at [410, 65] on span "Save" at bounding box center [404, 63] width 16 height 10
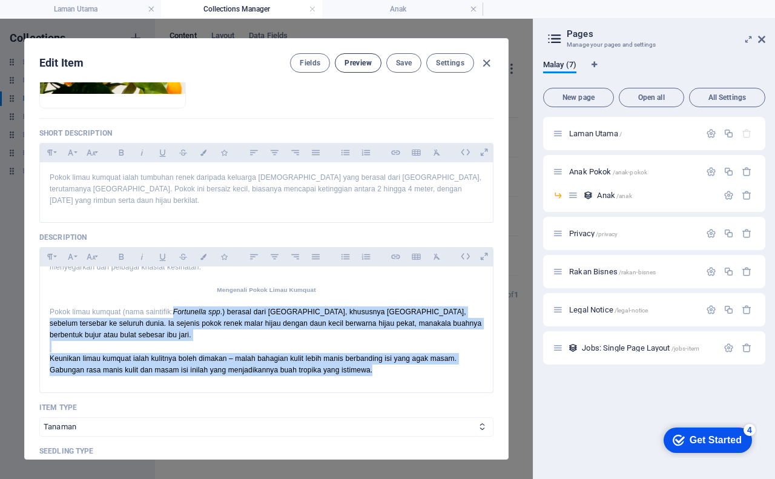
click at [354, 67] on span "Preview" at bounding box center [357, 63] width 27 height 10
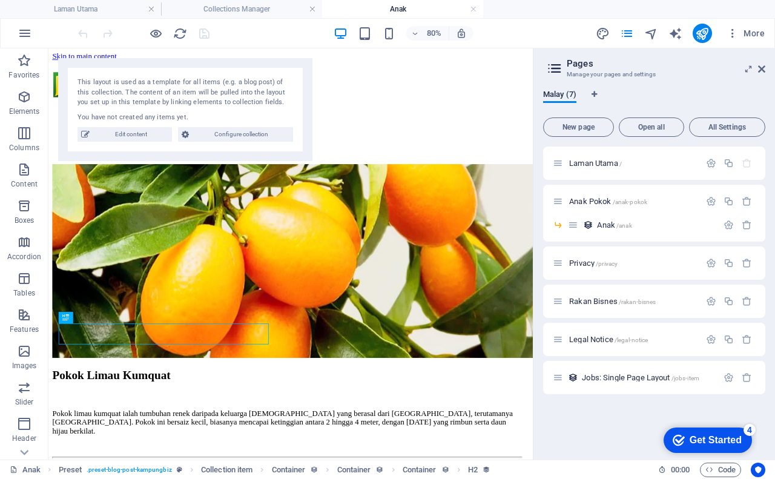
scroll to position [0, 0]
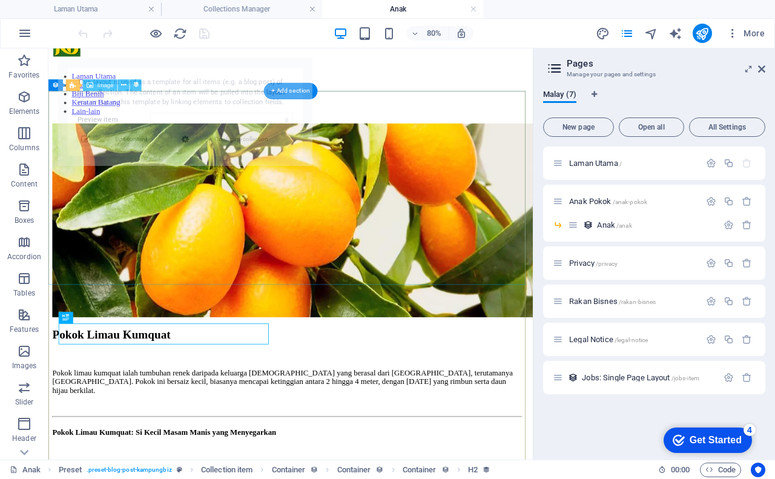
select select "68b5bc93591fac3d8c064144"
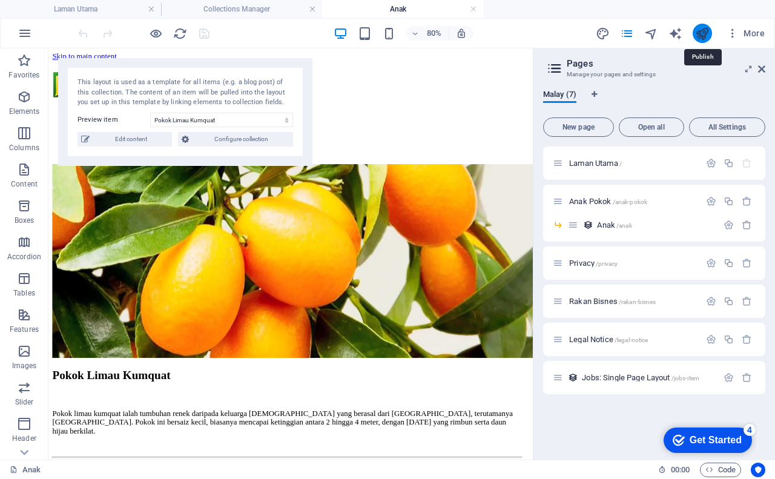
click at [699, 34] on icon "publish" at bounding box center [702, 34] width 14 height 14
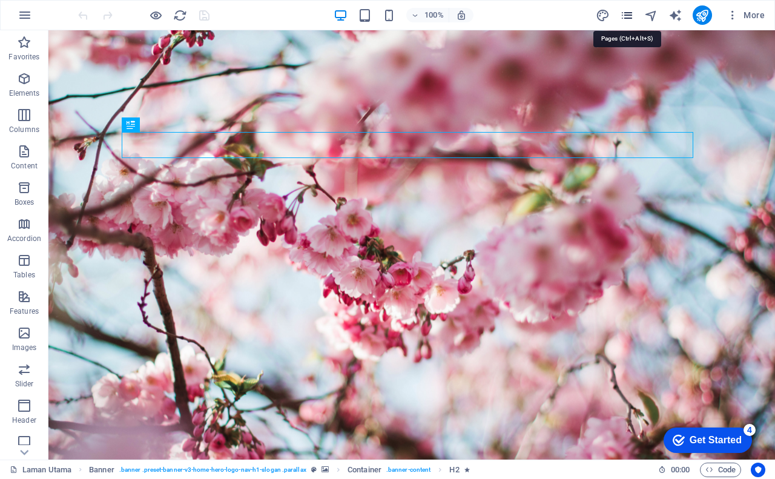
click at [627, 18] on icon "pages" at bounding box center [627, 15] width 14 height 14
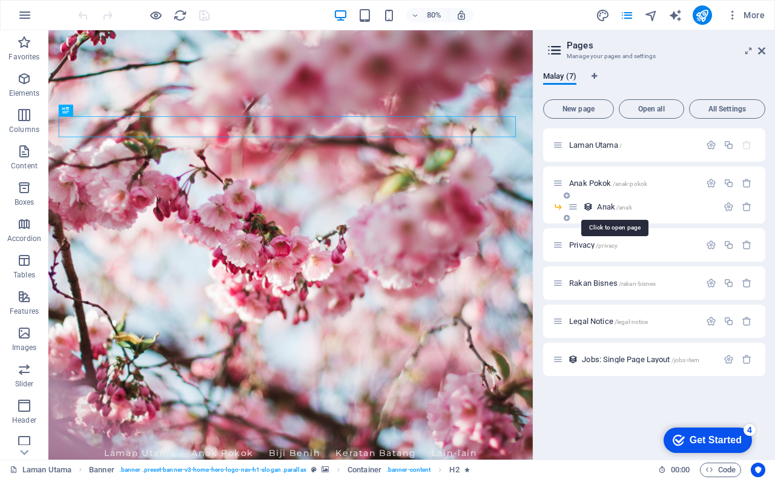
click at [607, 206] on span "Anak /anak" at bounding box center [614, 206] width 35 height 9
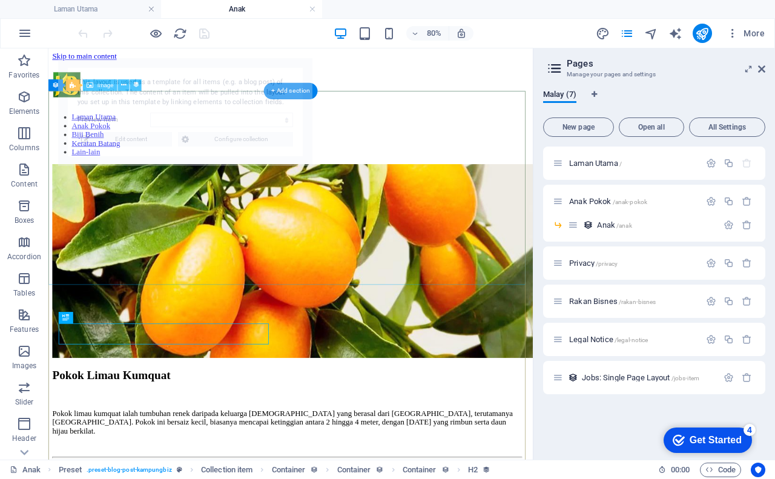
select select "68b5bc93591fac3d8c064144"
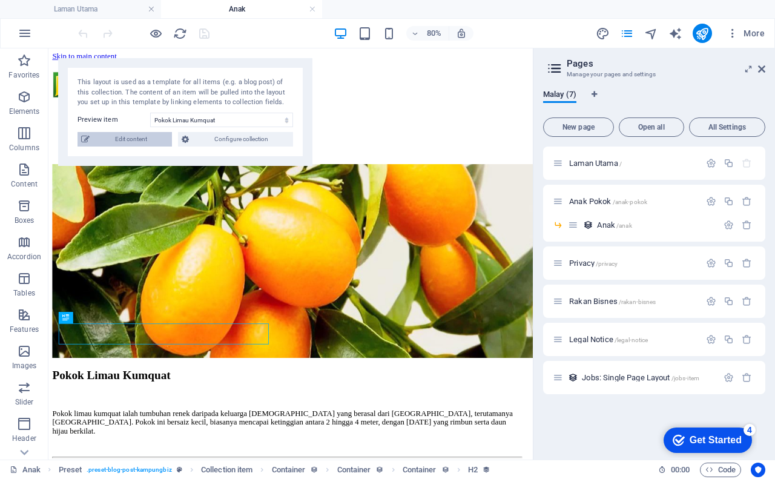
click at [139, 140] on span "Edit content" at bounding box center [130, 139] width 75 height 15
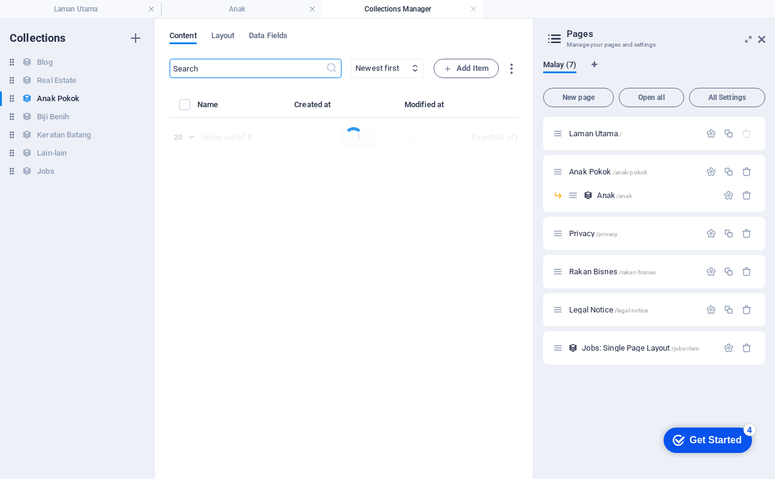
select select "Tanaman"
select select "Anak Pokok"
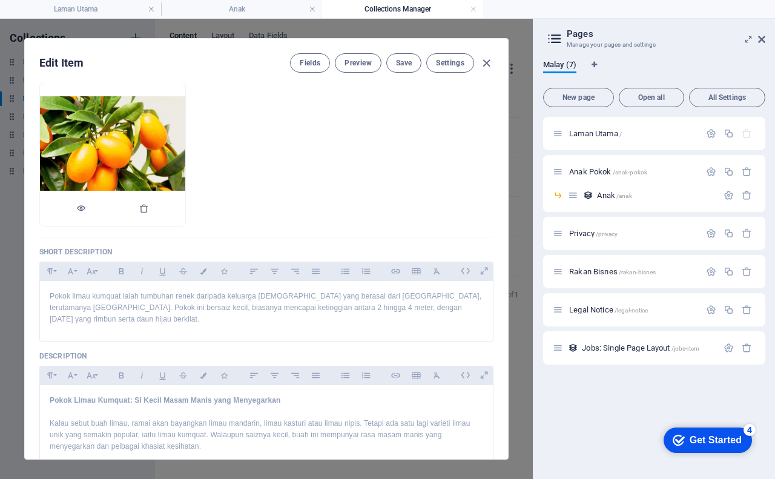
scroll to position [121, 0]
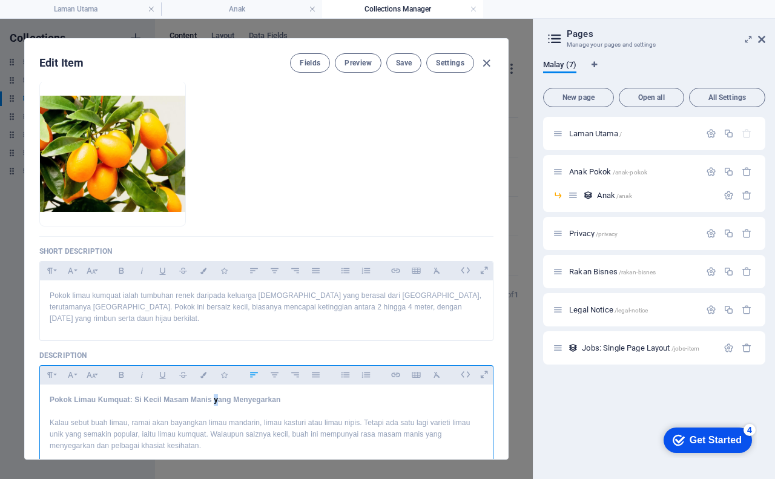
click at [218, 394] on h4 "Pokok Limau Kumquat: Si Kecil Masam Manis yang Menyegarkan" at bounding box center [266, 400] width 433 height 12
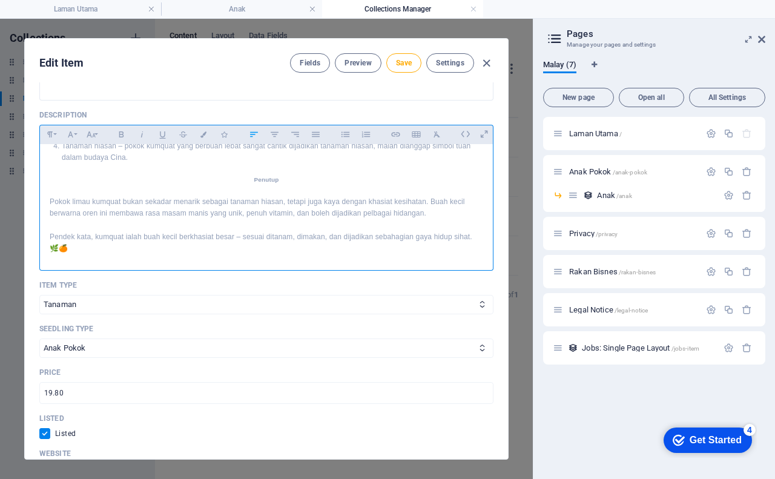
scroll to position [363, 0]
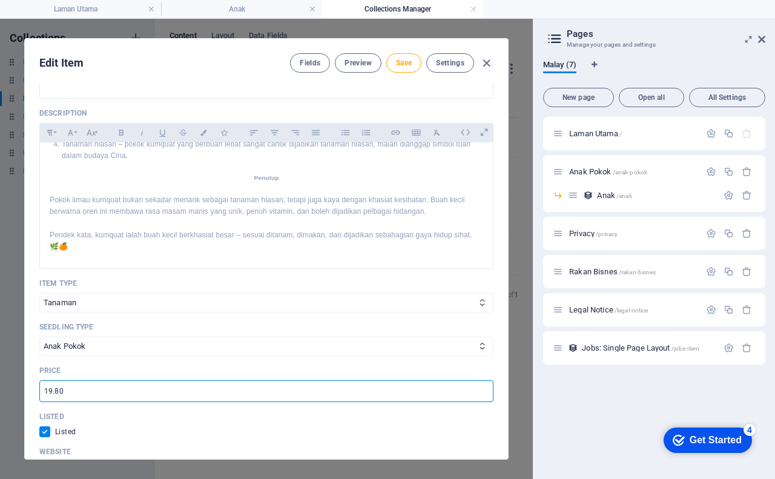
click at [46, 380] on input "19.80" at bounding box center [266, 391] width 454 height 22
type input "RM19.80"
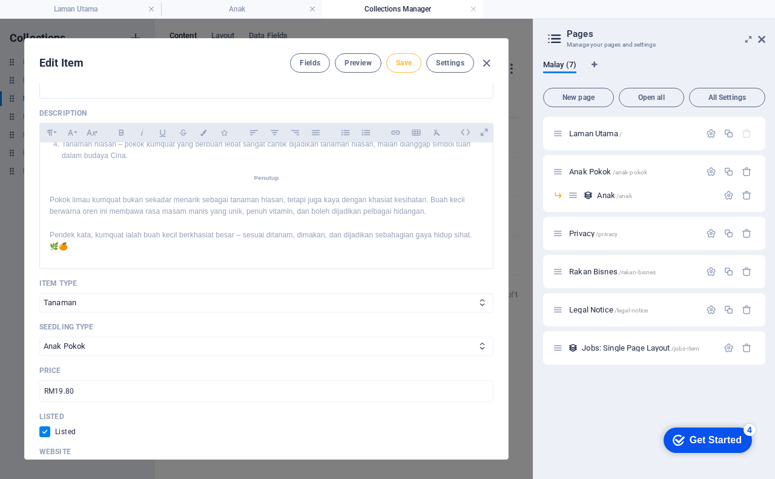
click at [401, 61] on span "Save" at bounding box center [404, 63] width 16 height 10
click at [487, 65] on icon "button" at bounding box center [486, 63] width 14 height 14
checkbox input "false"
type input "pokok-limau-kumquat"
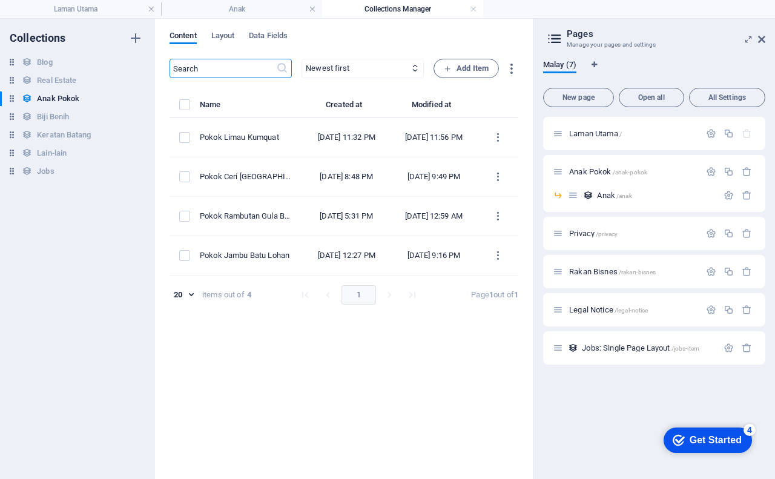
scroll to position [315, 0]
click at [767, 39] on aside "Pages Manage your pages and settings Malay (7) New page Open all All Settings L…" at bounding box center [654, 249] width 242 height 460
click at [763, 40] on icon at bounding box center [761, 40] width 7 height 10
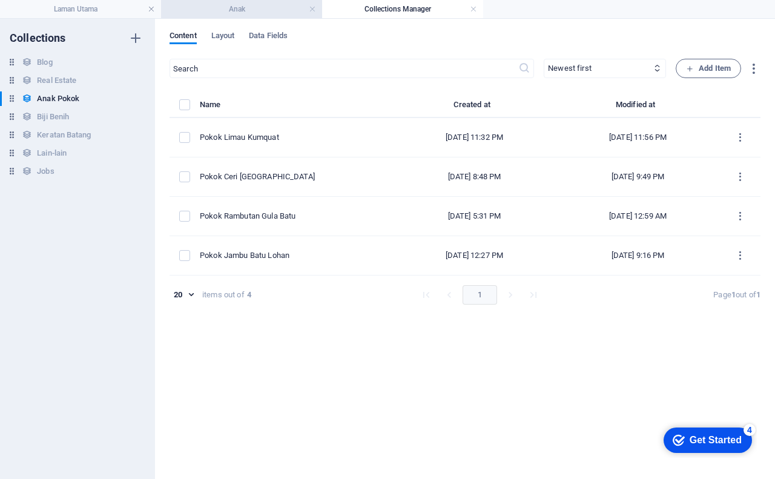
click at [212, 10] on h4 "Anak" at bounding box center [241, 8] width 161 height 13
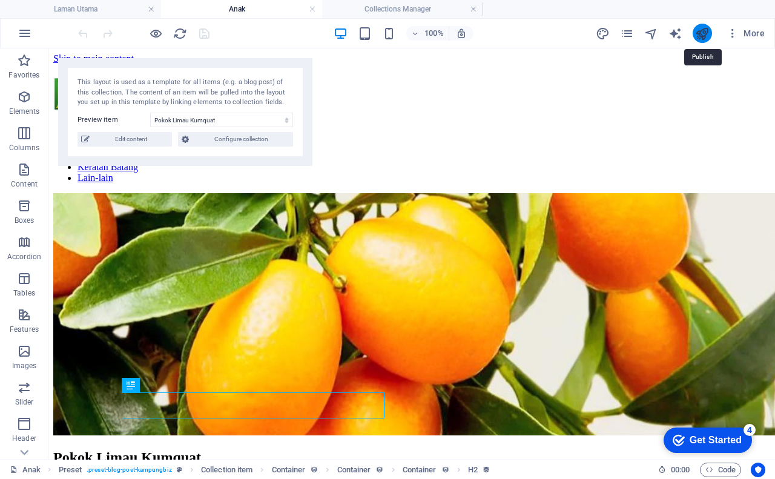
click at [699, 32] on icon "publish" at bounding box center [702, 34] width 14 height 14
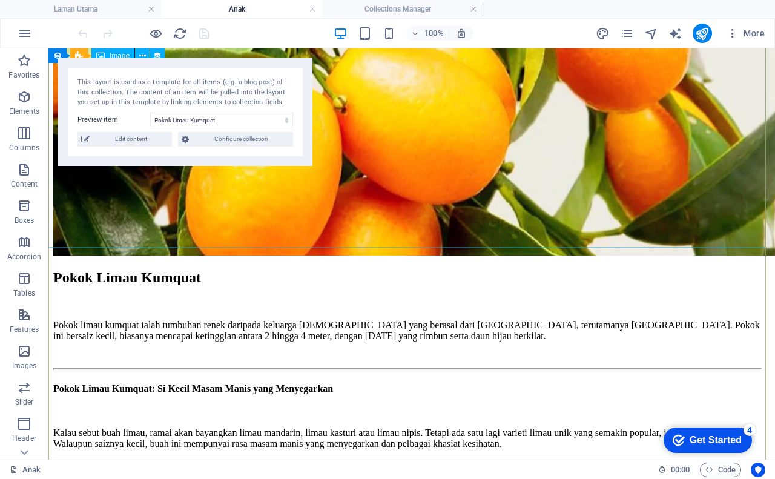
scroll to position [182, 0]
